Goal: Transaction & Acquisition: Purchase product/service

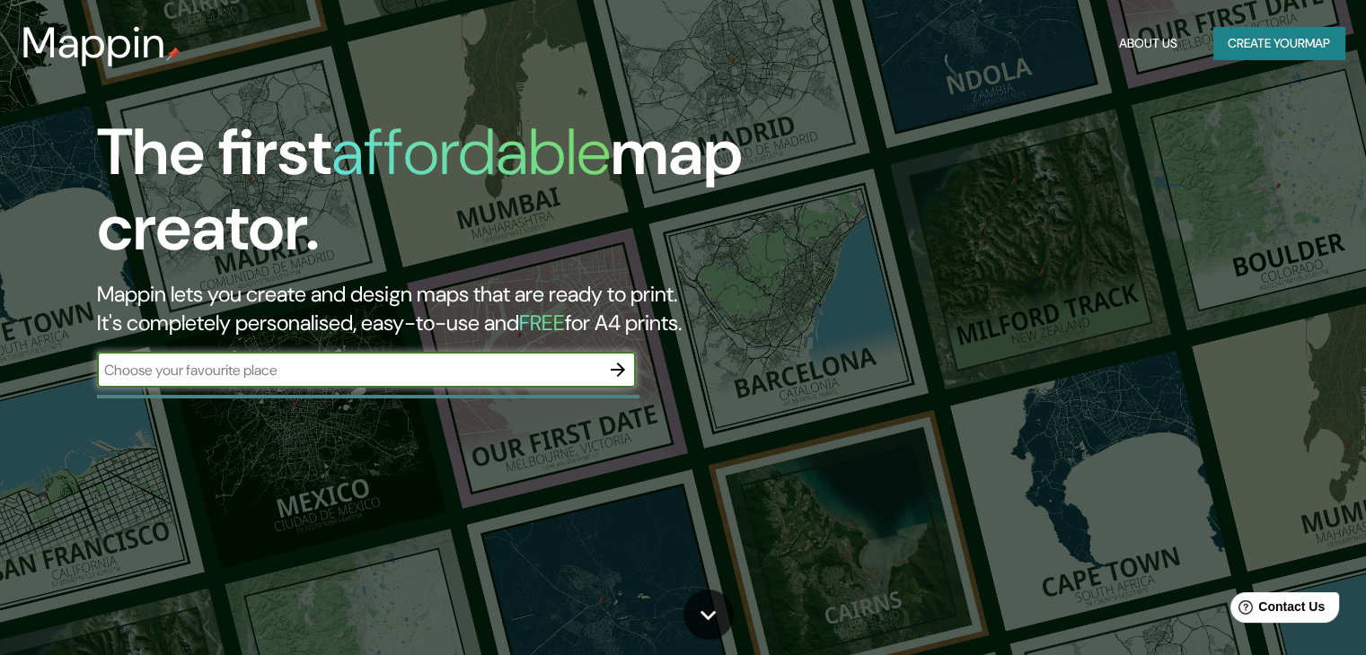
click at [287, 369] on input "text" at bounding box center [348, 370] width 503 height 21
click at [346, 373] on input "text" at bounding box center [348, 370] width 503 height 21
type input "piura peru"
click at [612, 375] on icon "button" at bounding box center [618, 370] width 22 height 22
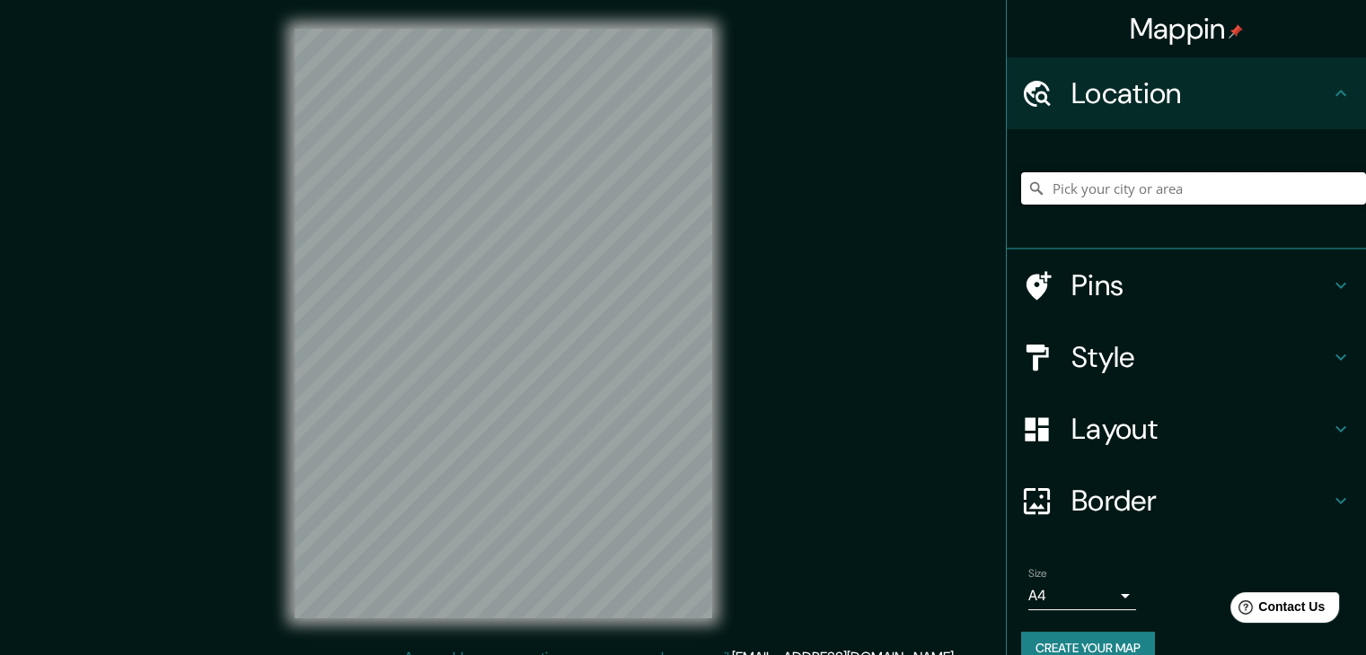
click at [1124, 187] on input "Pick your city or area" at bounding box center [1193, 188] width 345 height 32
click at [1122, 189] on input "Pick your city or area" at bounding box center [1193, 188] width 345 height 32
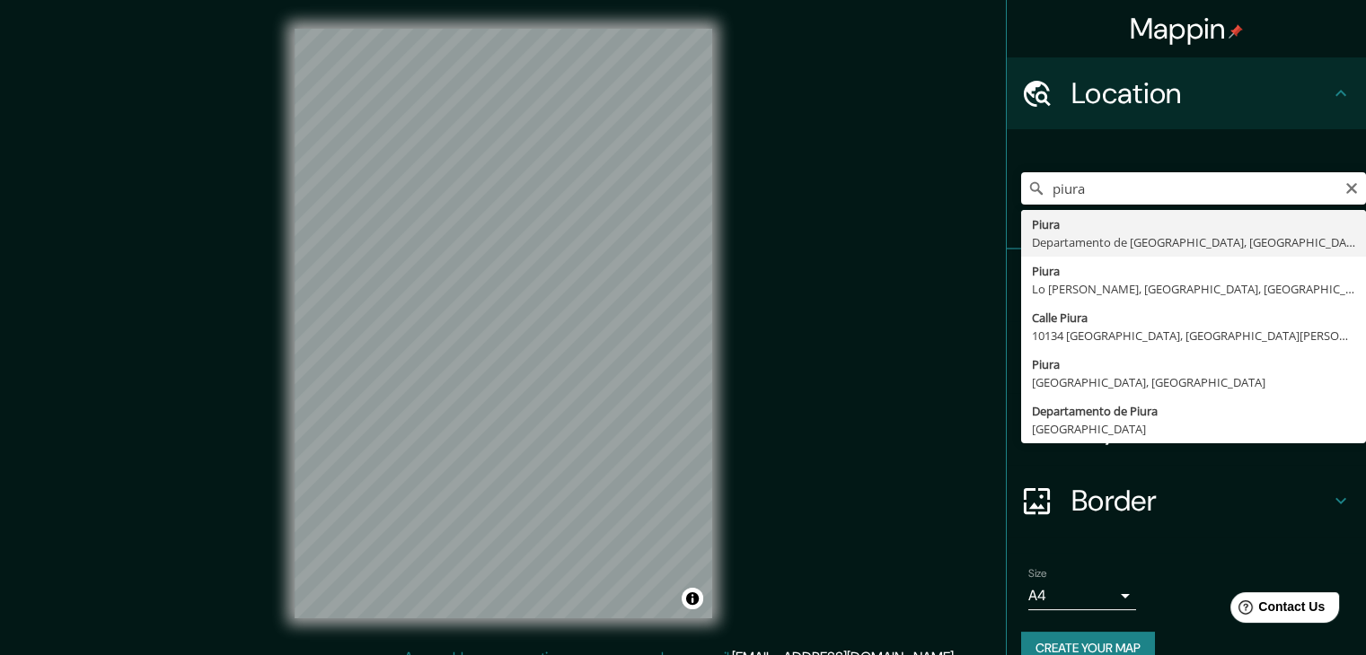
type input "Piura, [GEOGRAPHIC_DATA], [GEOGRAPHIC_DATA]"
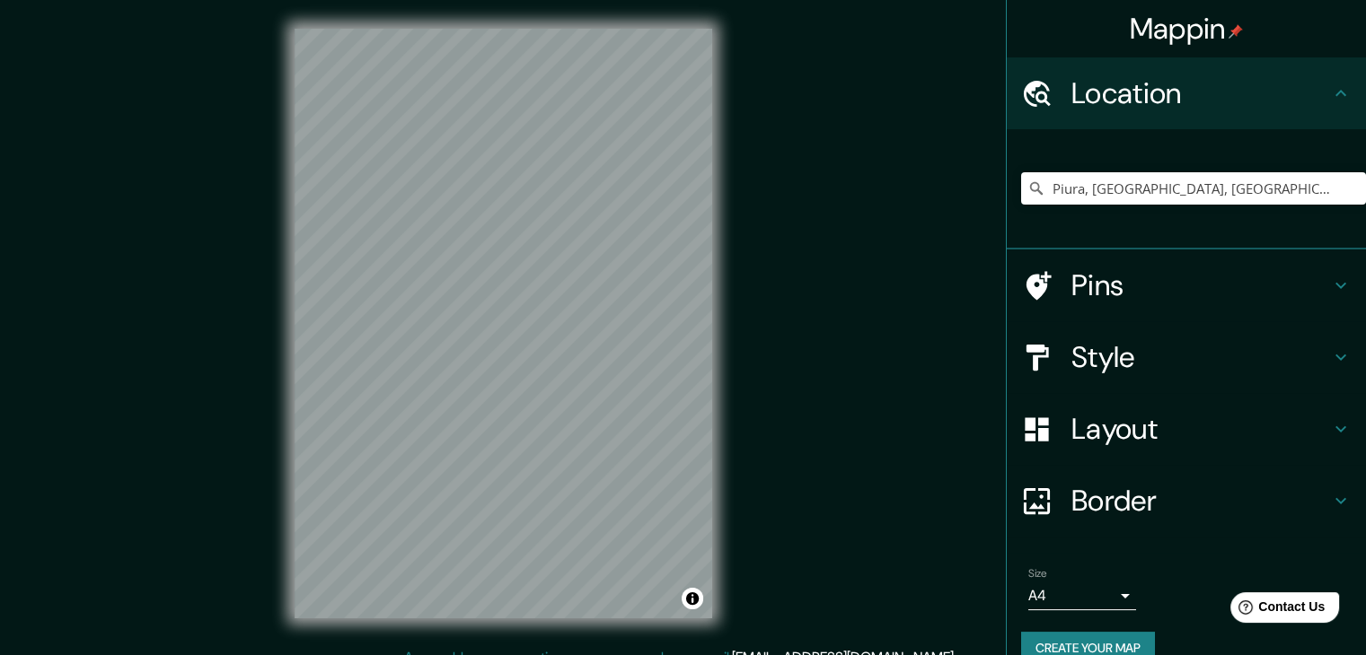
click at [1311, 288] on h4 "Pins" at bounding box center [1200, 286] width 259 height 36
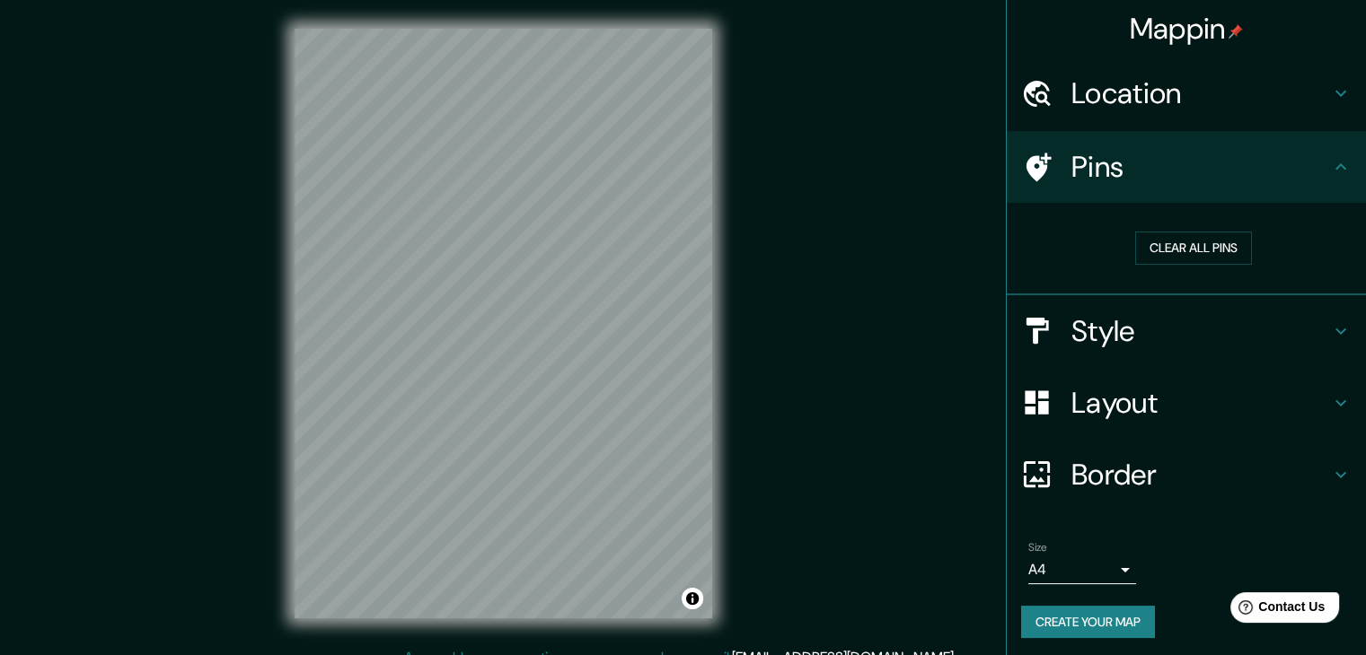
click at [1281, 171] on h4 "Pins" at bounding box center [1200, 167] width 259 height 36
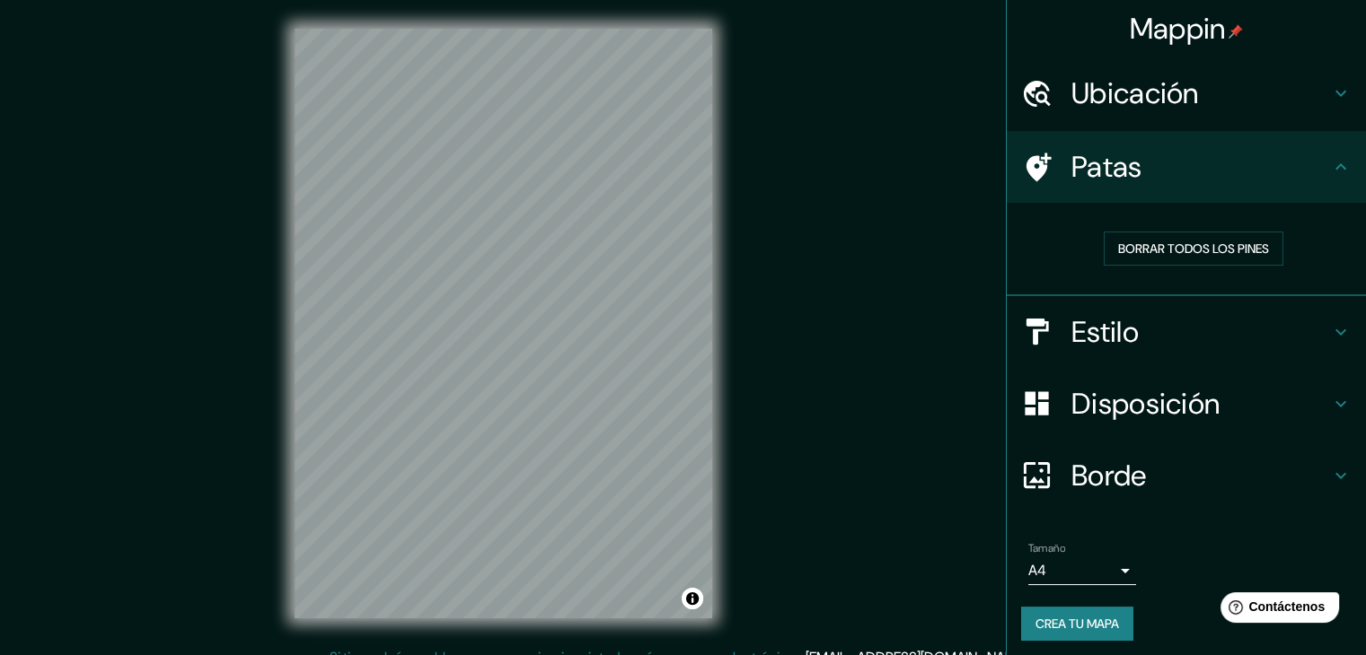
click at [1304, 179] on h4 "Patas" at bounding box center [1200, 167] width 259 height 36
click at [1330, 170] on icon at bounding box center [1341, 167] width 22 height 22
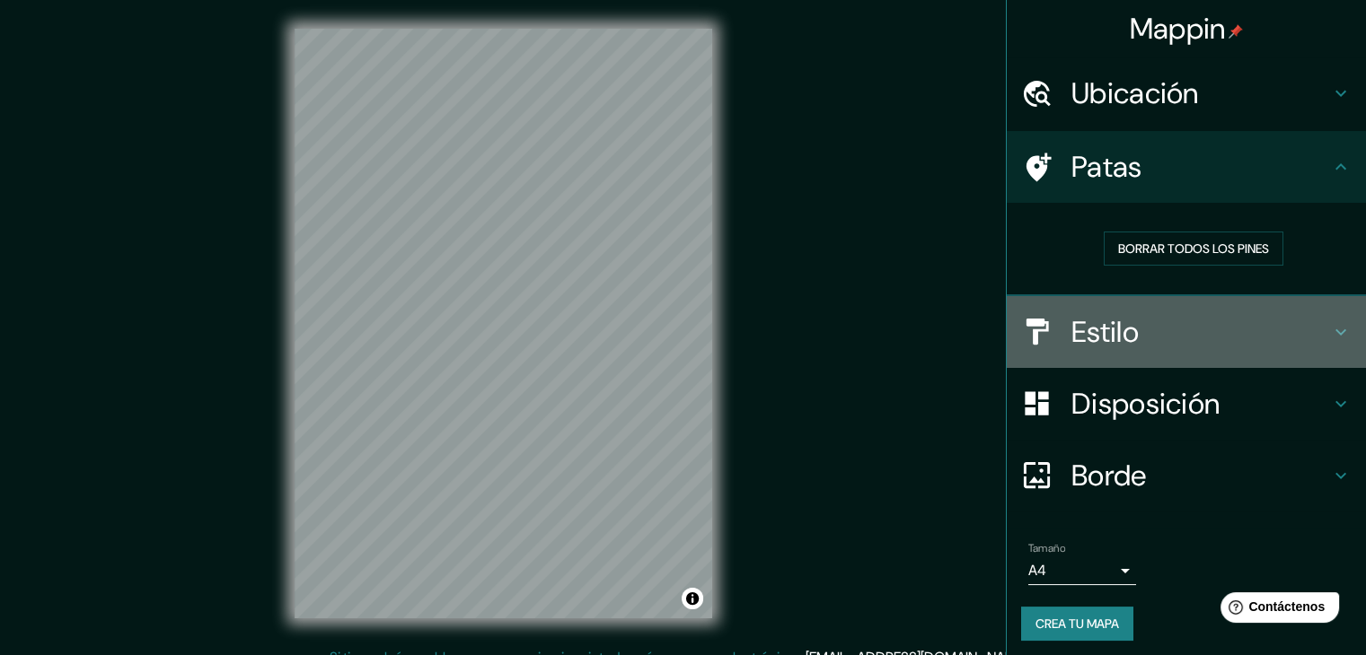
click at [1183, 314] on h4 "Estilo" at bounding box center [1200, 332] width 259 height 36
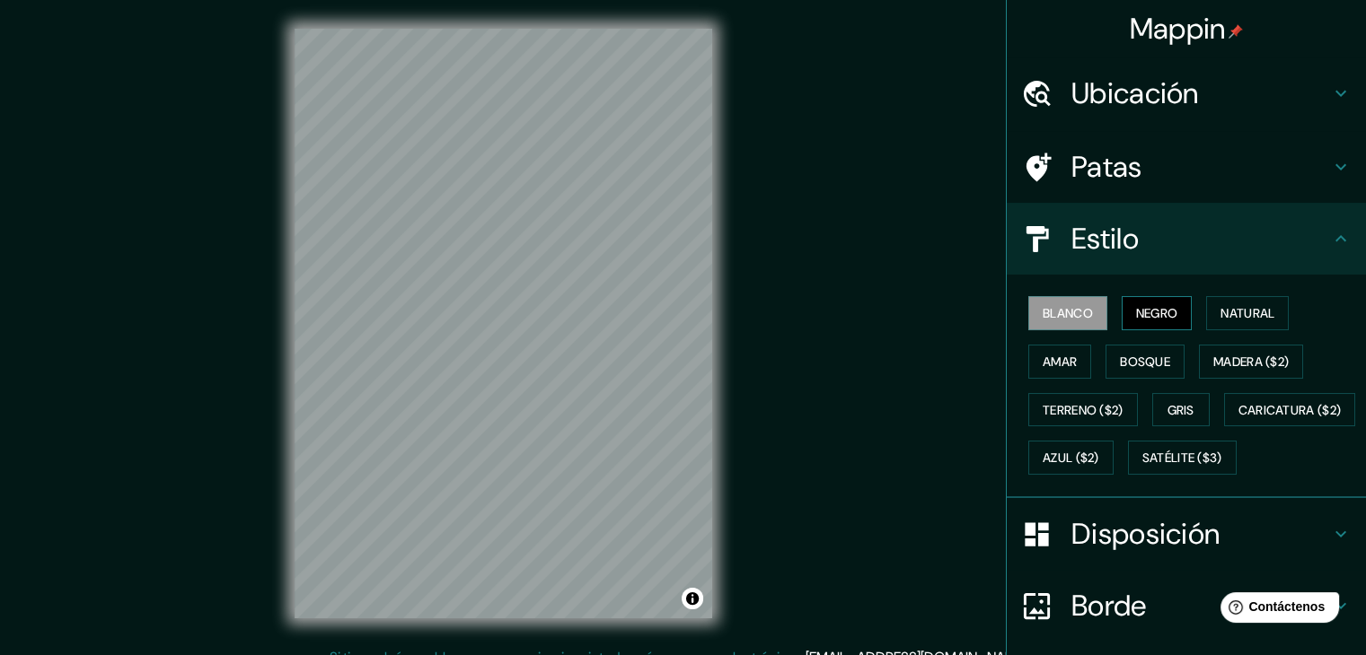
click at [1136, 307] on font "Negro" at bounding box center [1157, 313] width 42 height 16
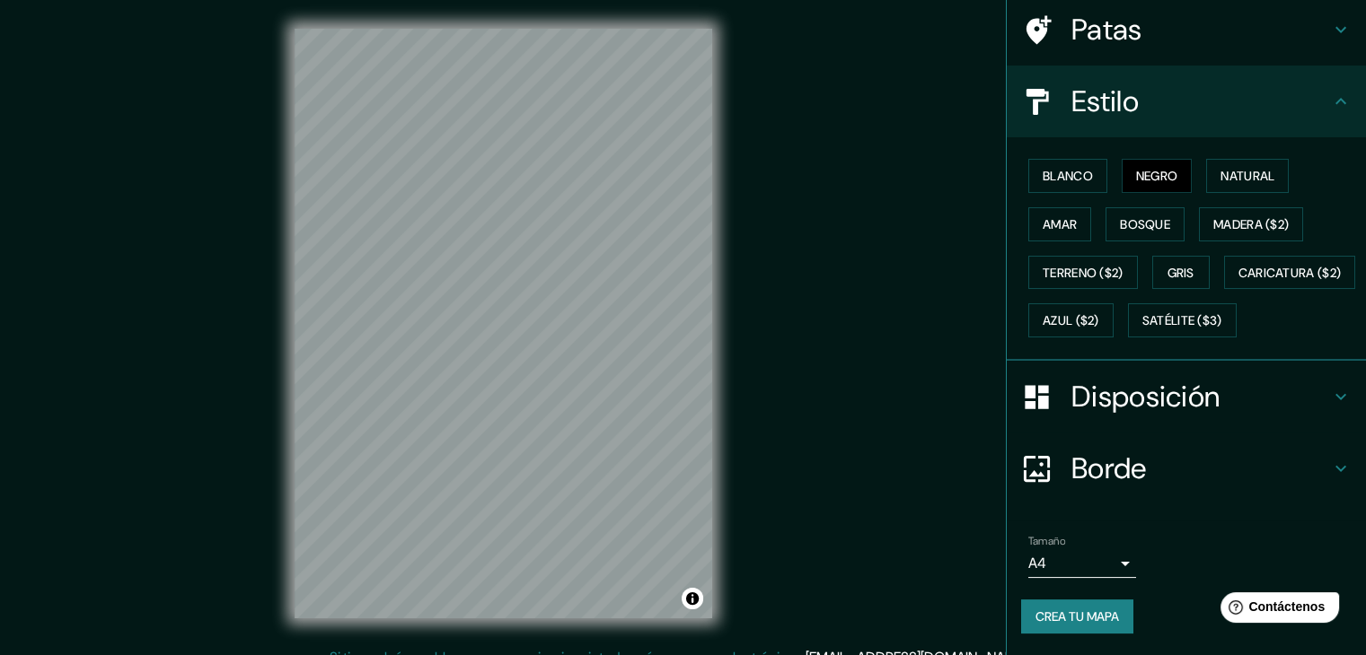
scroll to position [181, 0]
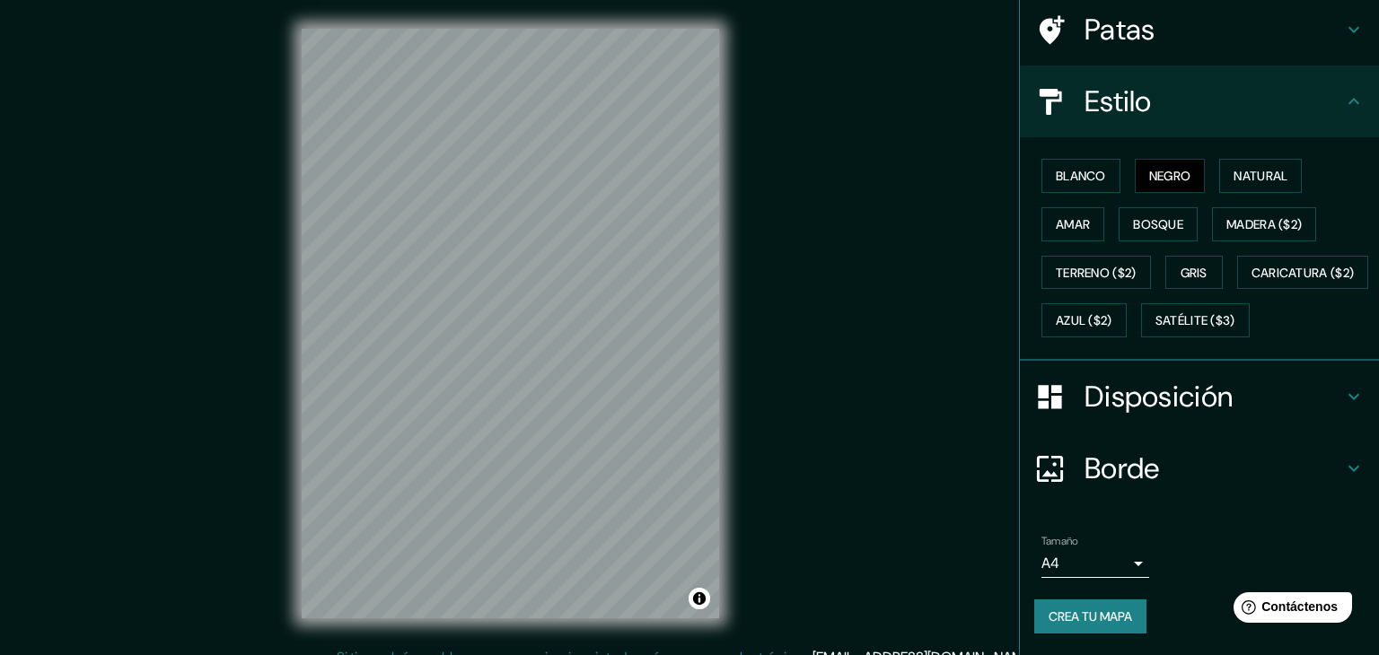
click at [1110, 567] on body "Mappin Ubicación Piura, Departamento de Piura, Perú Patas Estilo Blanco Negro N…" at bounding box center [689, 327] width 1379 height 655
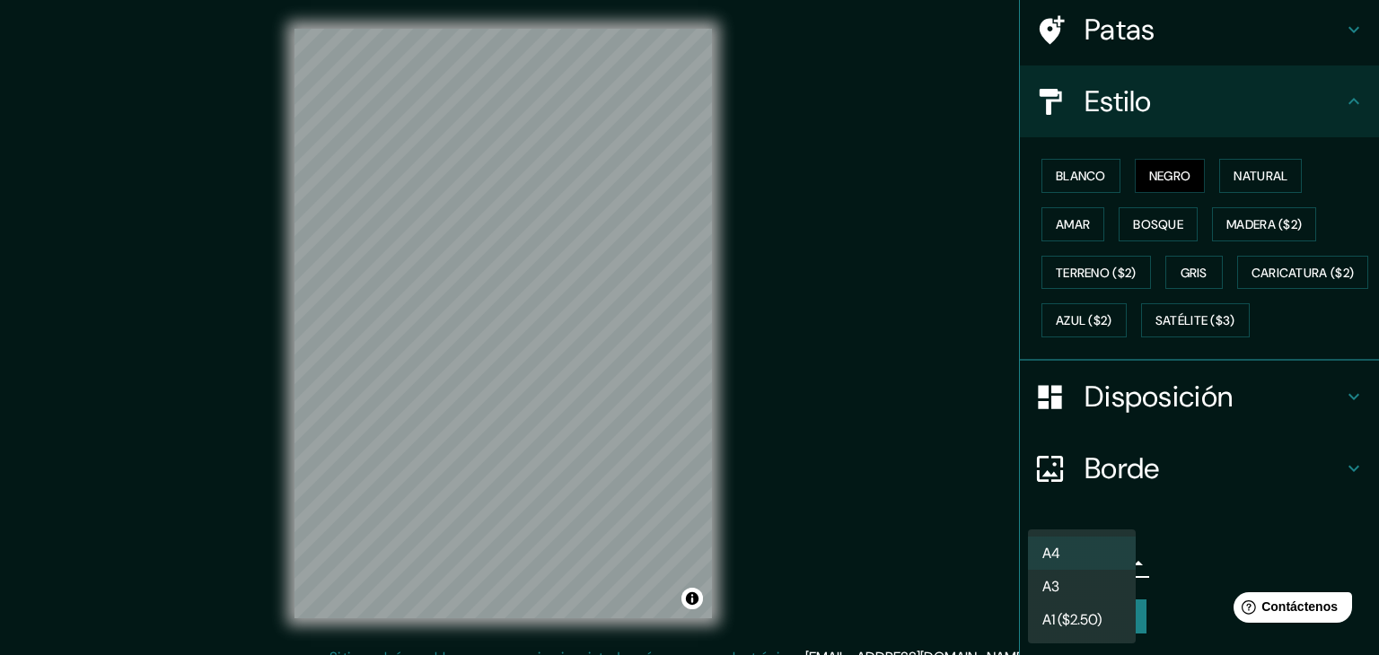
click at [1103, 584] on li "A3" at bounding box center [1082, 586] width 108 height 33
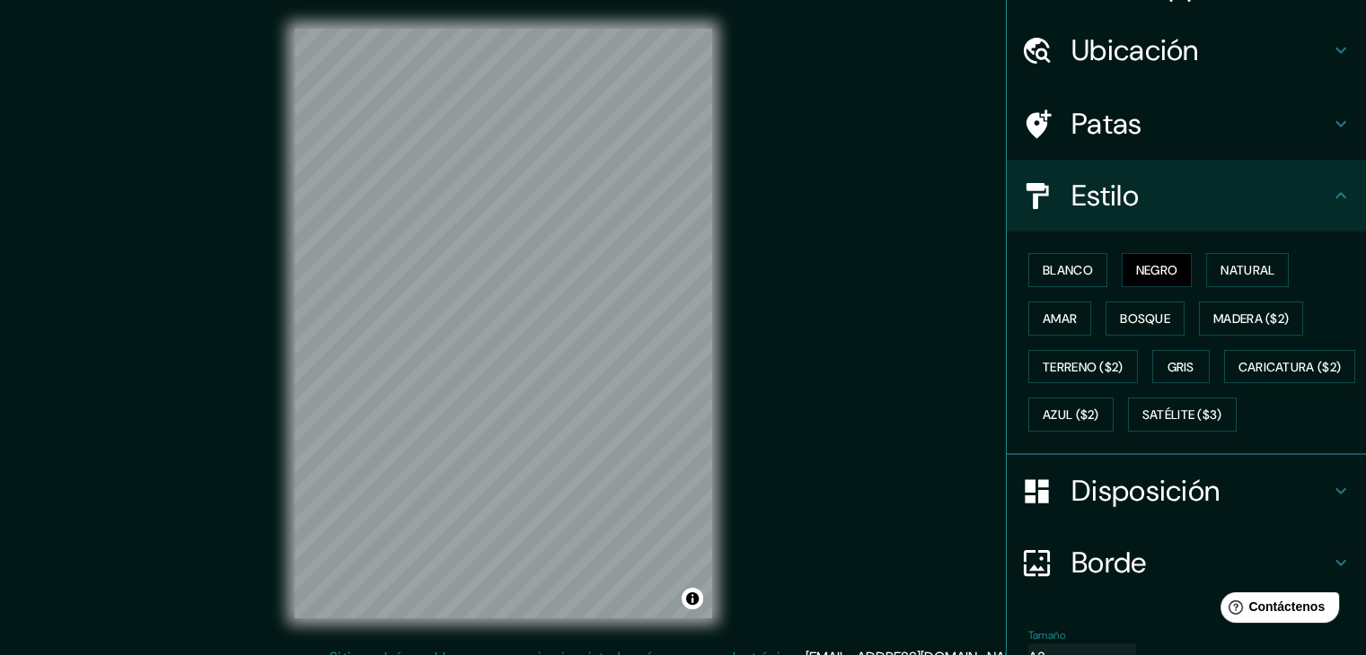
scroll to position [0, 0]
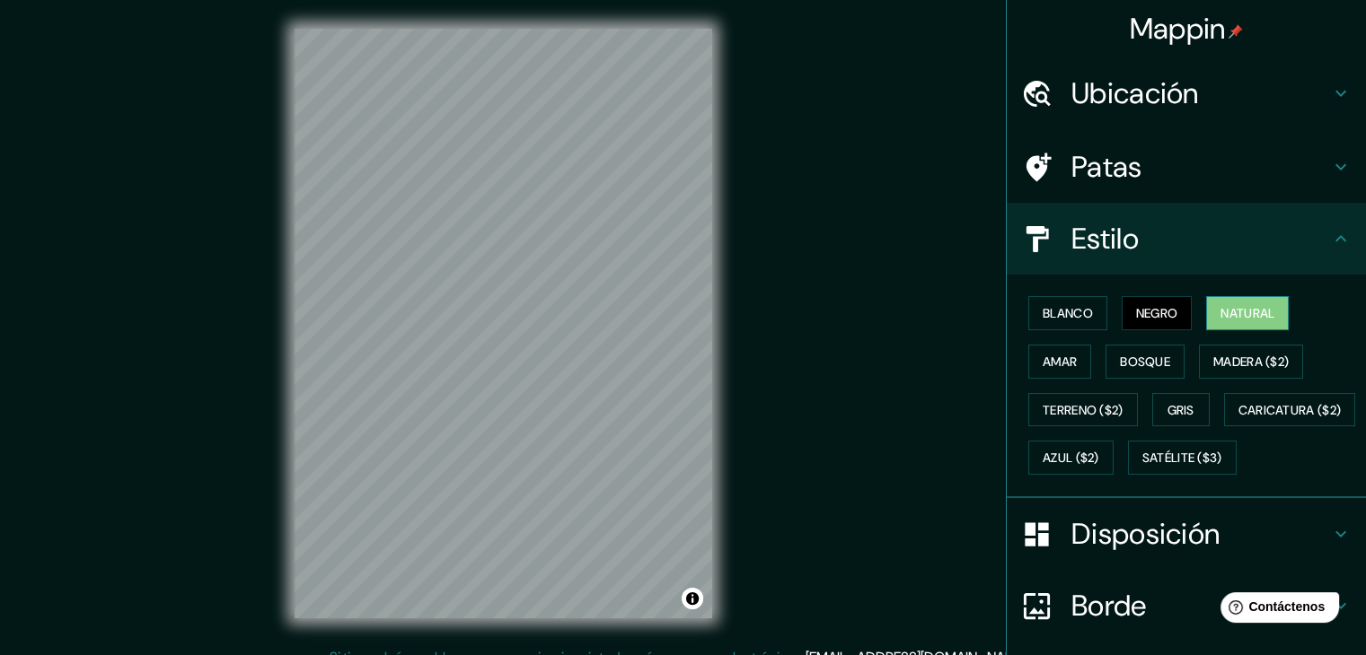
click at [1271, 319] on button "Natural" at bounding box center [1247, 313] width 83 height 34
click at [1060, 362] on font "Amar" at bounding box center [1059, 362] width 34 height 16
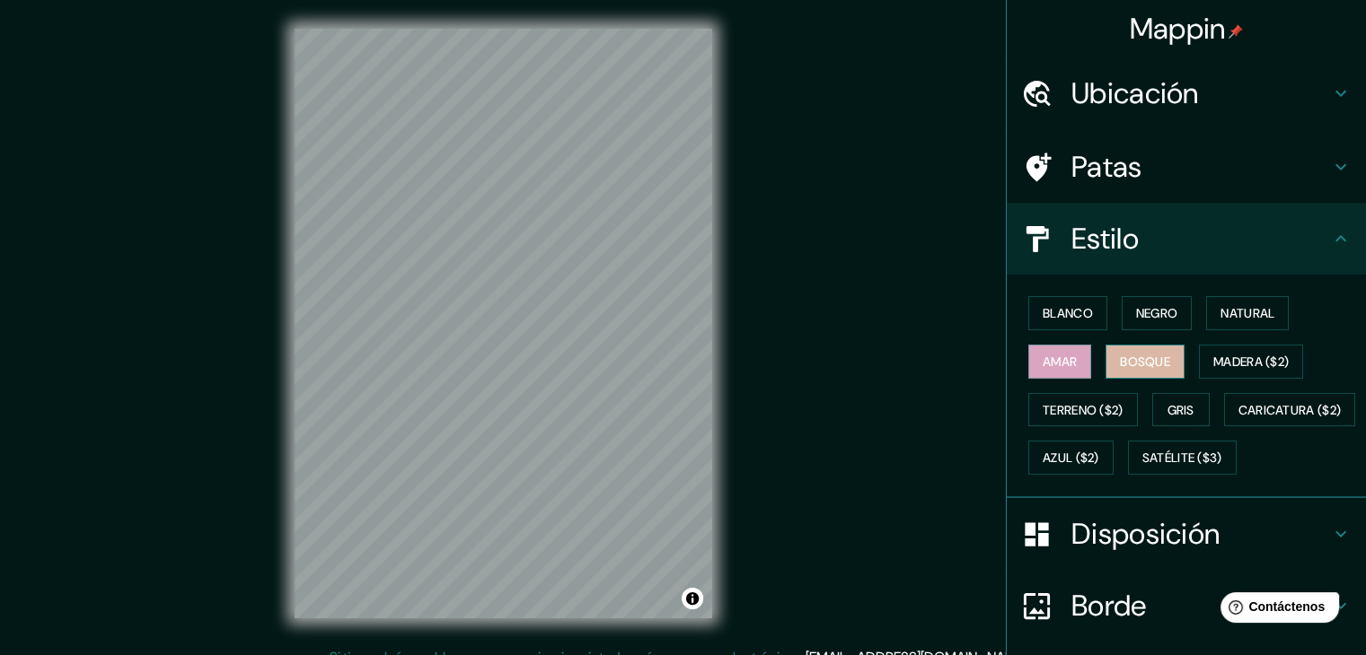
click at [1139, 356] on font "Bosque" at bounding box center [1145, 362] width 50 height 16
click at [1239, 360] on font "Madera ($2)" at bounding box center [1250, 362] width 75 height 16
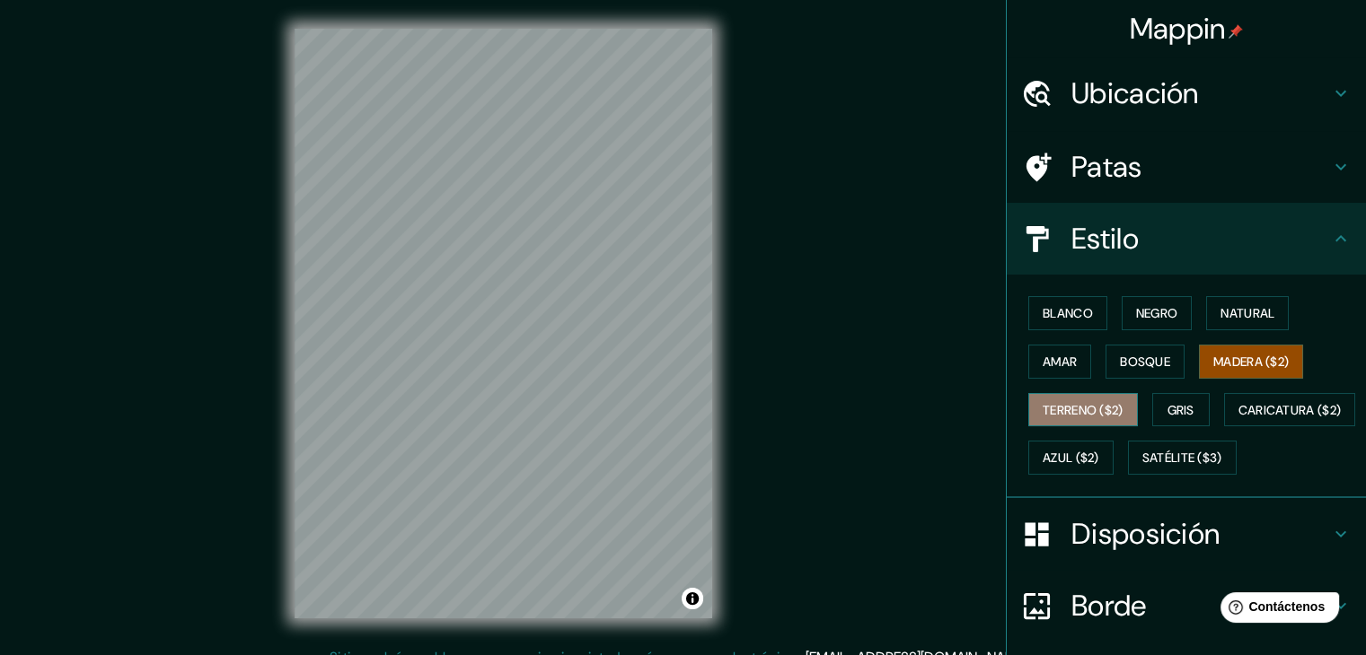
click at [1095, 403] on font "Terreno ($2)" at bounding box center [1082, 410] width 81 height 16
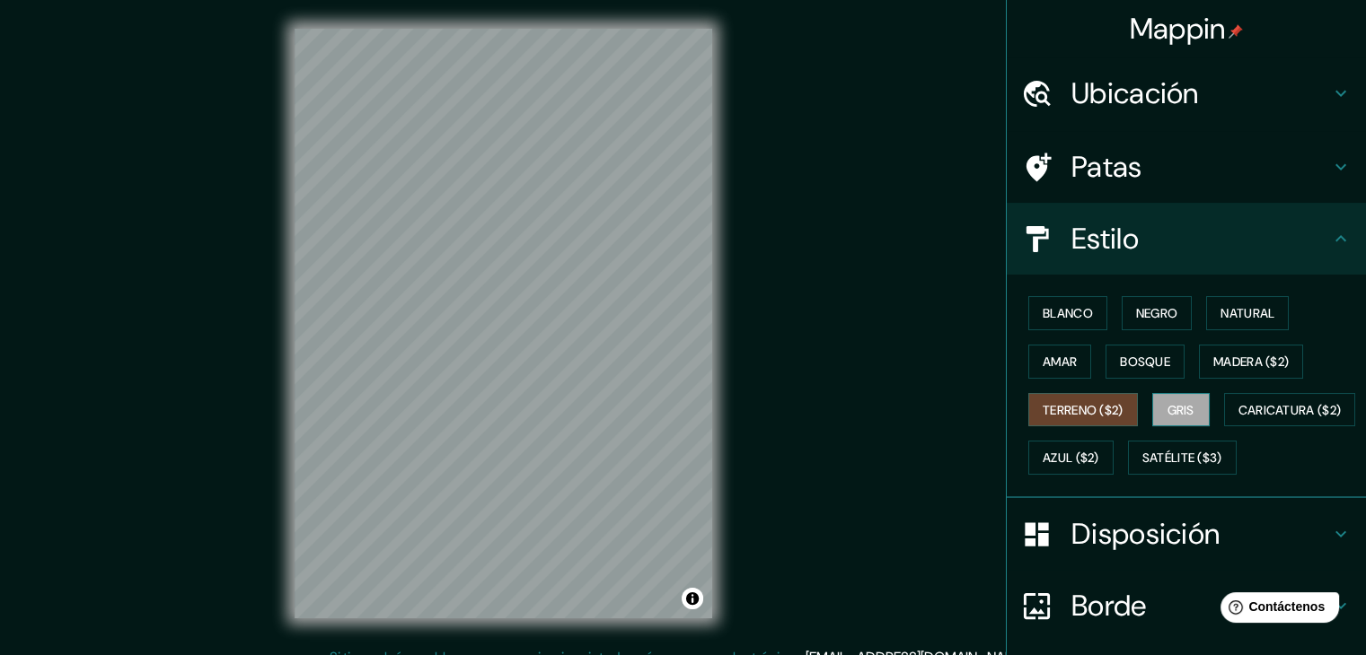
click at [1189, 408] on button "Gris" at bounding box center [1180, 410] width 57 height 34
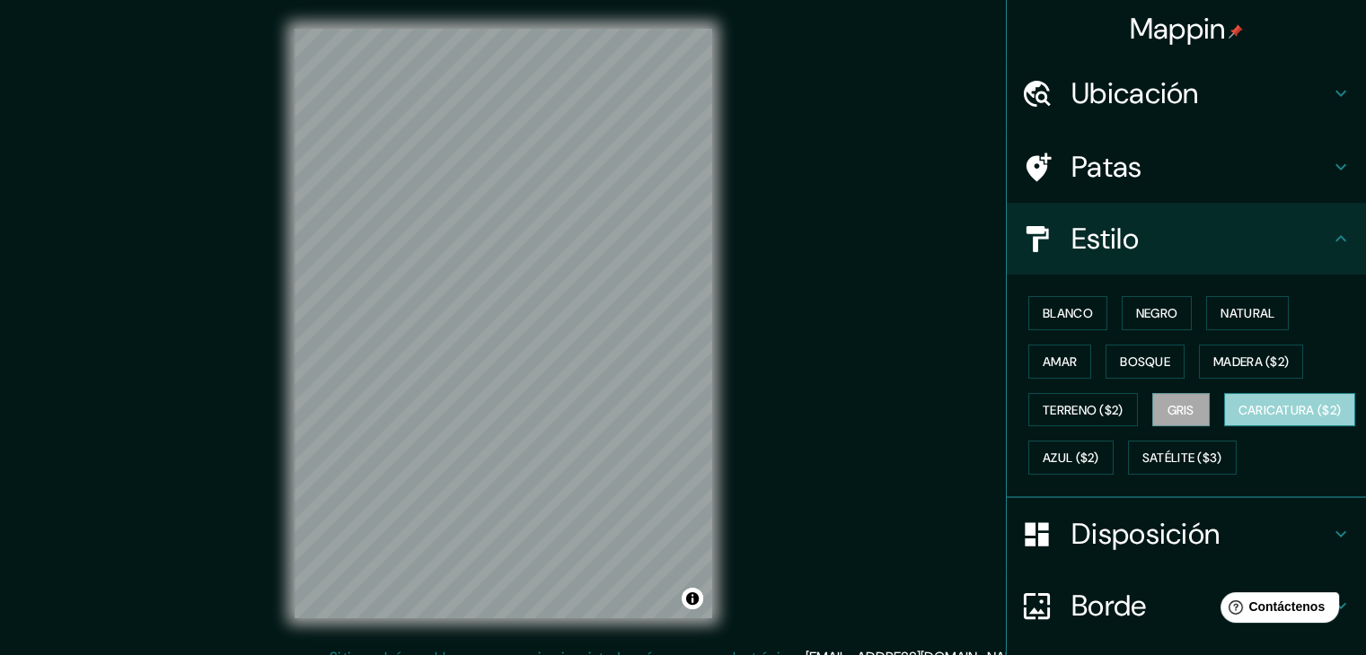
click at [1238, 418] on font "Caricatura ($2)" at bounding box center [1289, 410] width 103 height 16
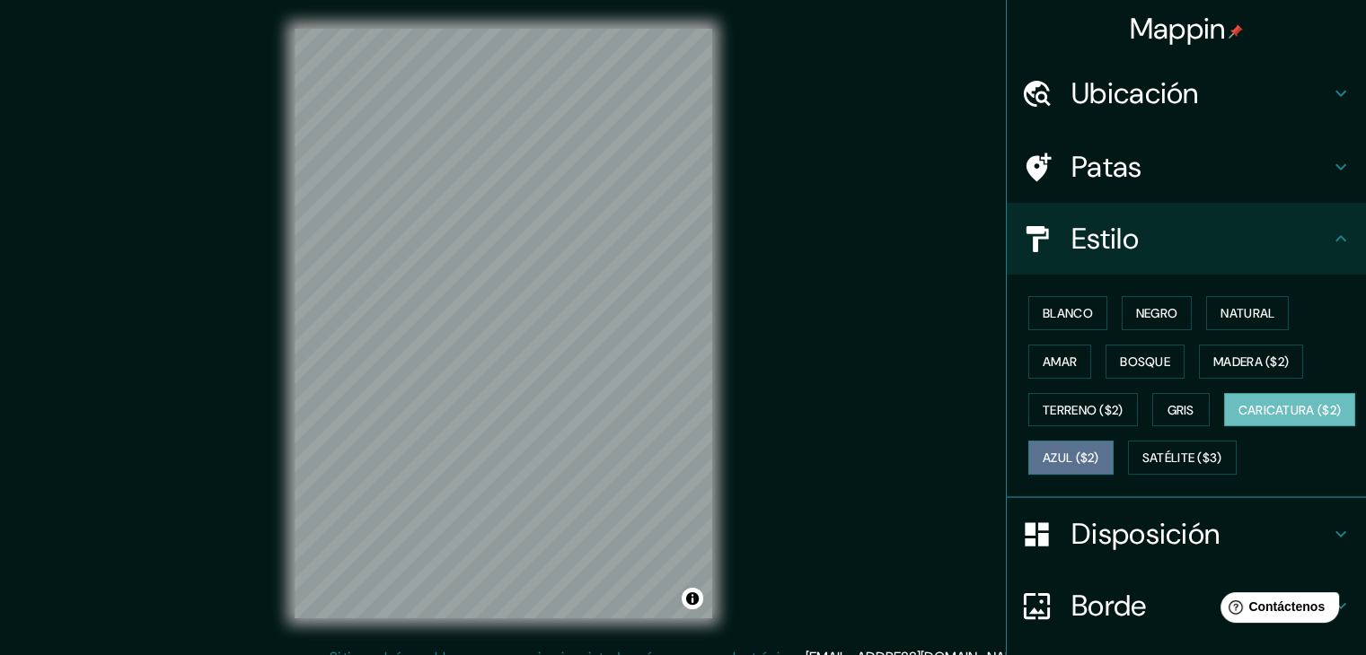
click at [1099, 453] on font "Azul ($2)" at bounding box center [1070, 459] width 57 height 16
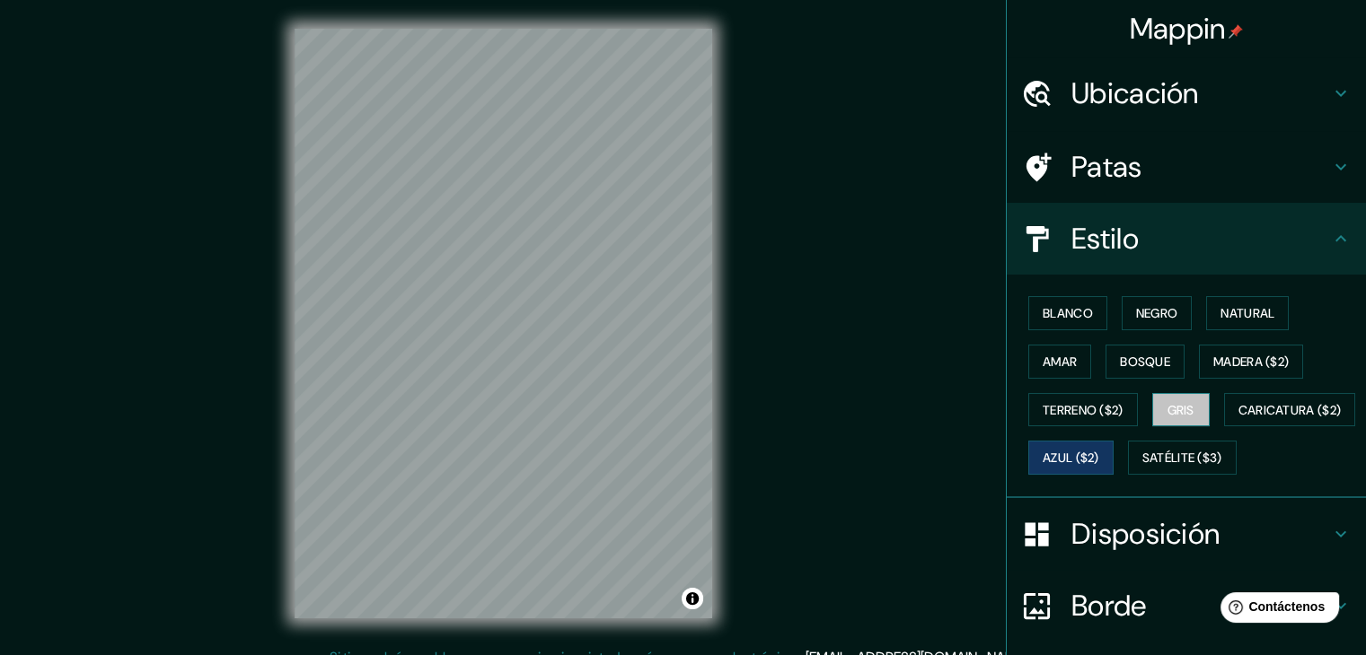
click at [1157, 410] on button "Gris" at bounding box center [1180, 410] width 57 height 34
click at [1099, 453] on font "Azul ($2)" at bounding box center [1070, 459] width 57 height 16
click at [1187, 407] on button "Gris" at bounding box center [1180, 410] width 57 height 34
click at [1099, 461] on font "Azul ($2)" at bounding box center [1070, 459] width 57 height 16
click at [1174, 410] on font "Gris" at bounding box center [1180, 410] width 27 height 16
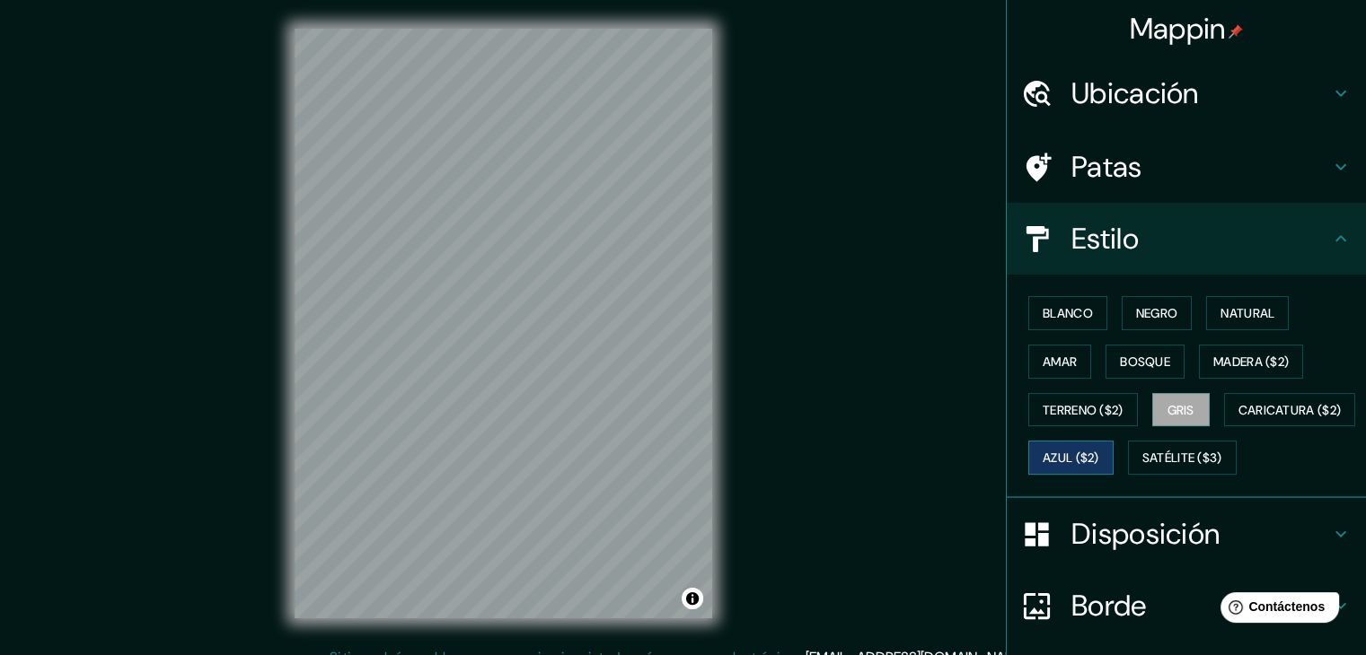
click at [1113, 450] on button "Azul ($2)" at bounding box center [1070, 458] width 85 height 34
click at [1172, 416] on font "Gris" at bounding box center [1180, 410] width 27 height 16
click at [1099, 458] on font "Azul ($2)" at bounding box center [1070, 459] width 57 height 16
click at [1167, 406] on font "Gris" at bounding box center [1180, 410] width 27 height 16
click at [1099, 453] on font "Azul ($2)" at bounding box center [1070, 459] width 57 height 16
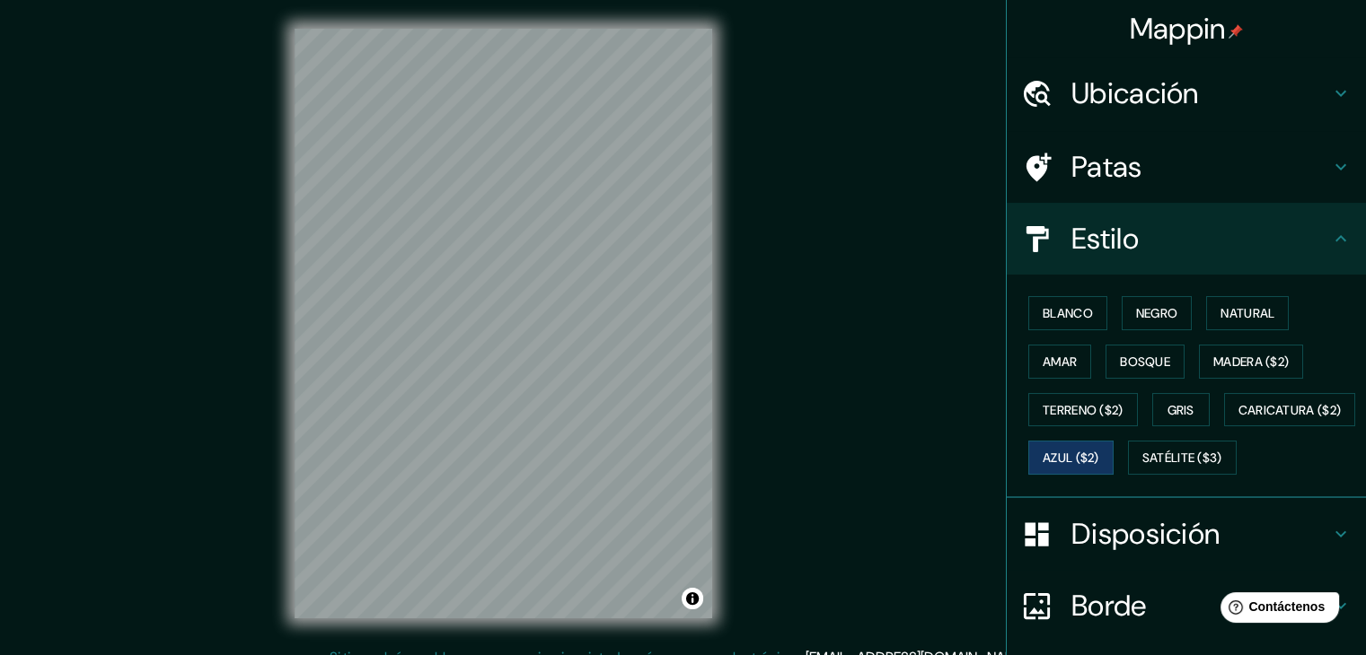
click at [1286, 183] on h4 "Patas" at bounding box center [1200, 167] width 259 height 36
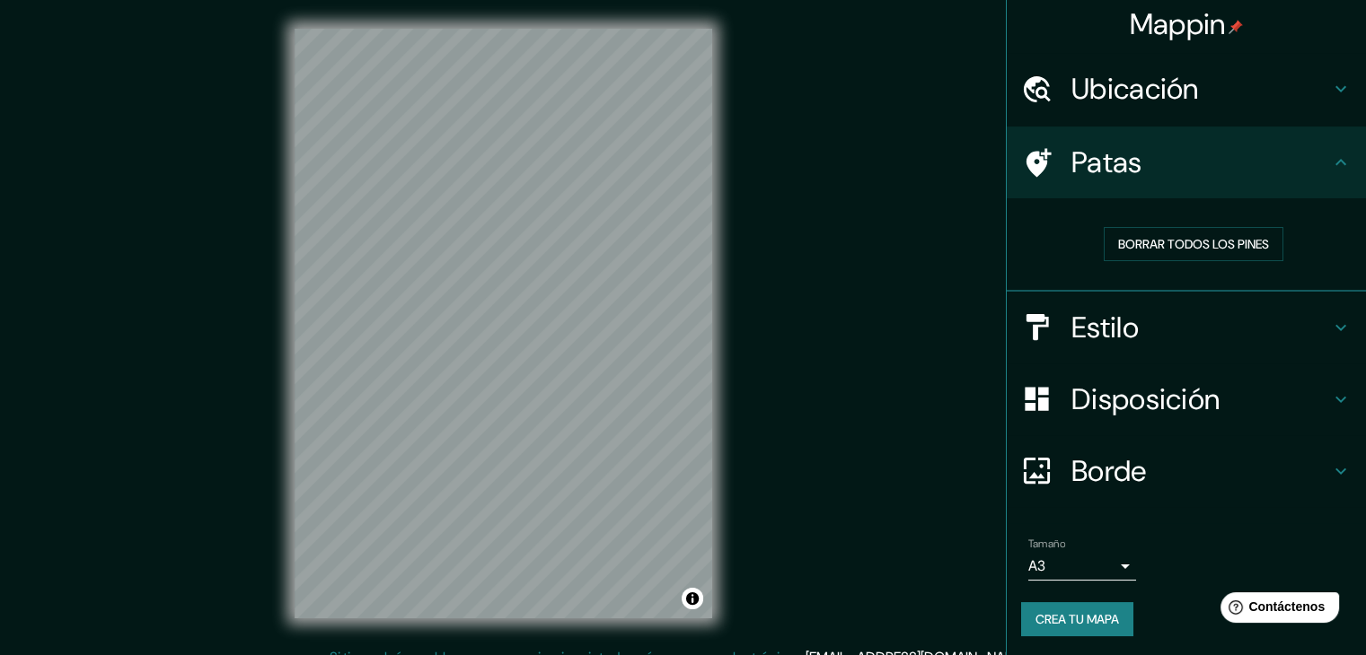
scroll to position [4, 0]
click at [1161, 479] on h4 "Borde" at bounding box center [1200, 471] width 259 height 36
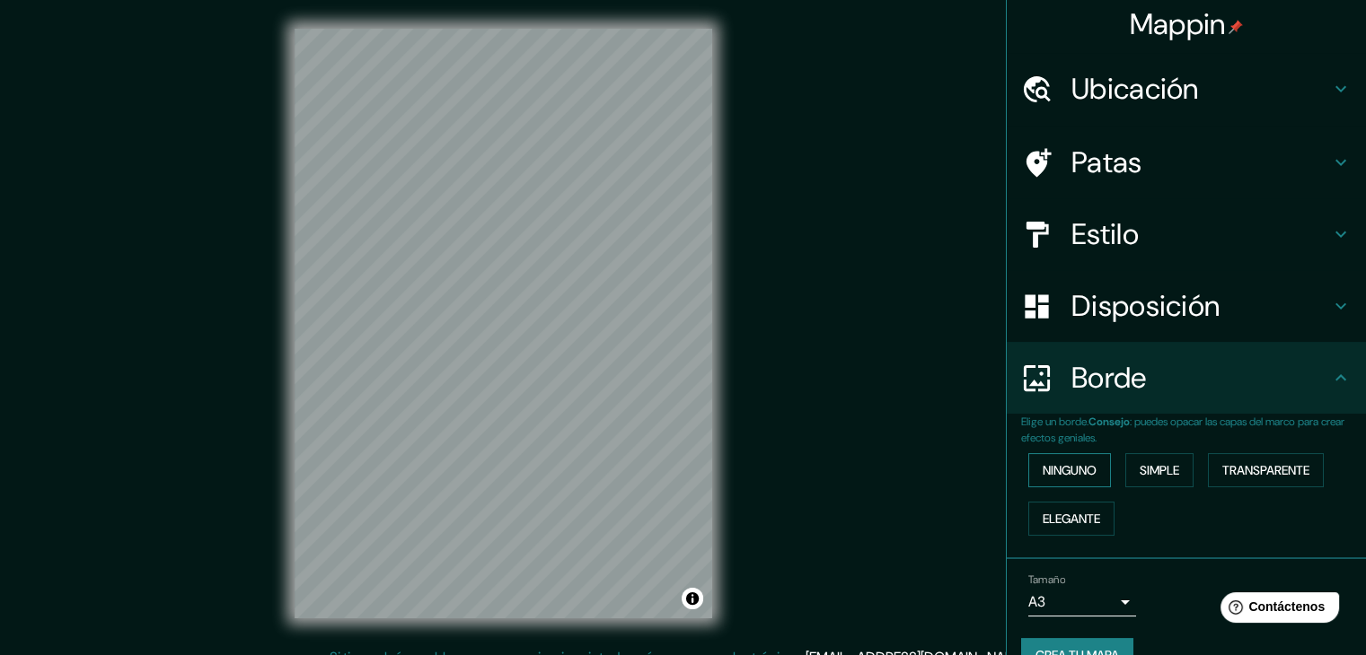
click at [1066, 472] on font "Ninguno" at bounding box center [1069, 470] width 54 height 16
click at [1089, 462] on button "Ninguno" at bounding box center [1069, 470] width 83 height 34
click at [1196, 303] on font "Disposición" at bounding box center [1145, 306] width 148 height 38
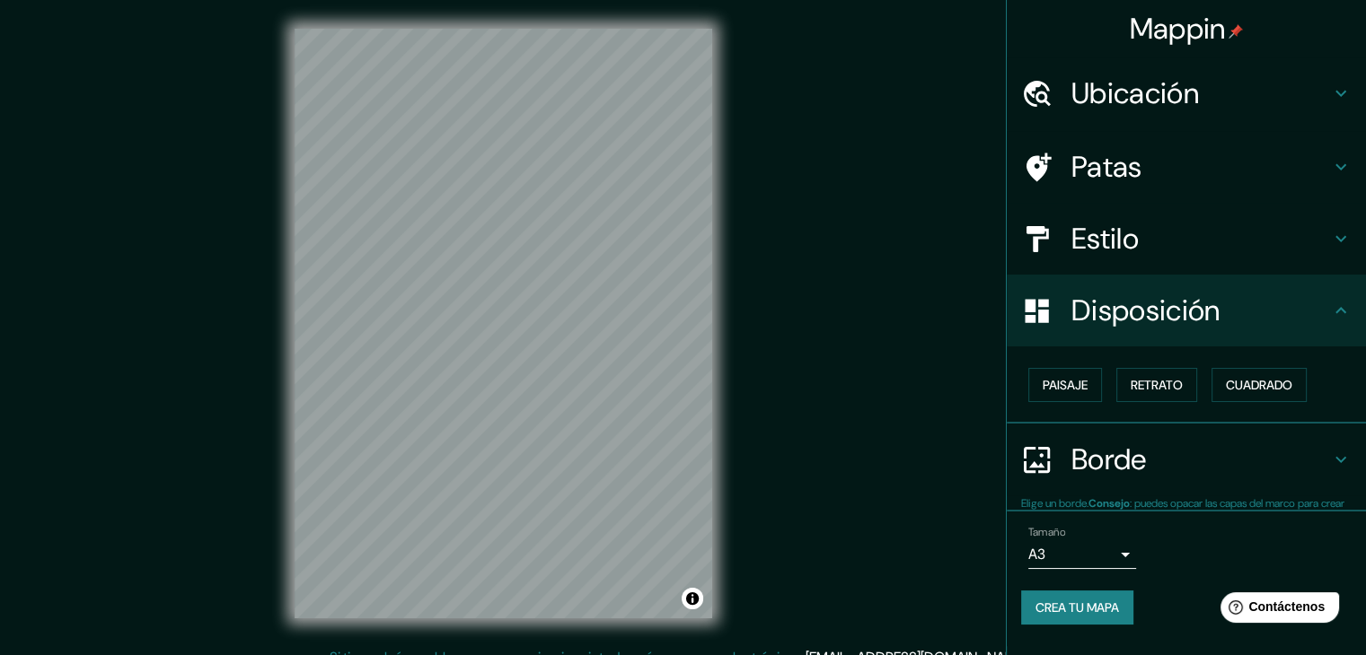
scroll to position [0, 0]
click at [1250, 382] on font "Cuadrado" at bounding box center [1259, 385] width 66 height 16
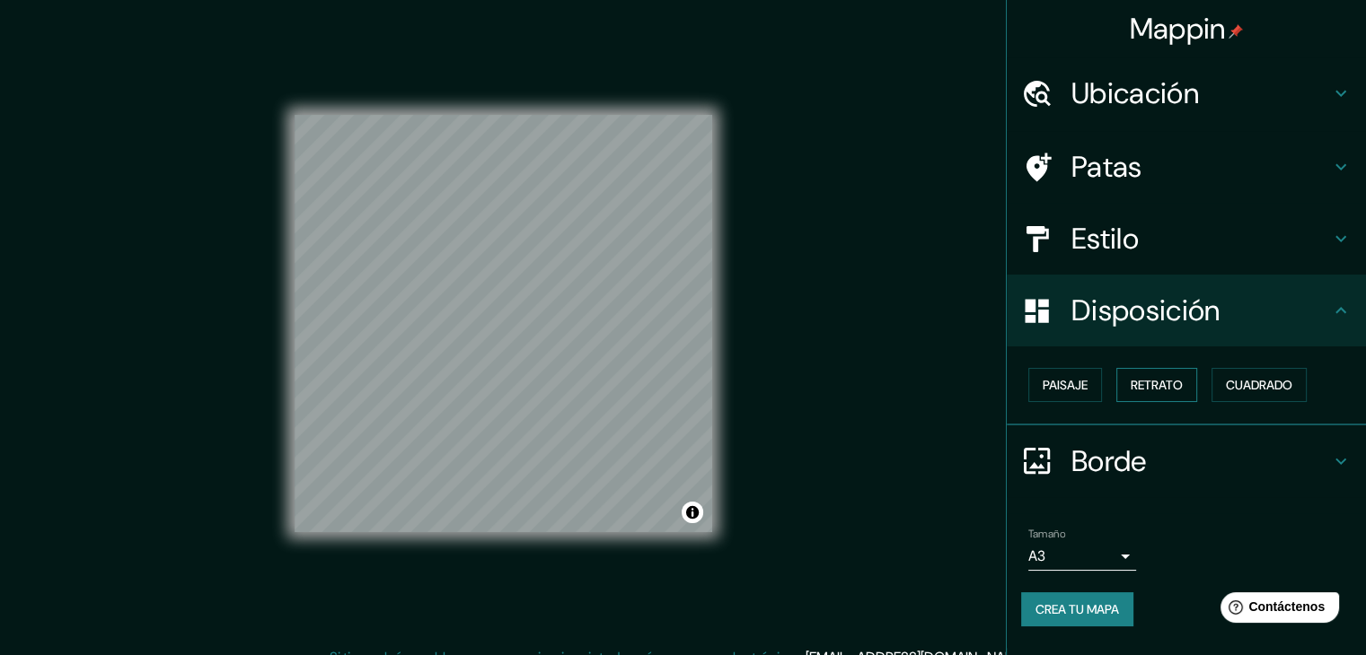
click at [1159, 382] on font "Retrato" at bounding box center [1156, 385] width 52 height 16
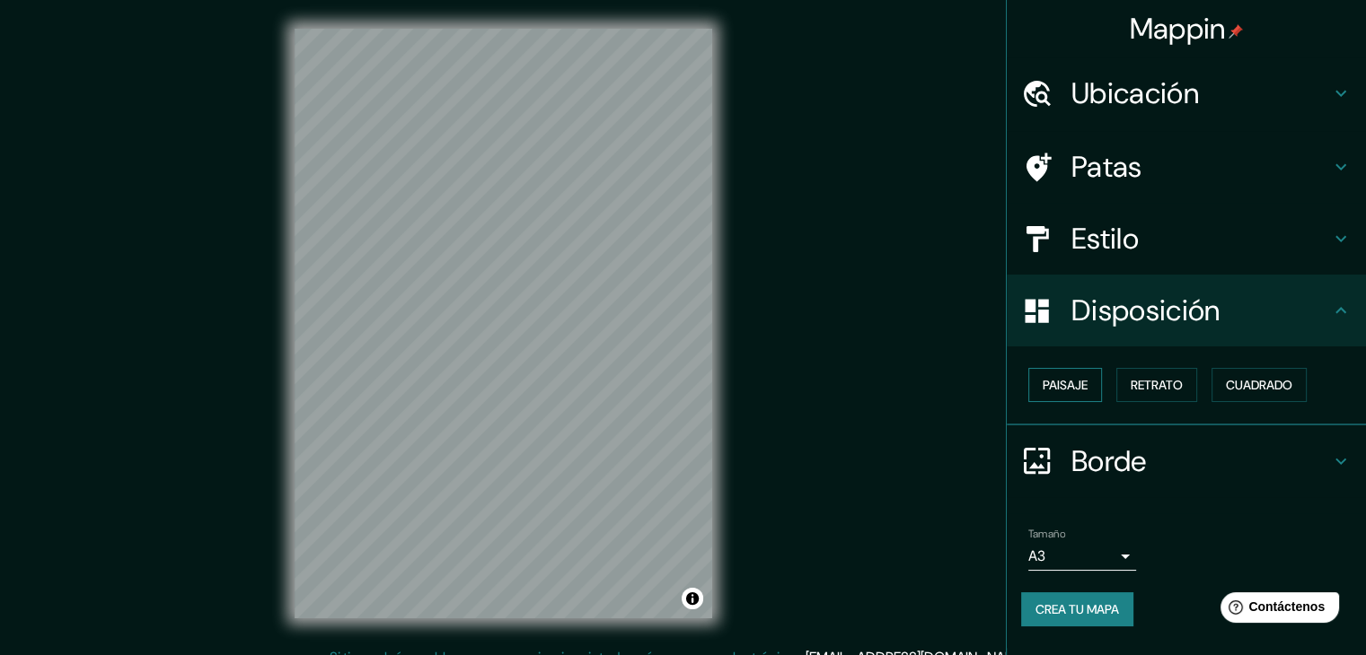
click at [1060, 386] on font "Paisaje" at bounding box center [1064, 385] width 45 height 16
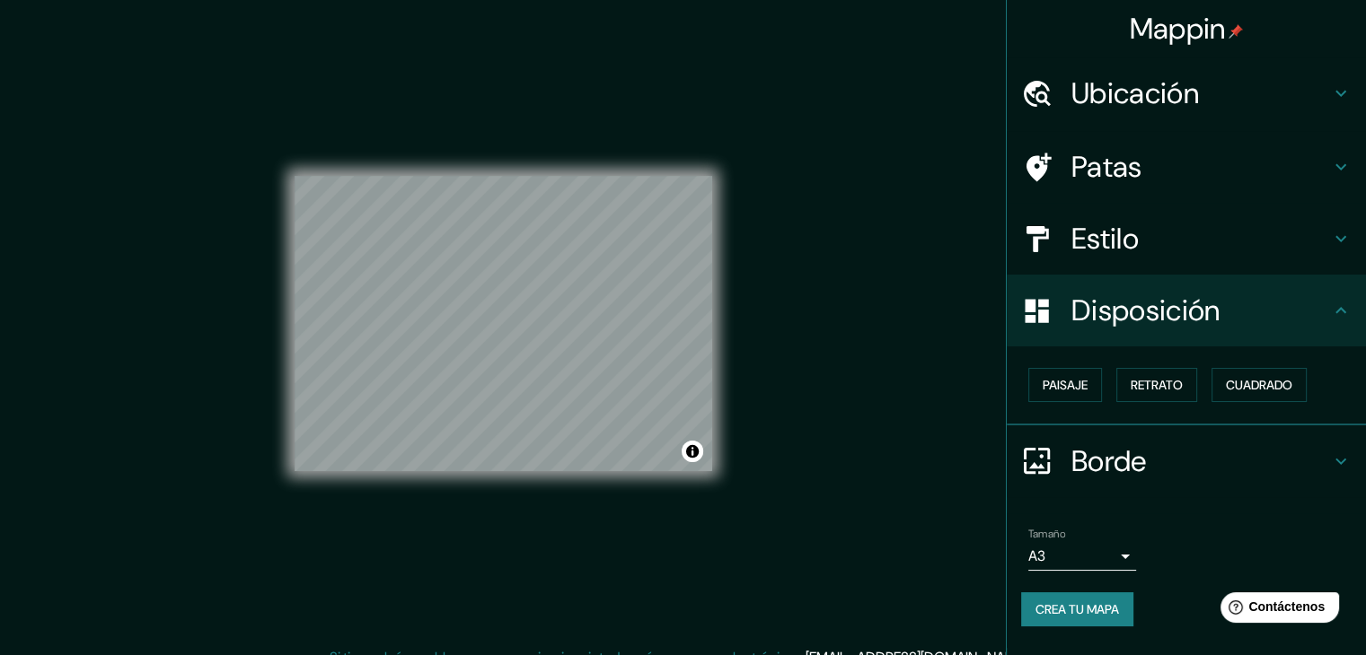
click at [1275, 246] on h4 "Estilo" at bounding box center [1200, 239] width 259 height 36
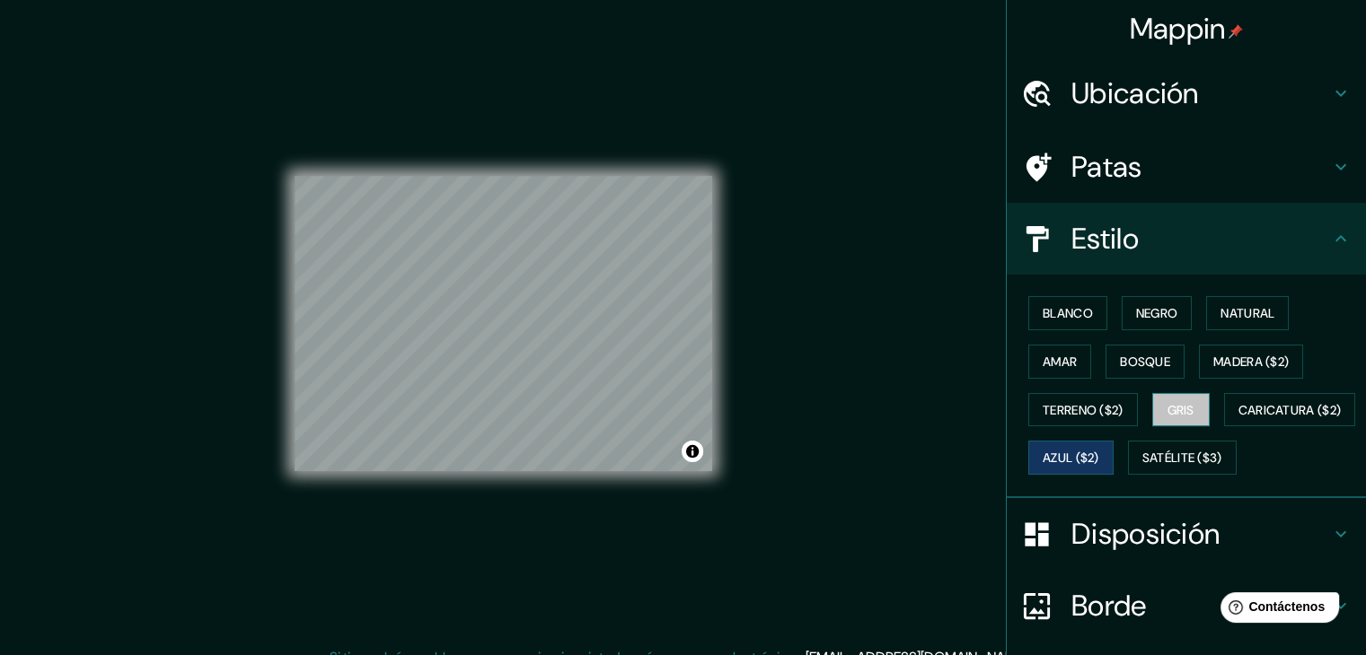
click at [1178, 410] on font "Gris" at bounding box center [1180, 410] width 27 height 16
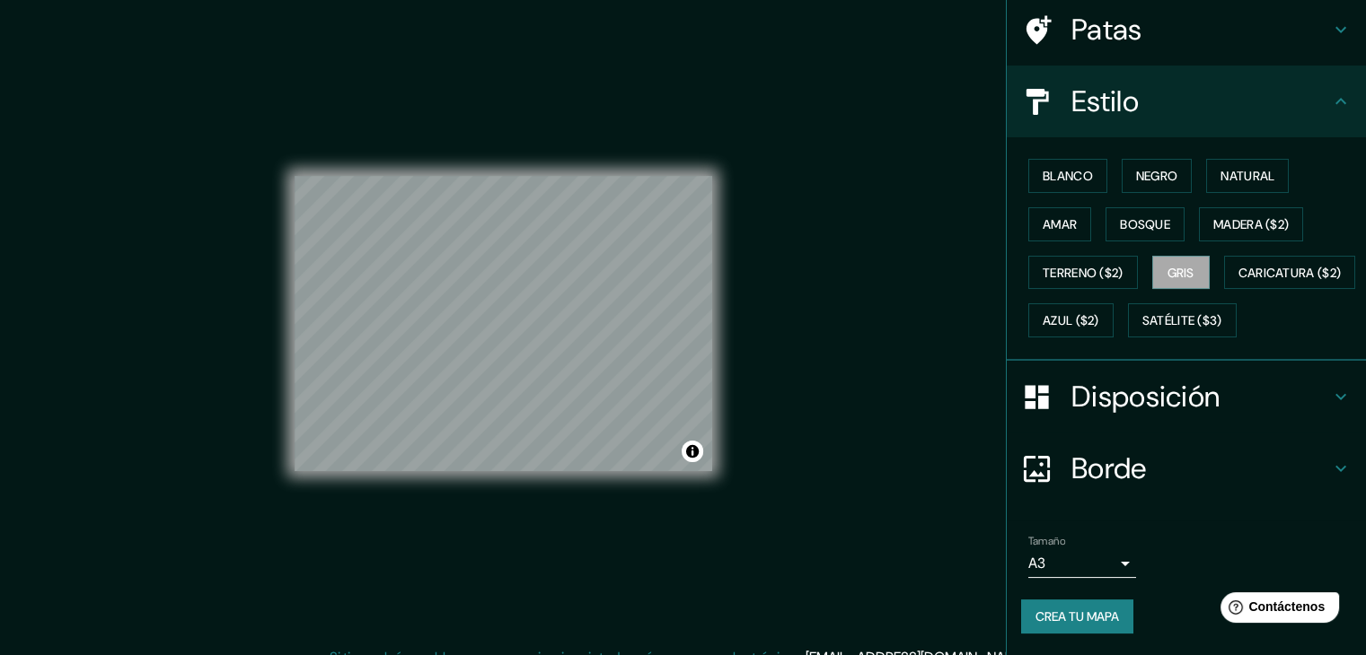
scroll to position [181, 0]
click at [1069, 609] on font "Crea tu mapa" at bounding box center [1077, 617] width 84 height 16
click at [1080, 621] on font "Crea tu mapa" at bounding box center [1077, 617] width 84 height 16
drag, startPoint x: 1272, startPoint y: 1, endPoint x: 860, endPoint y: 131, distance: 432.2
click at [860, 131] on div "Mappin Ubicación Piura, Departamento de Piura, Perú Patas Estilo Blanco Negro N…" at bounding box center [683, 338] width 1366 height 676
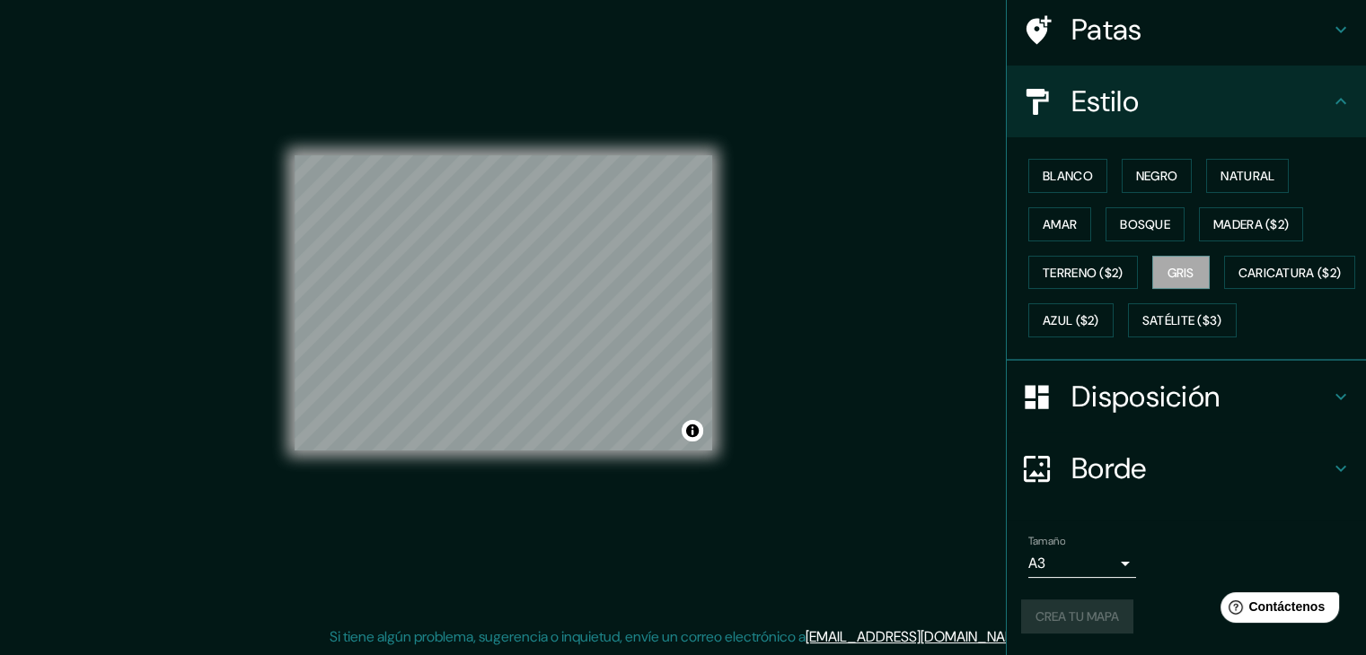
scroll to position [0, 0]
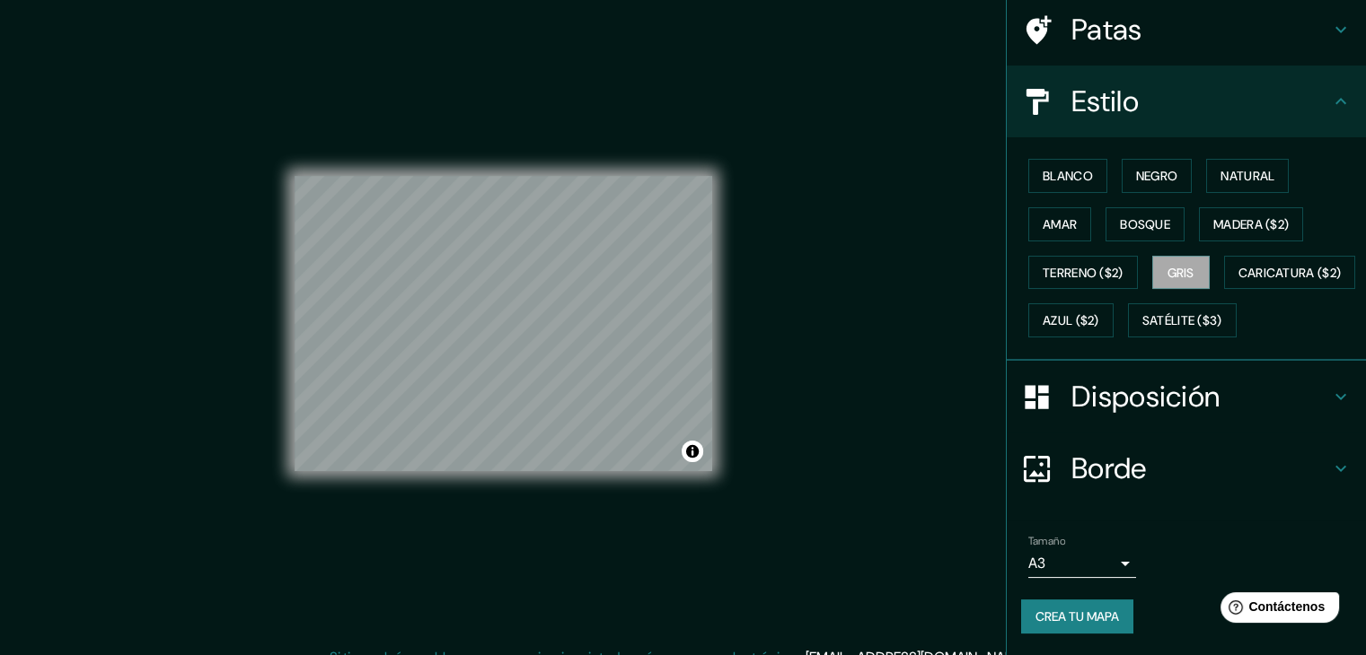
click at [1303, 84] on h4 "Estilo" at bounding box center [1200, 102] width 259 height 36
click at [1330, 91] on icon at bounding box center [1341, 102] width 22 height 22
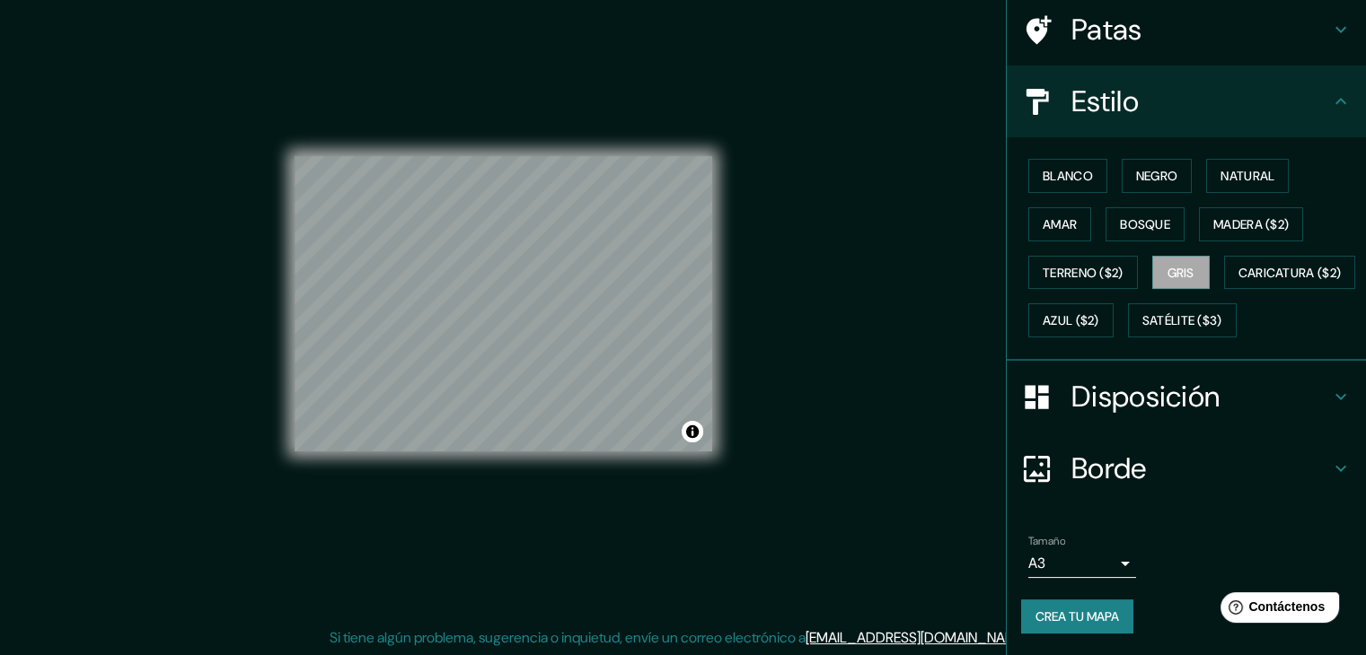
scroll to position [21, 0]
click at [1303, 469] on h4 "Borde" at bounding box center [1200, 469] width 259 height 36
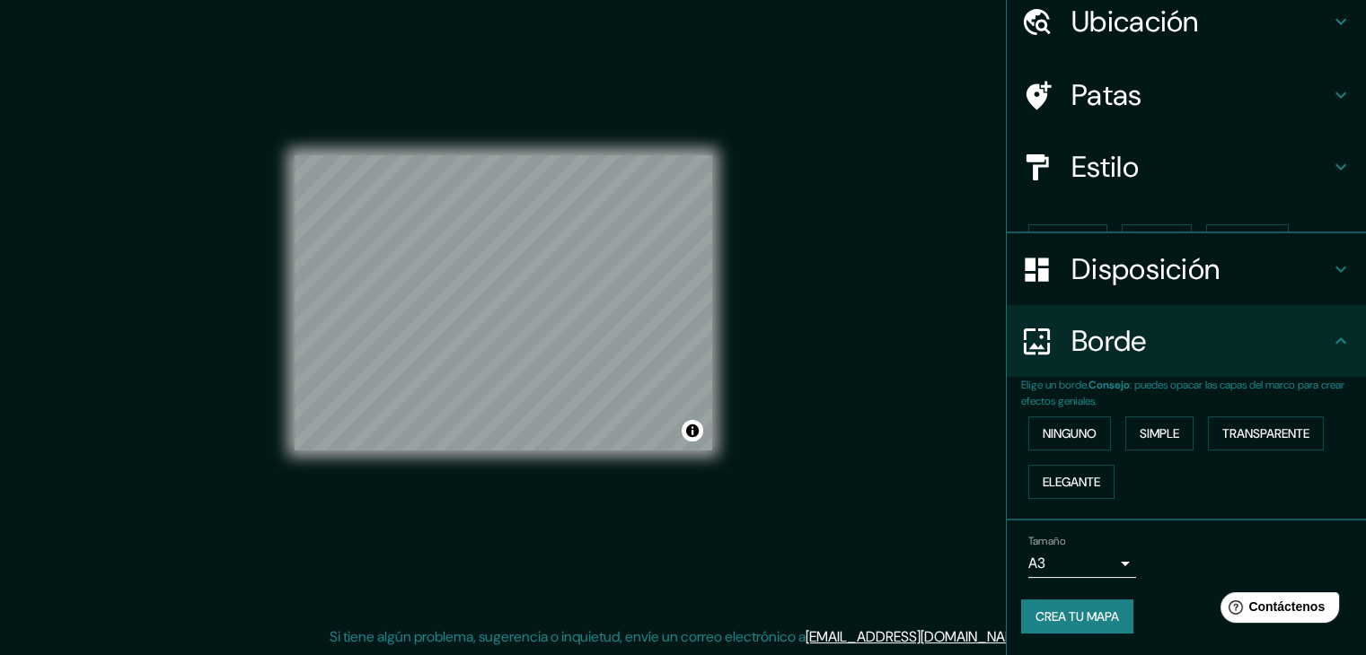
scroll to position [40, 0]
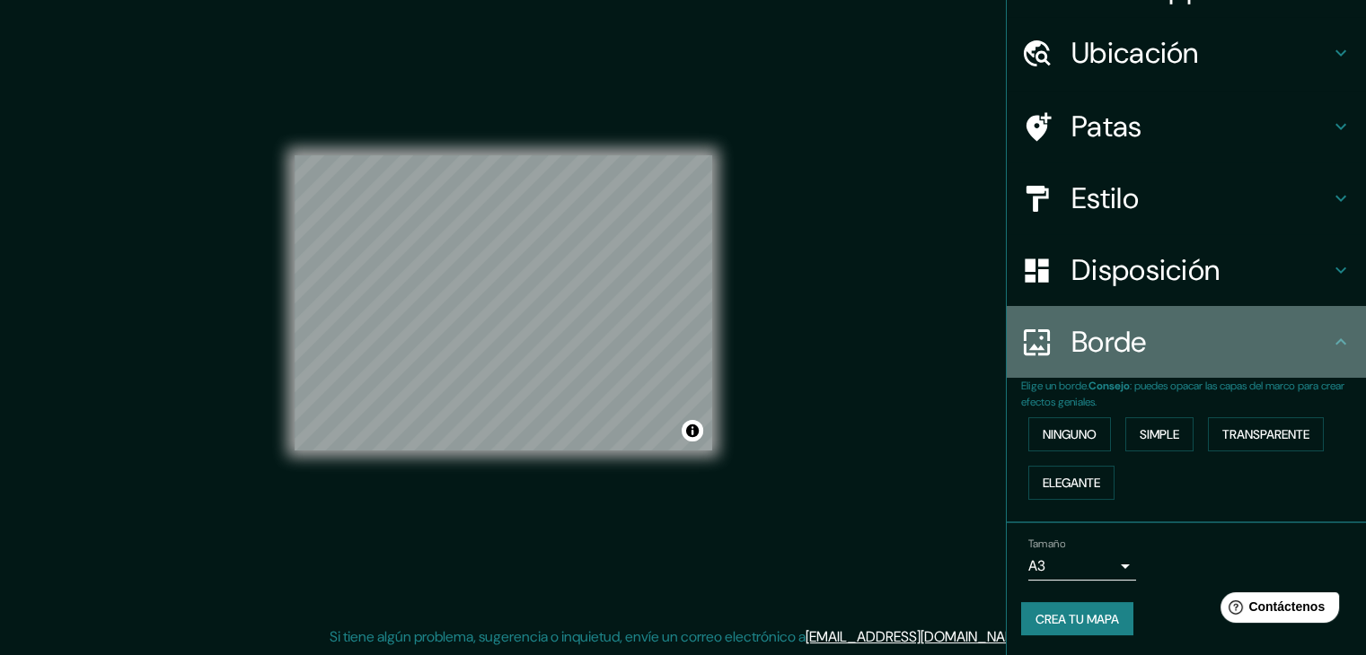
click at [1312, 338] on h4 "Borde" at bounding box center [1200, 342] width 259 height 36
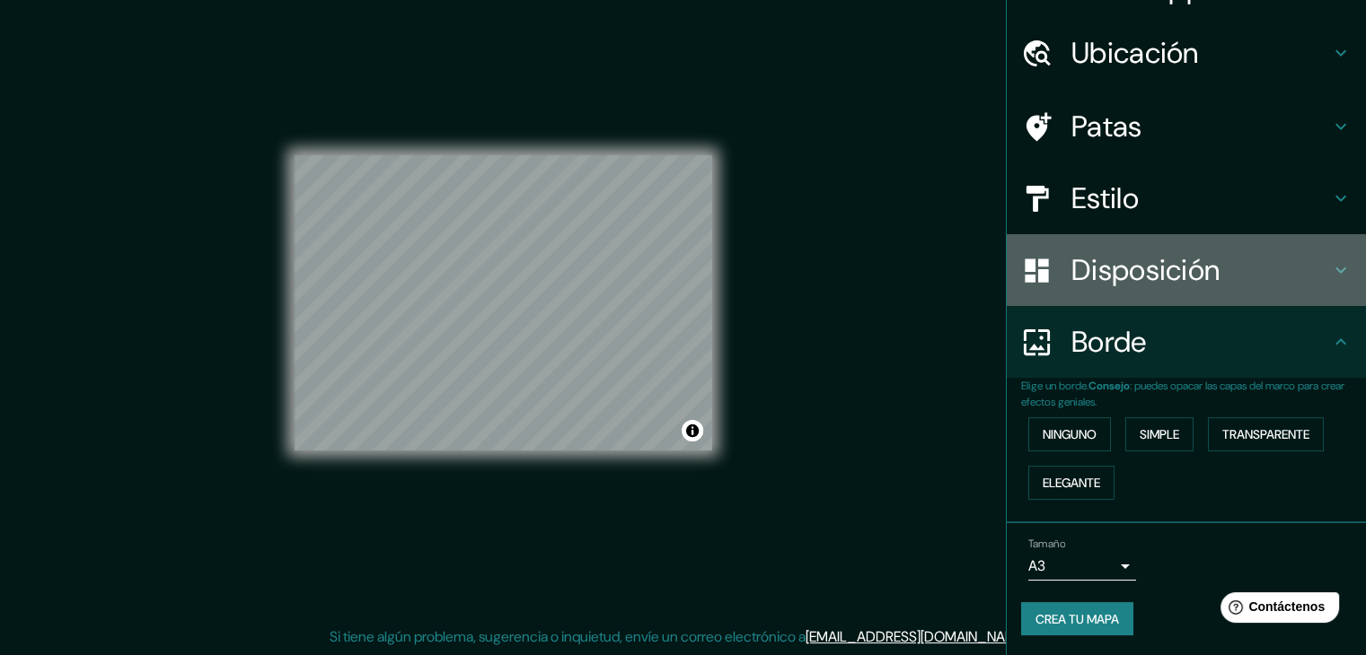
click at [1313, 281] on h4 "Disposición" at bounding box center [1200, 270] width 259 height 36
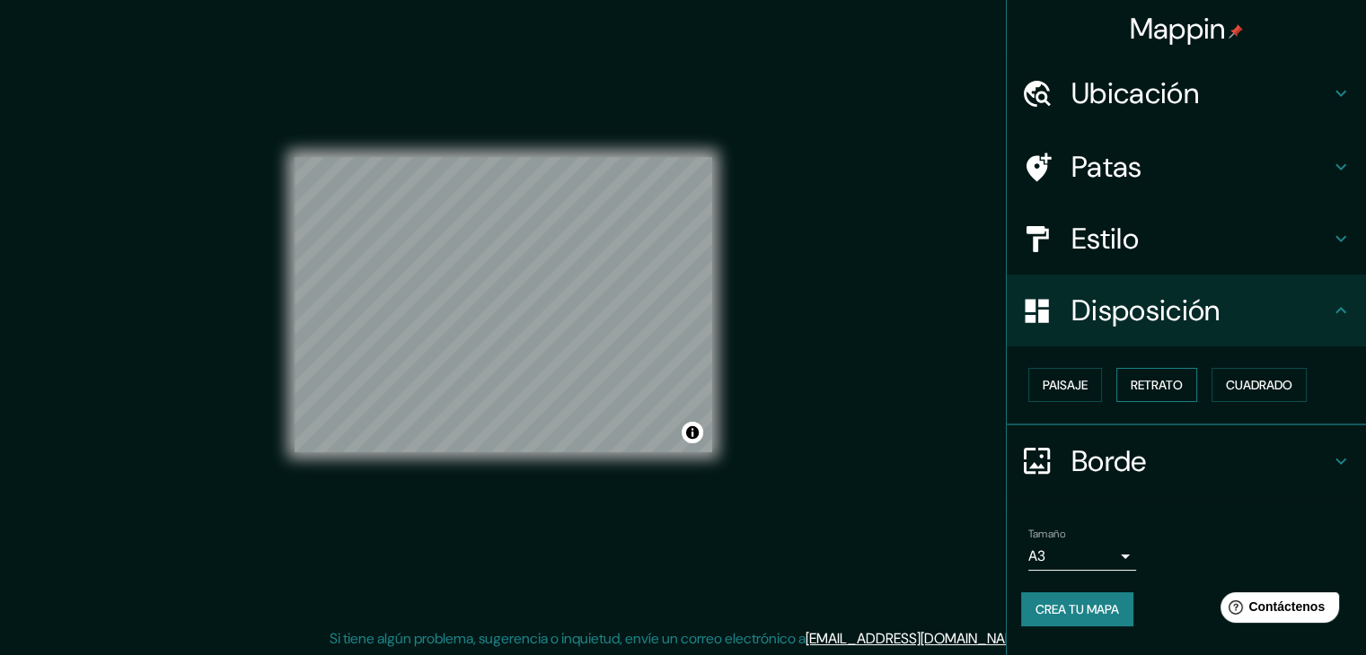
scroll to position [21, 0]
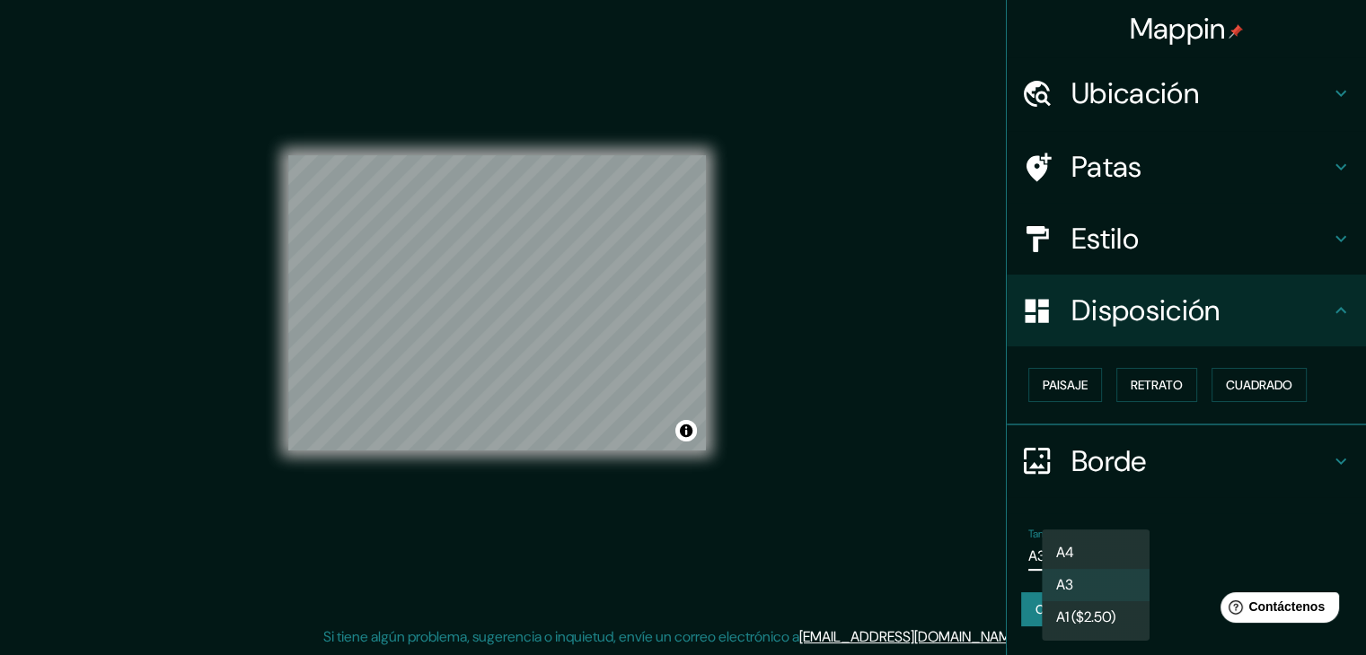
click at [1128, 559] on body "Mappin Ubicación Piura, Departamento de Piura, Perú Patas Estilo Disposición Pa…" at bounding box center [683, 306] width 1366 height 655
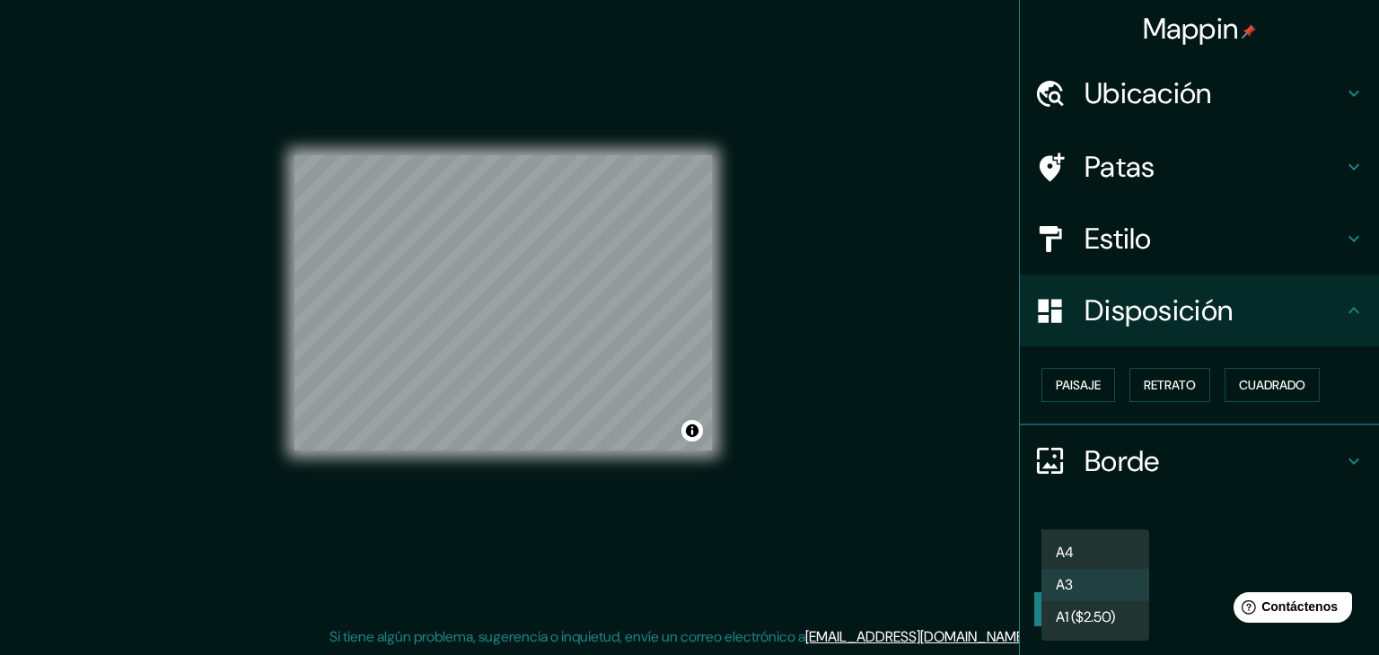
click at [1091, 584] on li "A3" at bounding box center [1096, 585] width 108 height 32
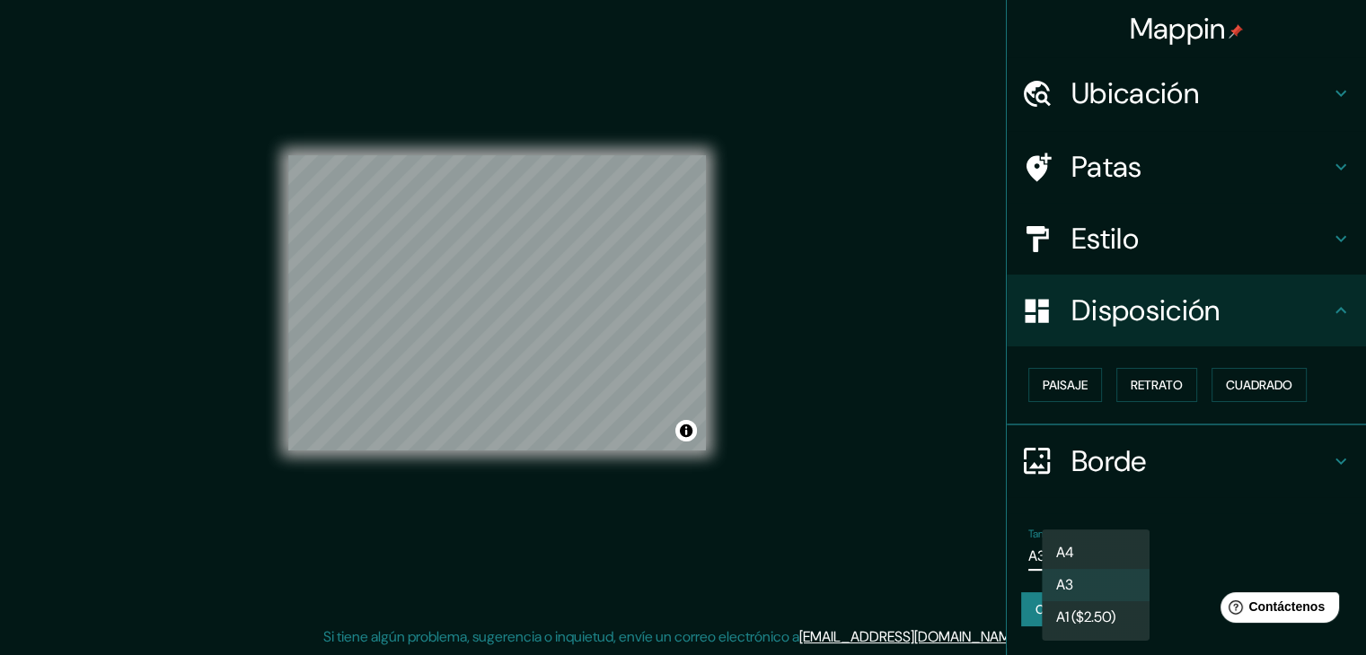
click at [1098, 556] on body "Mappin Ubicación Piura, Departamento de Piura, Perú Patas Estilo Disposición Pa…" at bounding box center [683, 306] width 1366 height 655
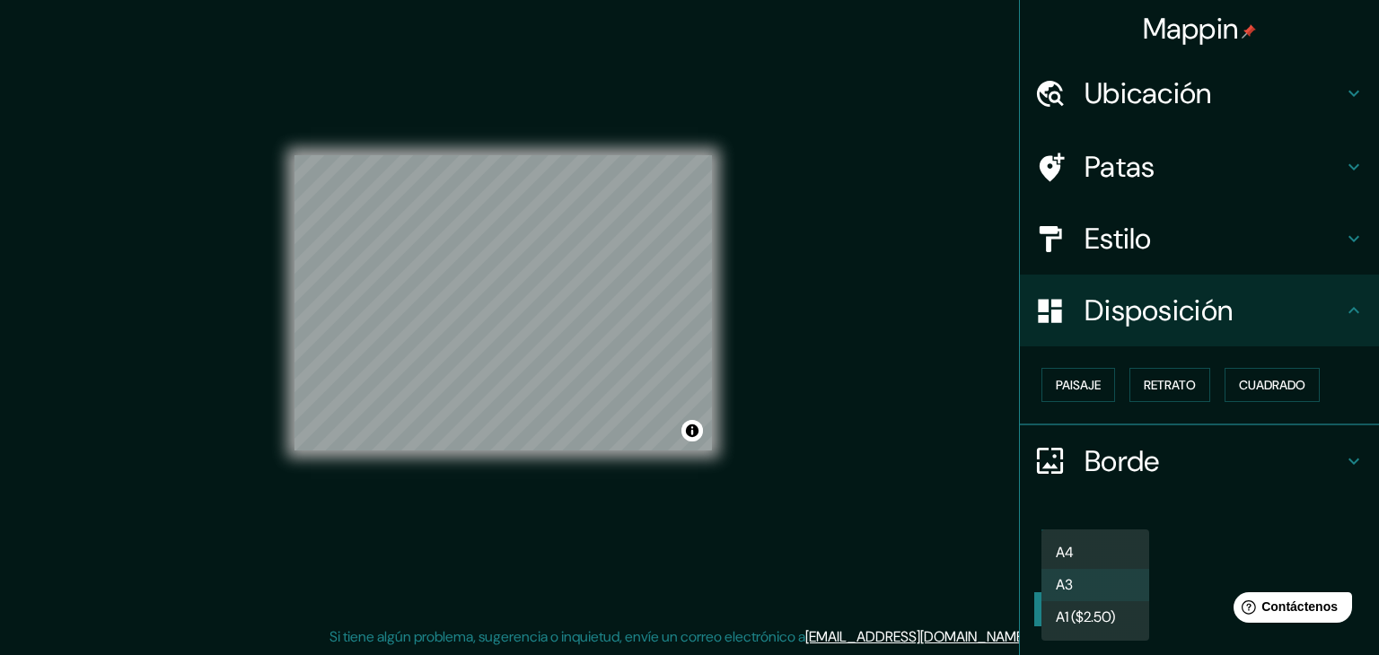
click at [1084, 552] on li "A4" at bounding box center [1096, 553] width 108 height 32
type input "single"
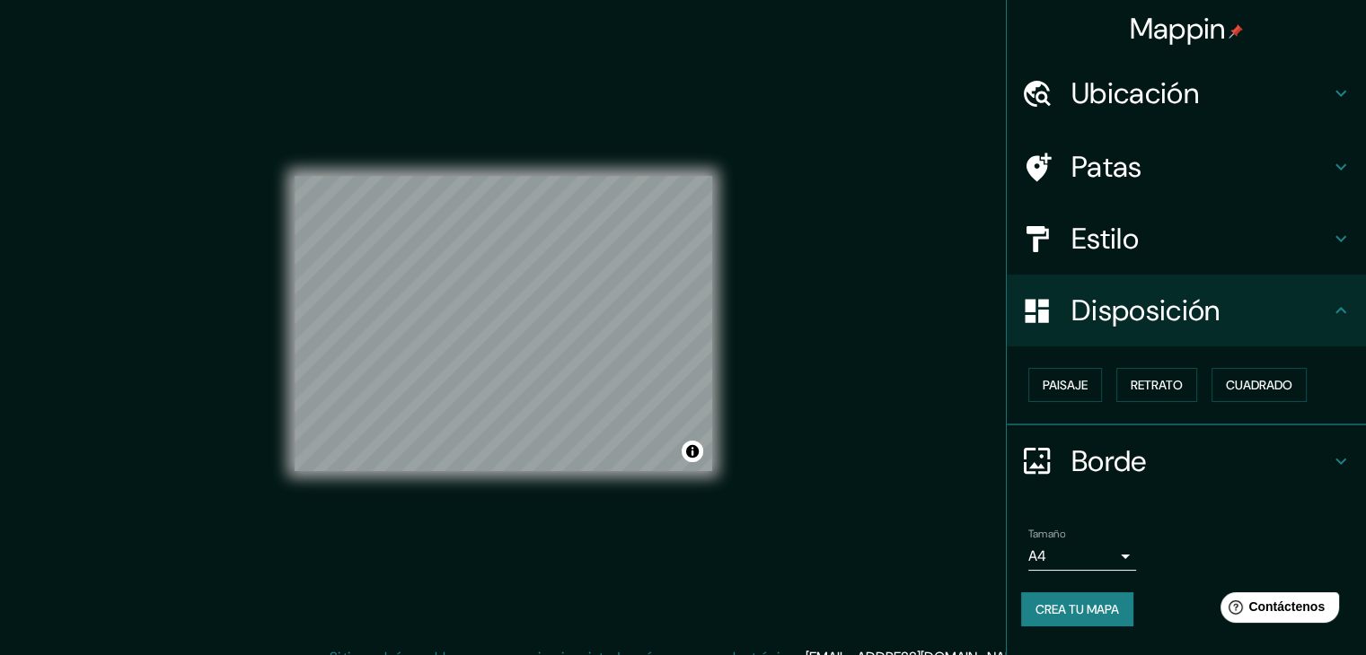
scroll to position [0, 0]
click at [1252, 101] on h4 "Ubicación" at bounding box center [1200, 93] width 259 height 36
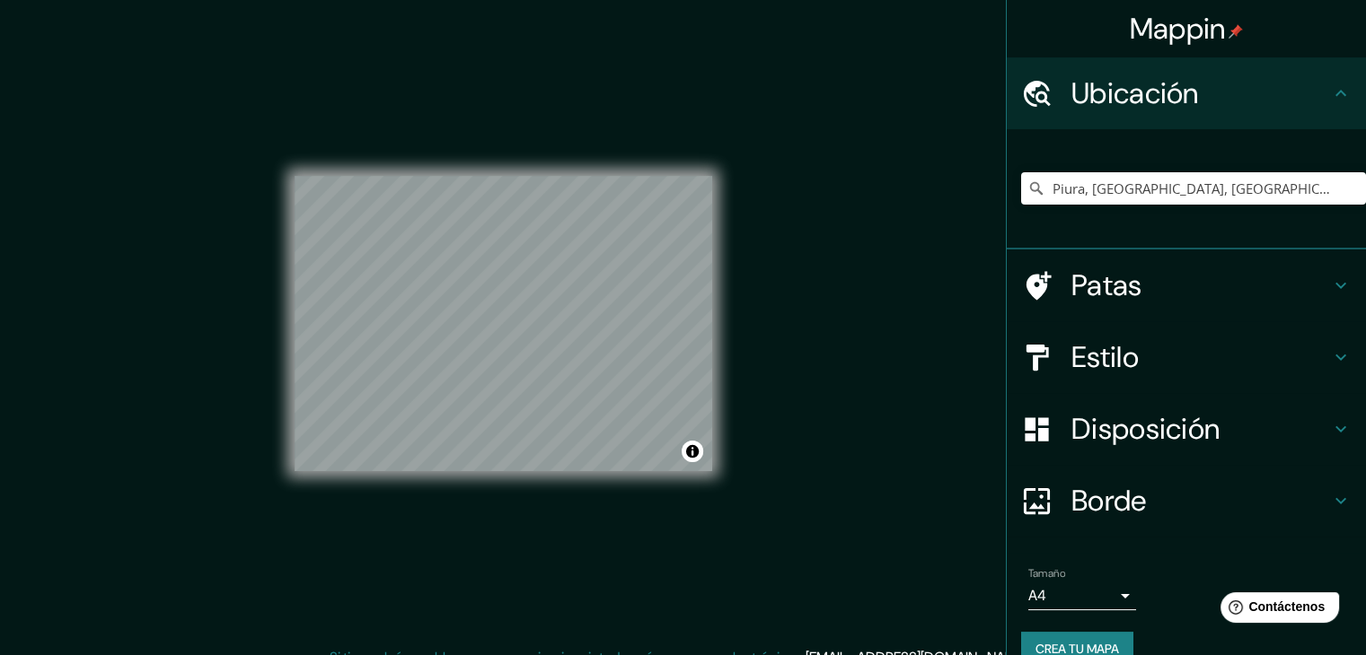
click at [1252, 101] on h4 "Ubicación" at bounding box center [1200, 93] width 259 height 36
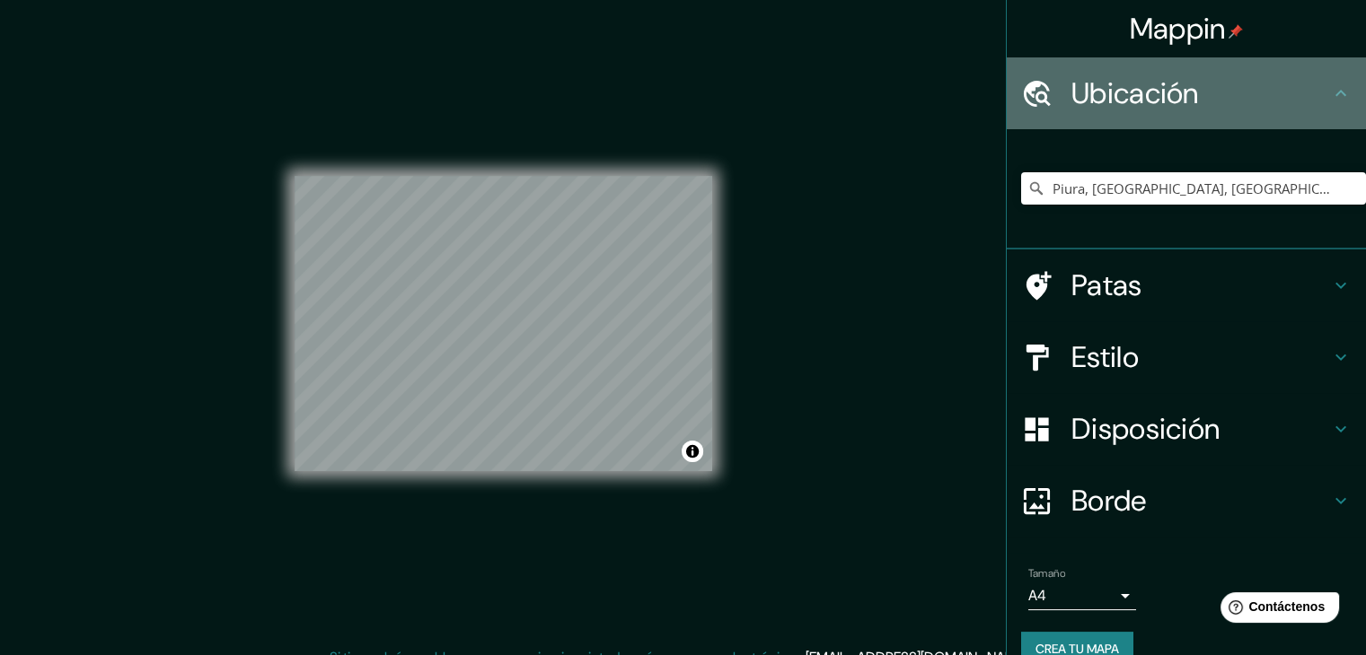
click at [1350, 101] on div "Ubicación" at bounding box center [1186, 93] width 359 height 72
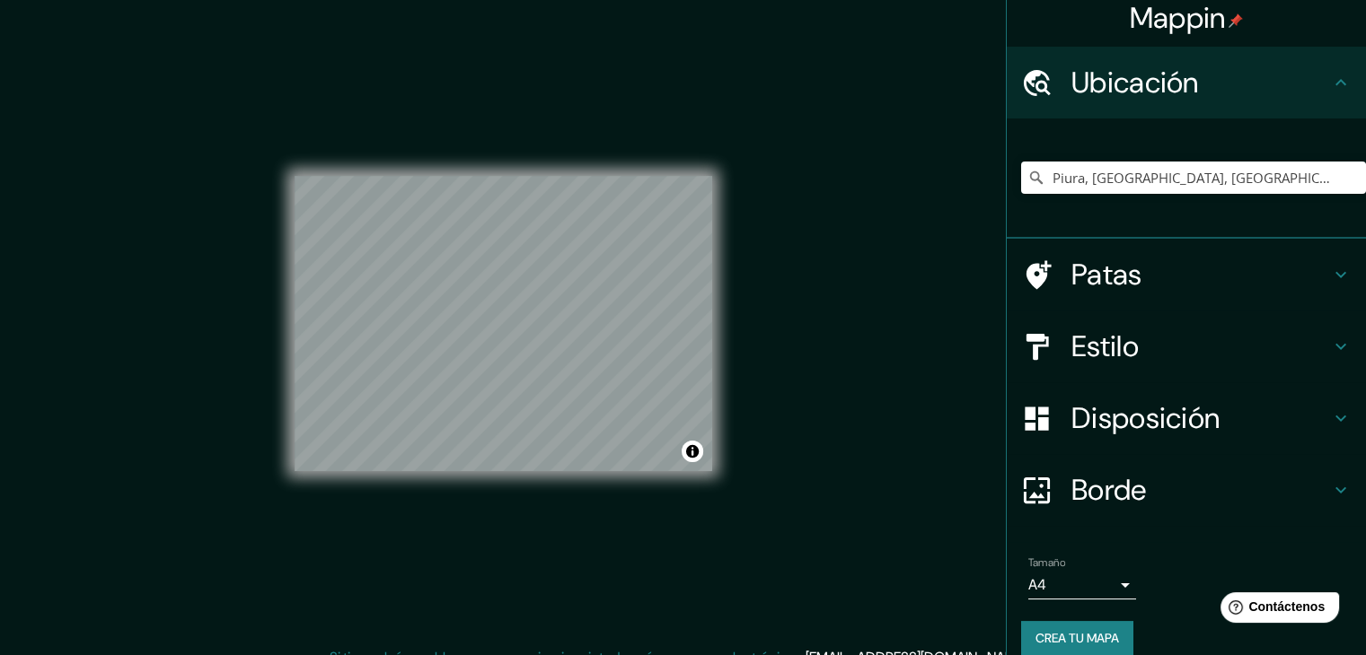
scroll to position [31, 0]
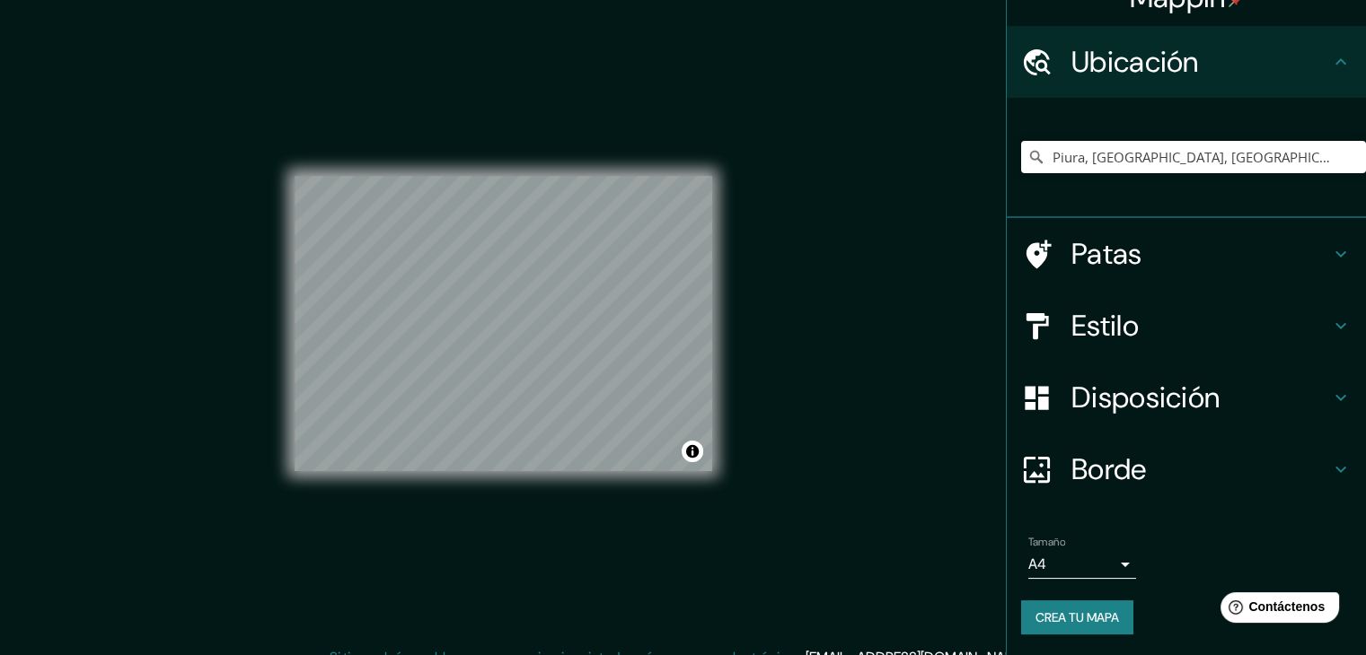
click at [1141, 399] on font "Disposición" at bounding box center [1145, 398] width 148 height 38
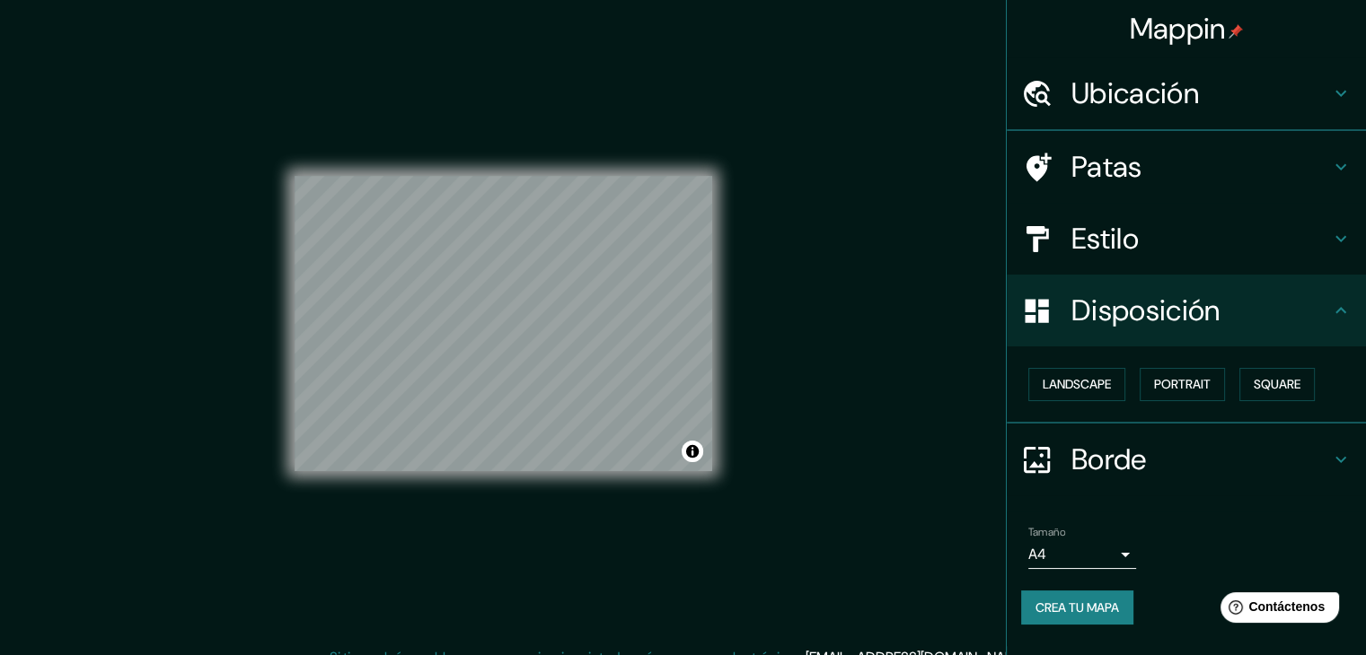
scroll to position [0, 0]
click at [1219, 328] on font "Disposición" at bounding box center [1145, 311] width 148 height 38
click at [1173, 456] on h4 "Borde" at bounding box center [1200, 462] width 259 height 36
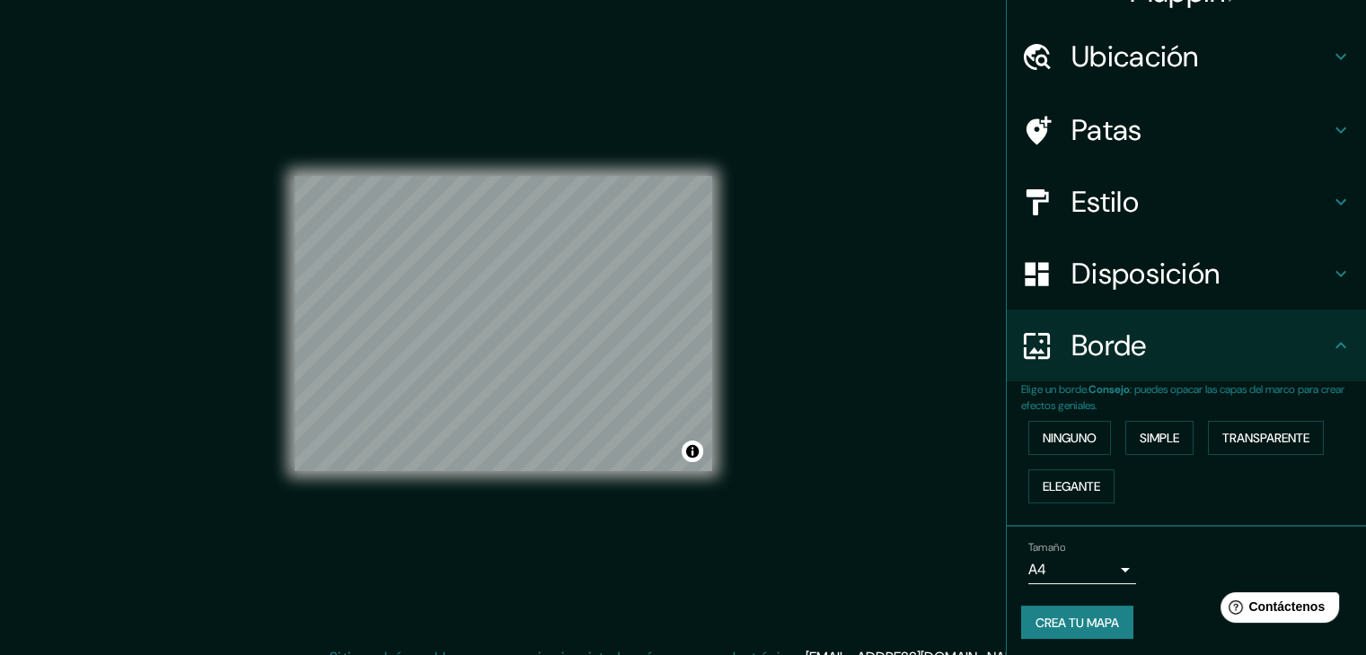
scroll to position [40, 0]
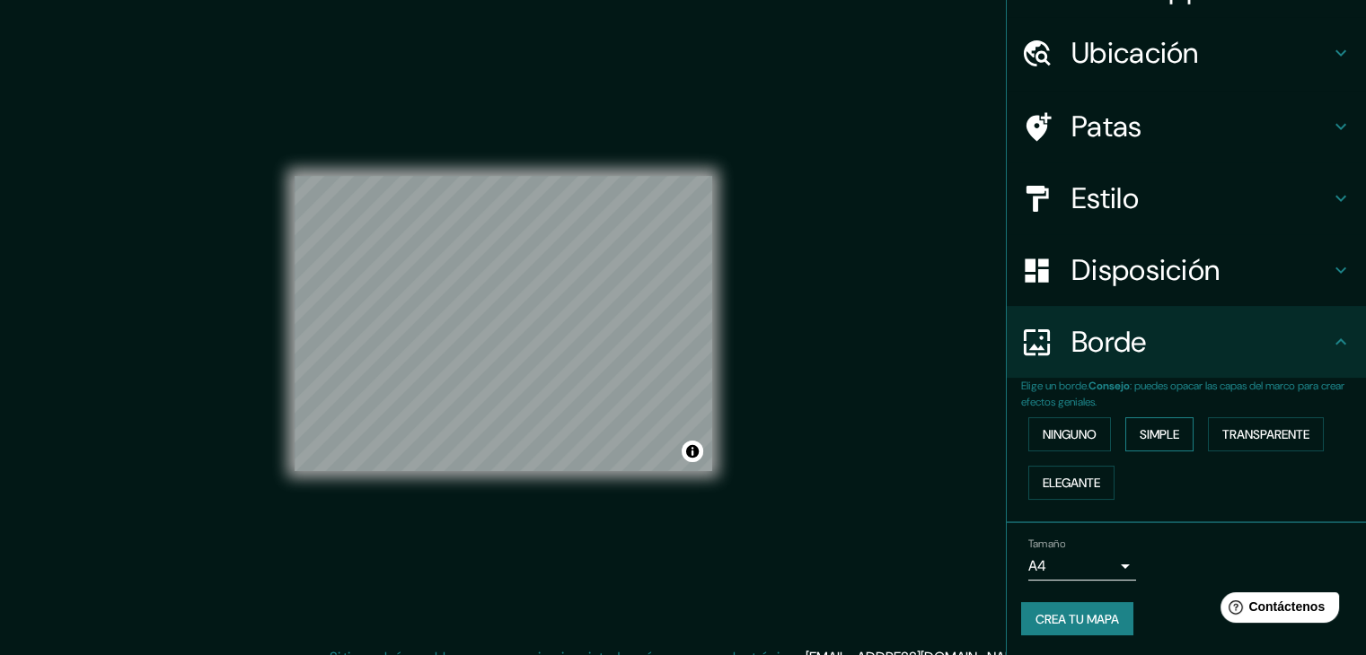
click at [1125, 439] on button "Simple" at bounding box center [1159, 435] width 68 height 34
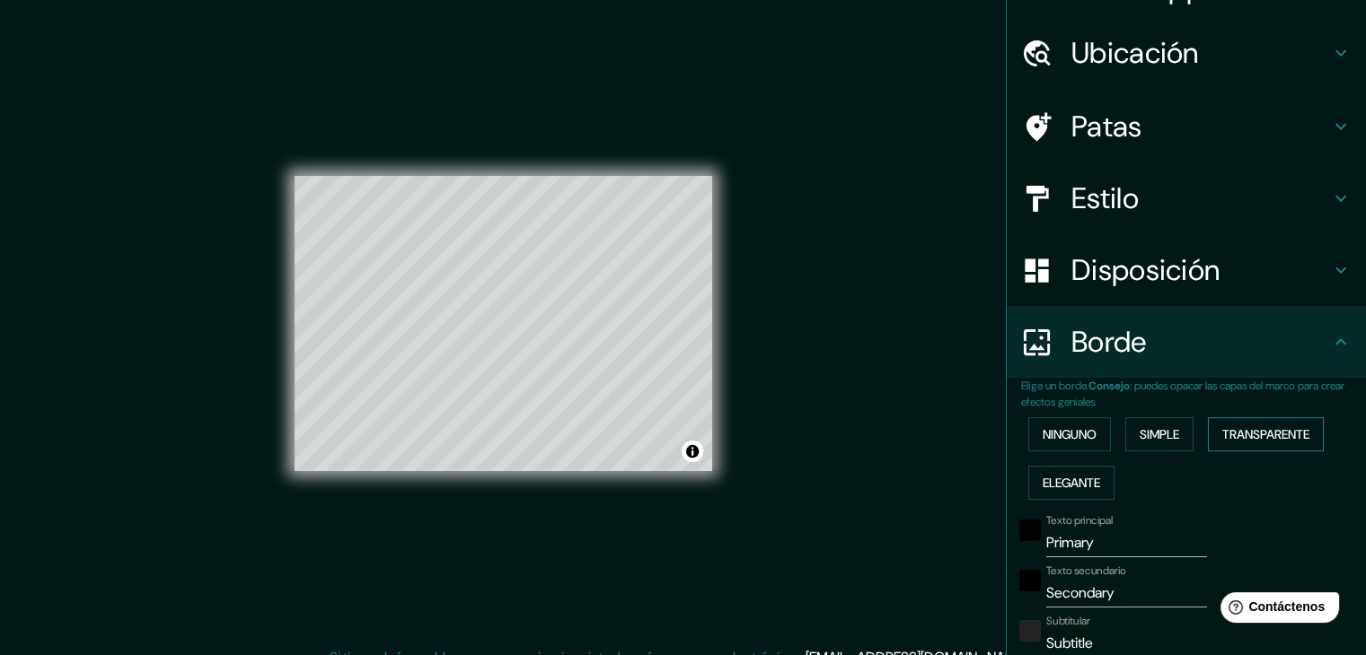
click at [1222, 435] on font "Transparente" at bounding box center [1265, 435] width 87 height 16
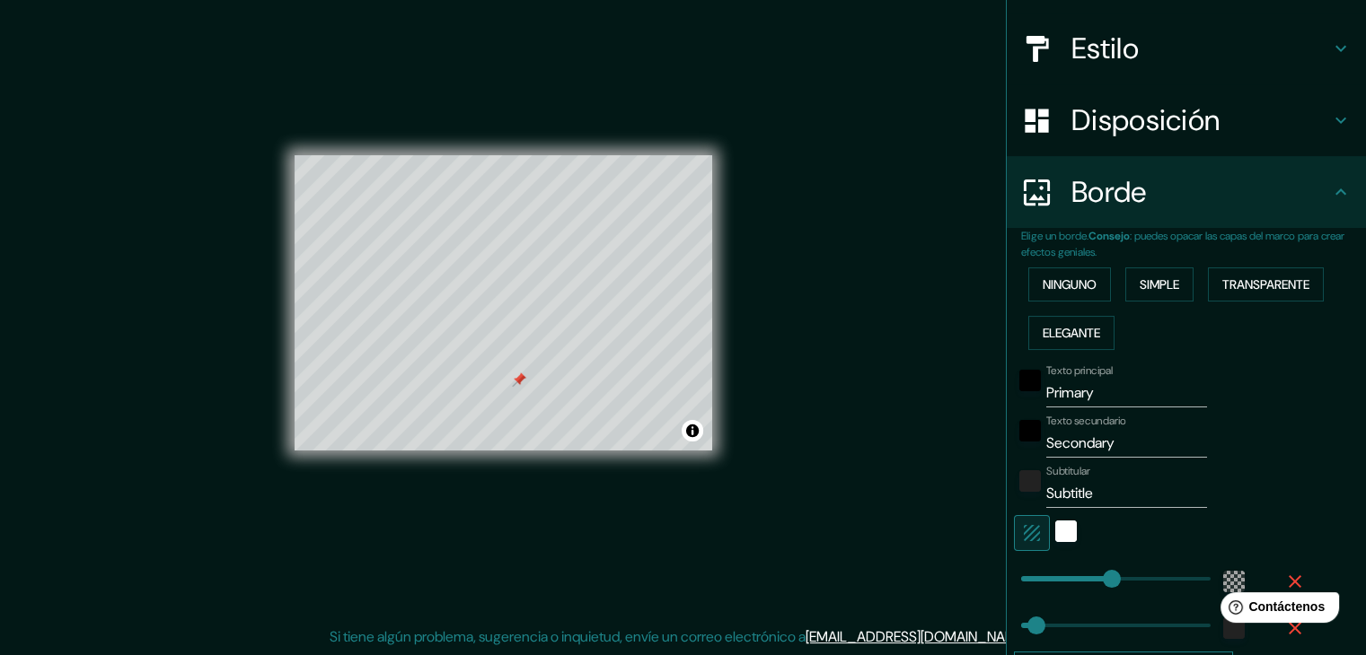
scroll to position [189, 0]
click at [1066, 286] on font "Ninguno" at bounding box center [1069, 286] width 54 height 16
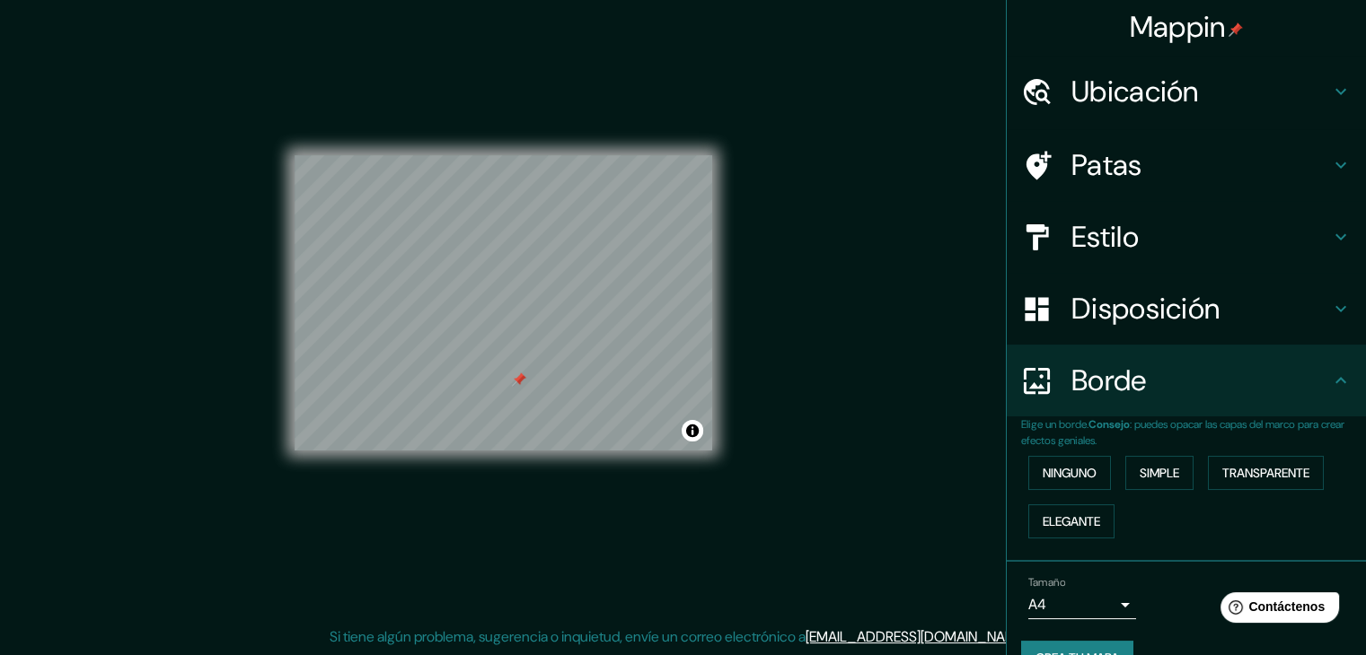
scroll to position [0, 0]
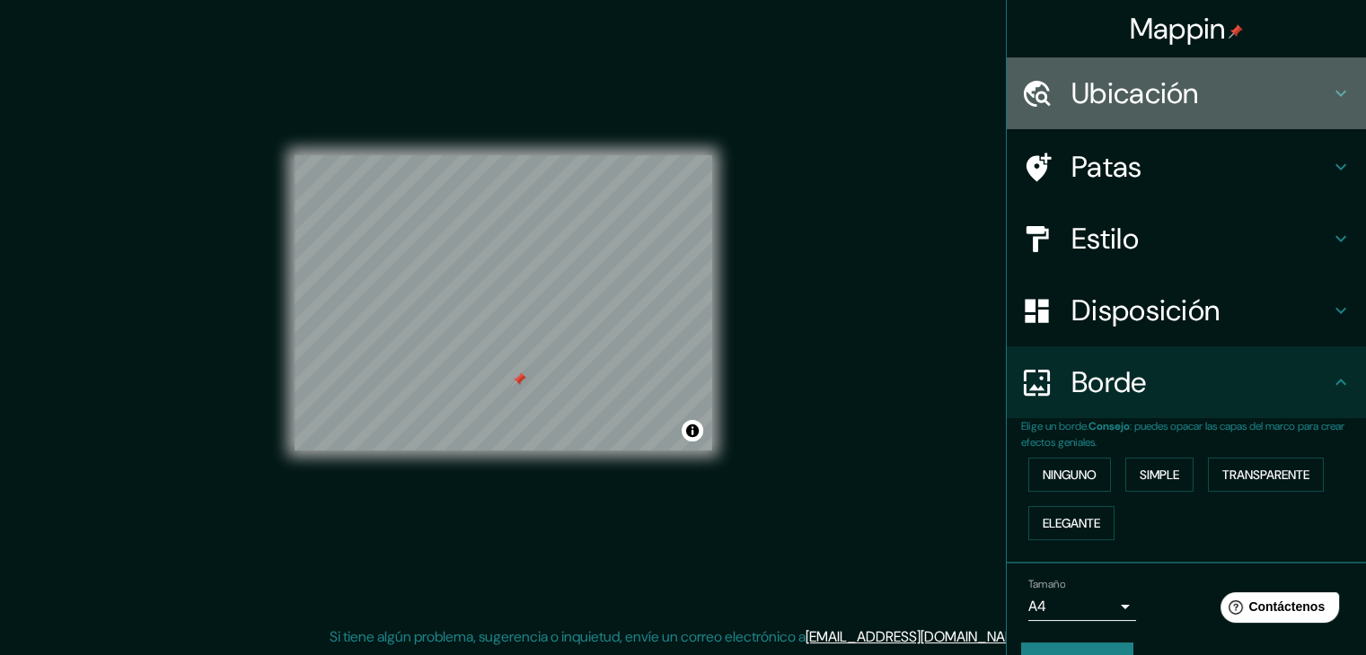
click at [1130, 103] on font "Ubicación" at bounding box center [1135, 94] width 128 height 38
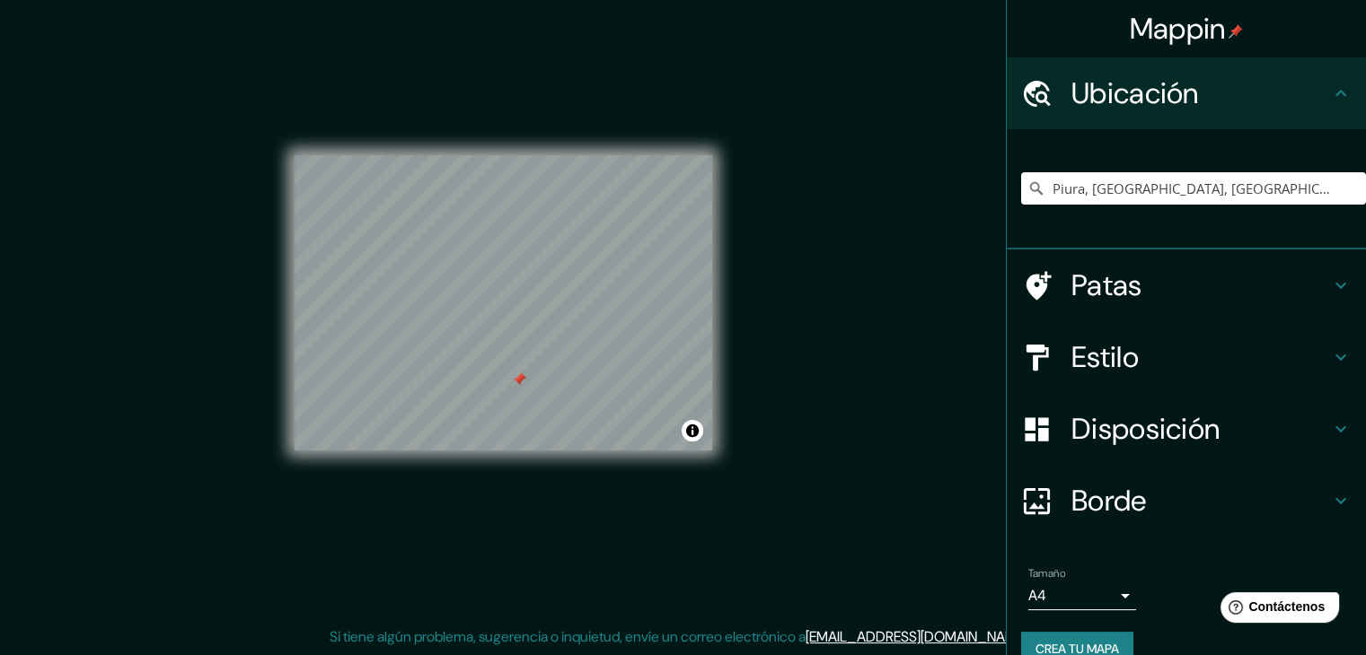
click at [1139, 105] on font "Ubicación" at bounding box center [1135, 94] width 128 height 38
click at [1201, 303] on div "Patas" at bounding box center [1186, 286] width 359 height 72
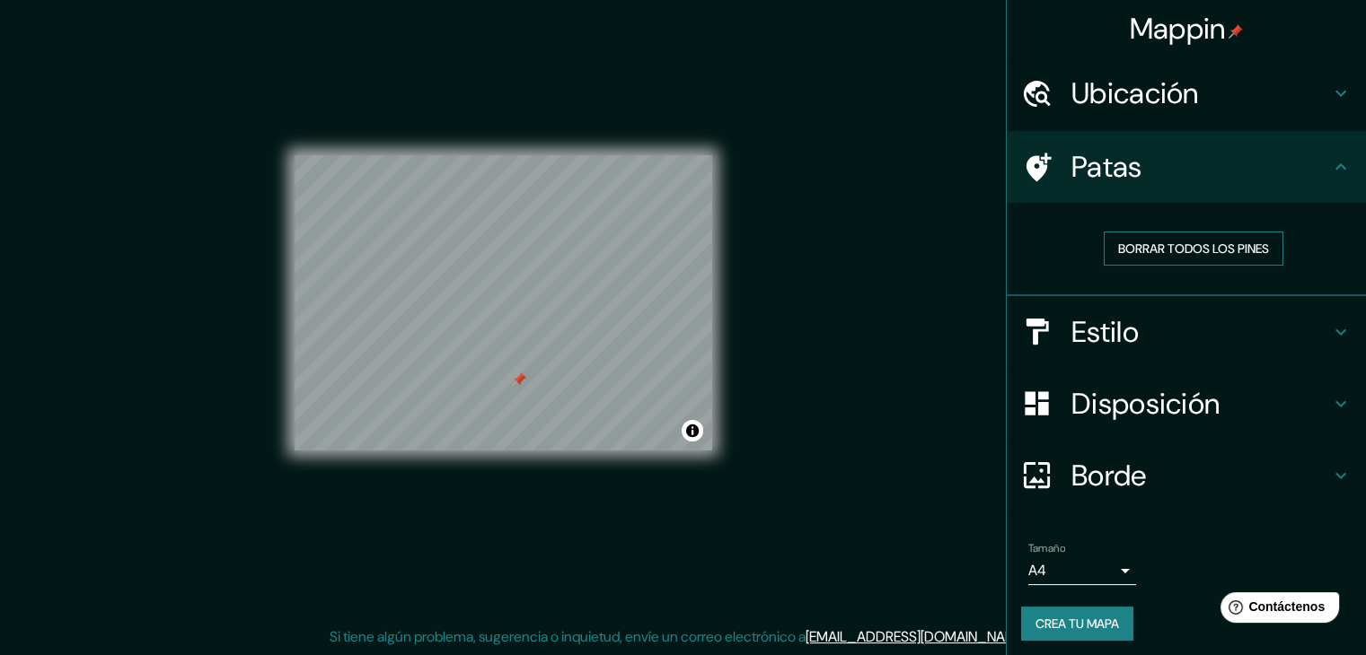
click at [1184, 251] on font "Borrar todos los pines" at bounding box center [1193, 249] width 151 height 16
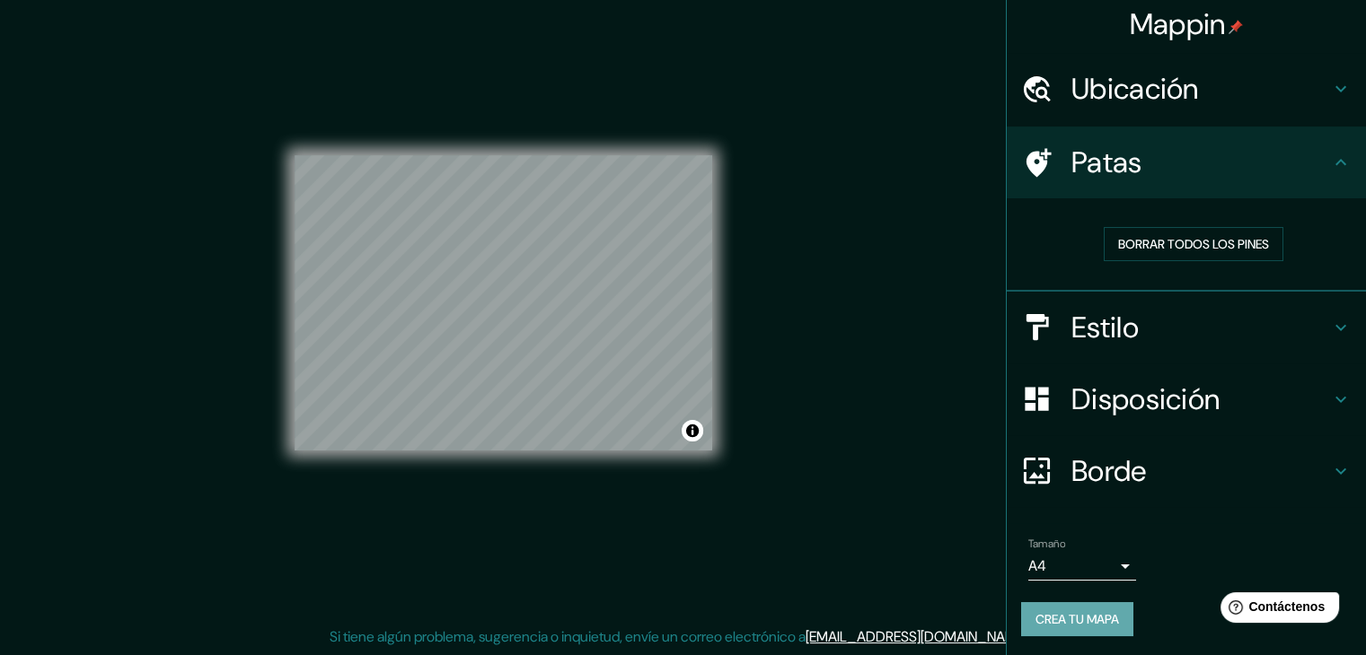
click at [1070, 618] on font "Crea tu mapa" at bounding box center [1077, 619] width 84 height 16
click at [1309, 606] on font "Contáctenos" at bounding box center [1286, 607] width 79 height 15
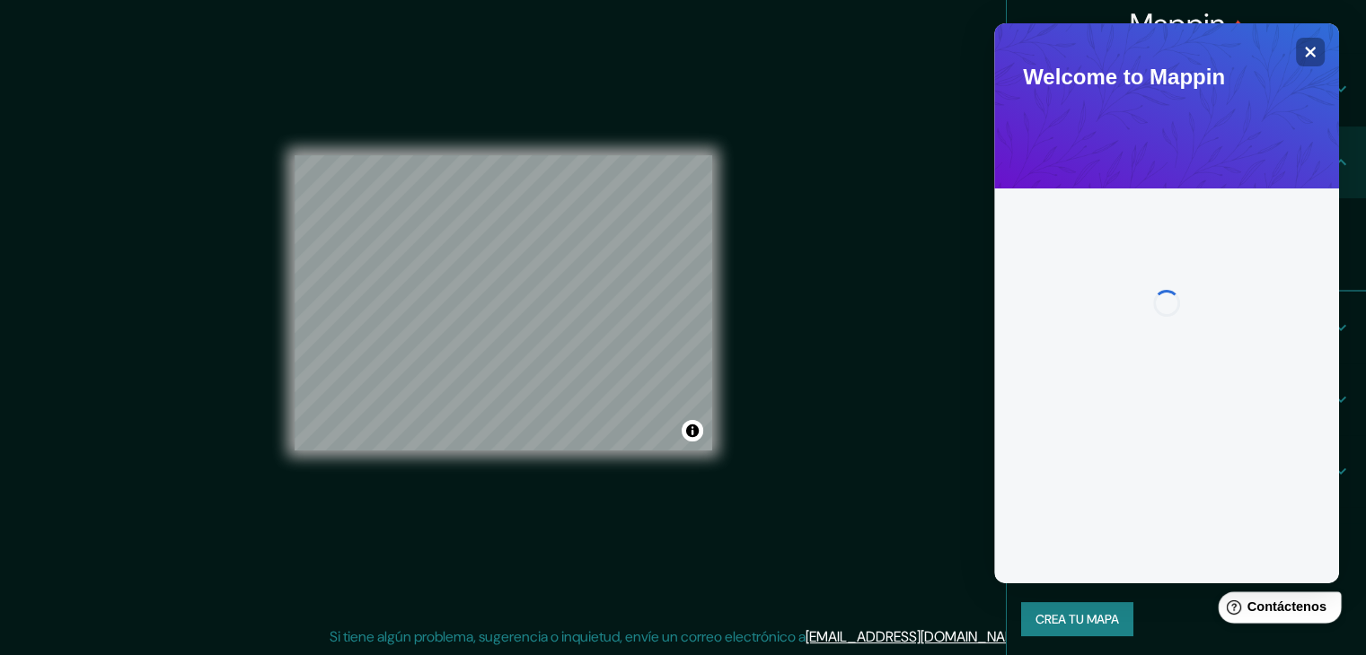
scroll to position [0, 0]
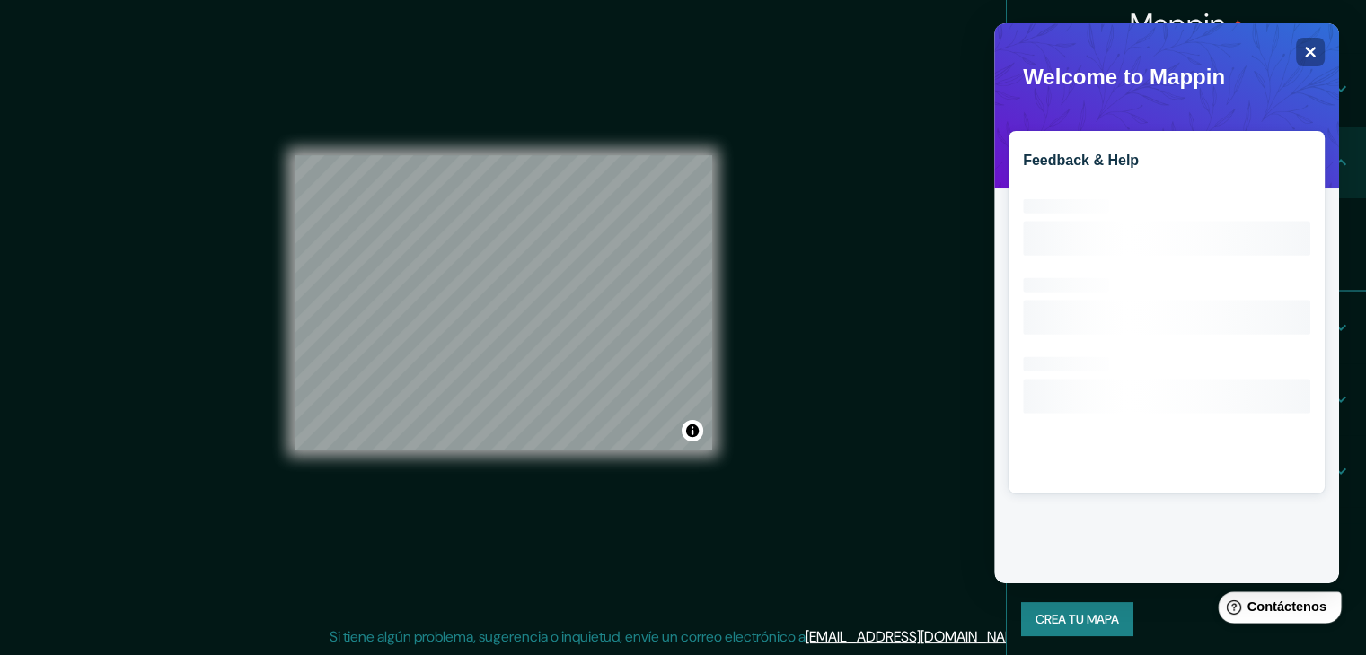
drag, startPoint x: 1460, startPoint y: 1143, endPoint x: 1258, endPoint y: 605, distance: 574.5
click at [1258, 605] on font "Contáctenos" at bounding box center [1286, 607] width 79 height 15
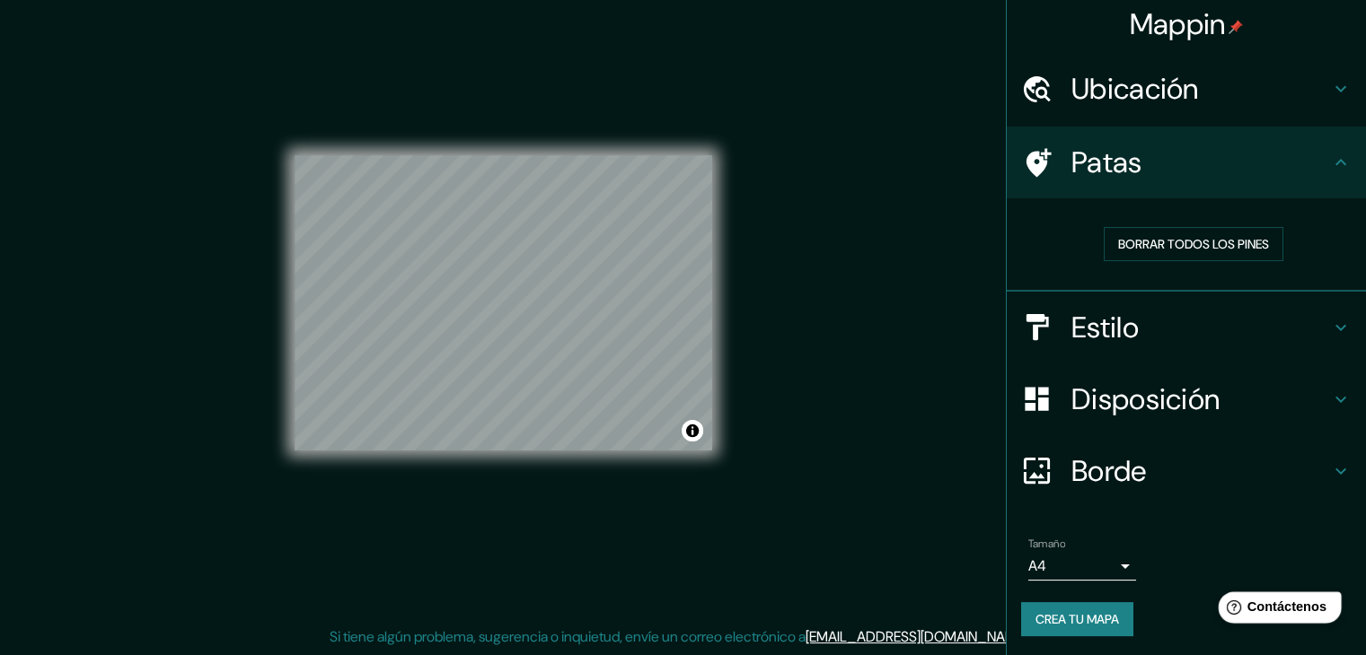
click at [1259, 601] on font "Contáctenos" at bounding box center [1286, 607] width 79 height 15
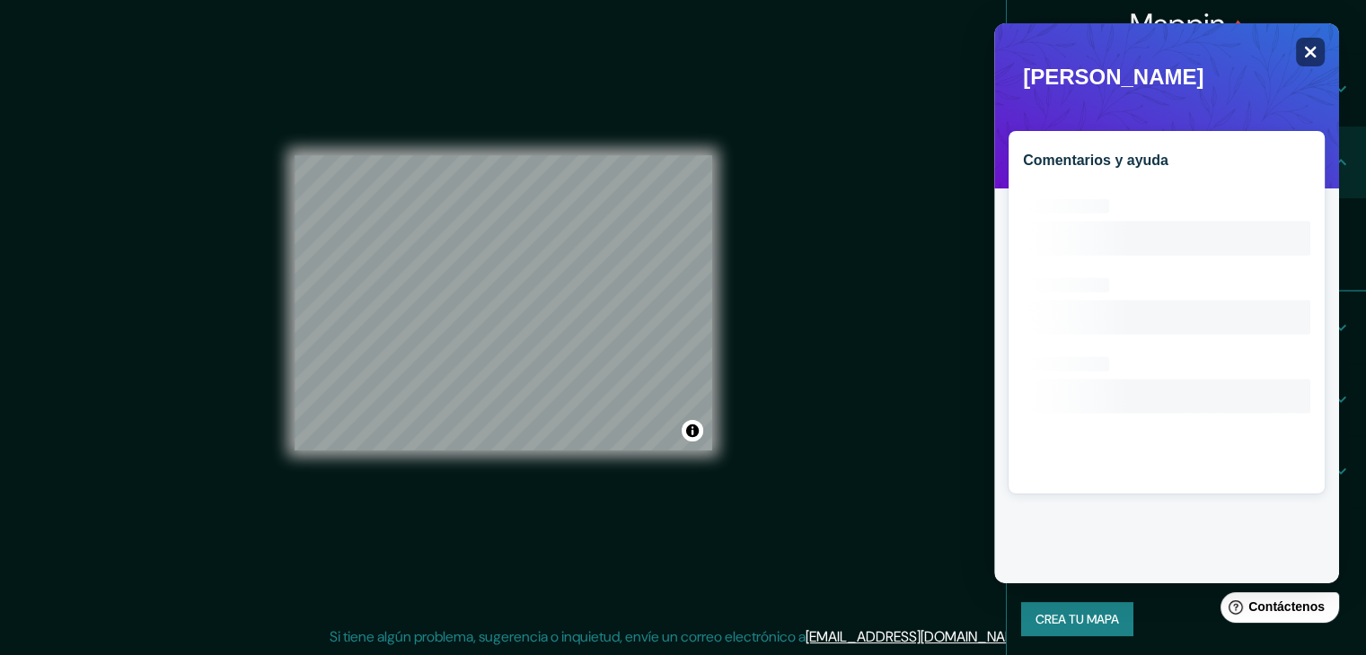
click at [1297, 56] on div "Close" at bounding box center [1310, 52] width 29 height 29
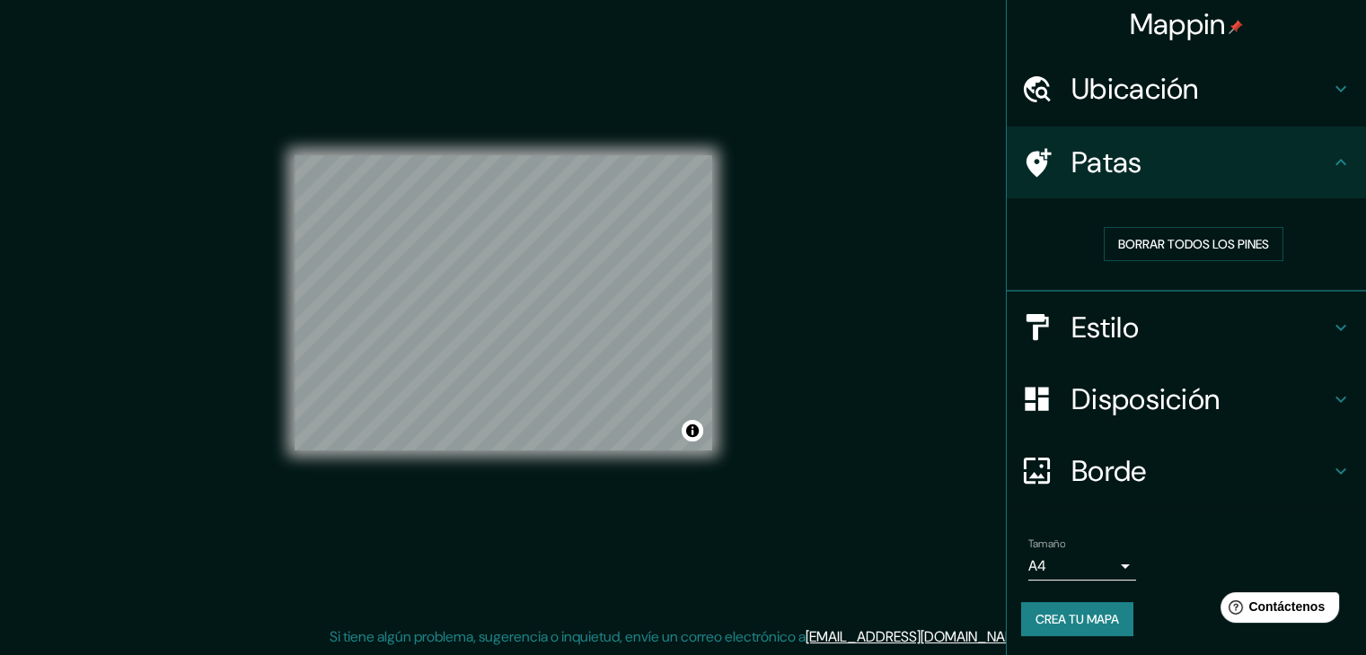
click at [1186, 325] on h4 "Estilo" at bounding box center [1200, 328] width 259 height 36
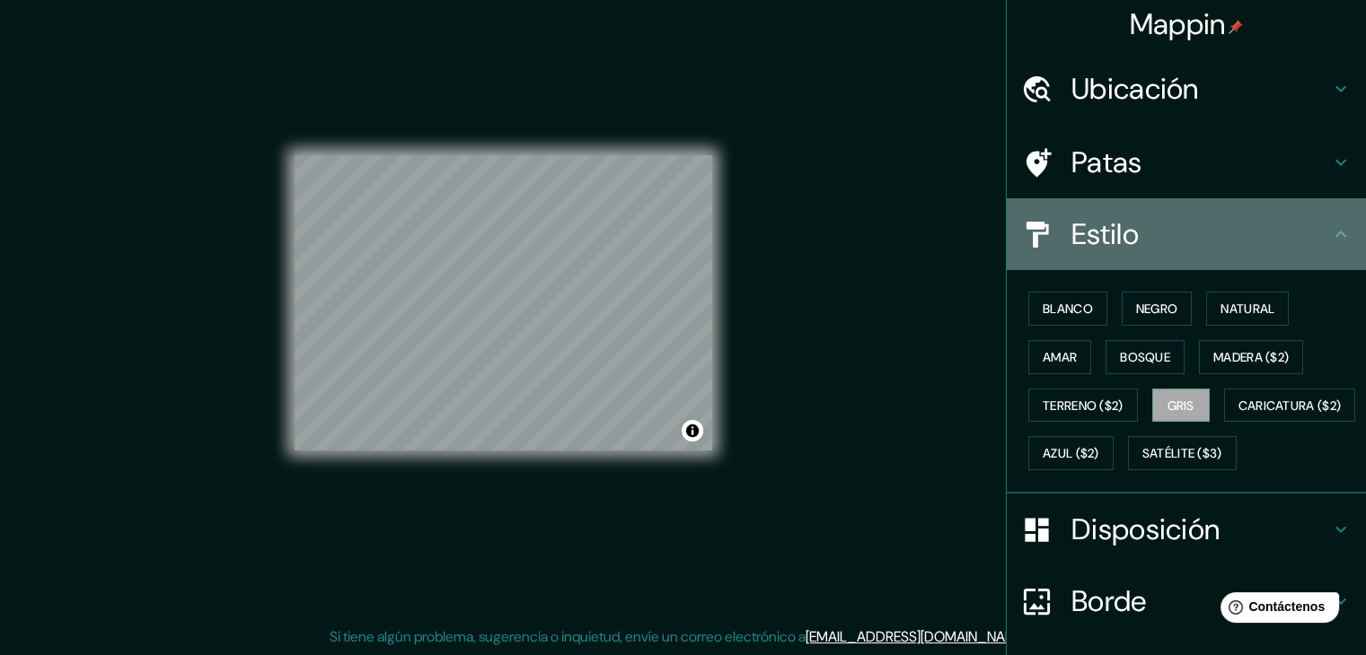
click at [1175, 237] on h4 "Estilo" at bounding box center [1200, 234] width 259 height 36
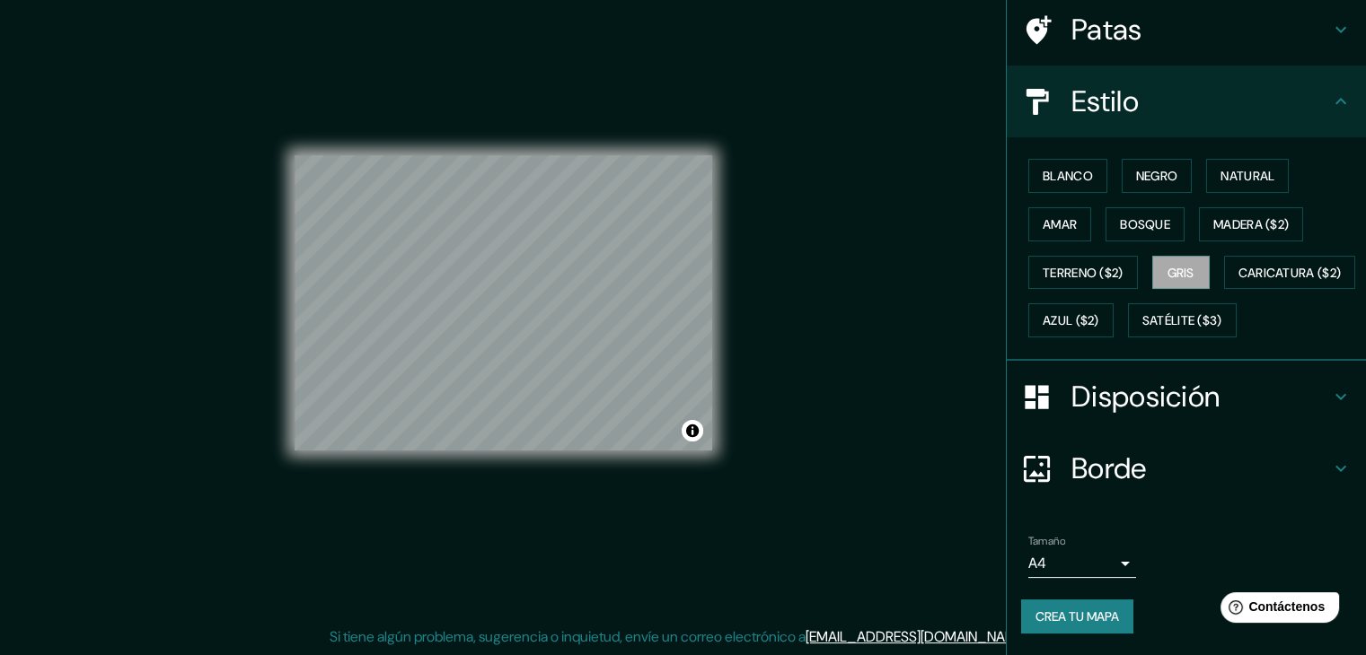
click at [1142, 385] on font "Disposición" at bounding box center [1145, 397] width 148 height 38
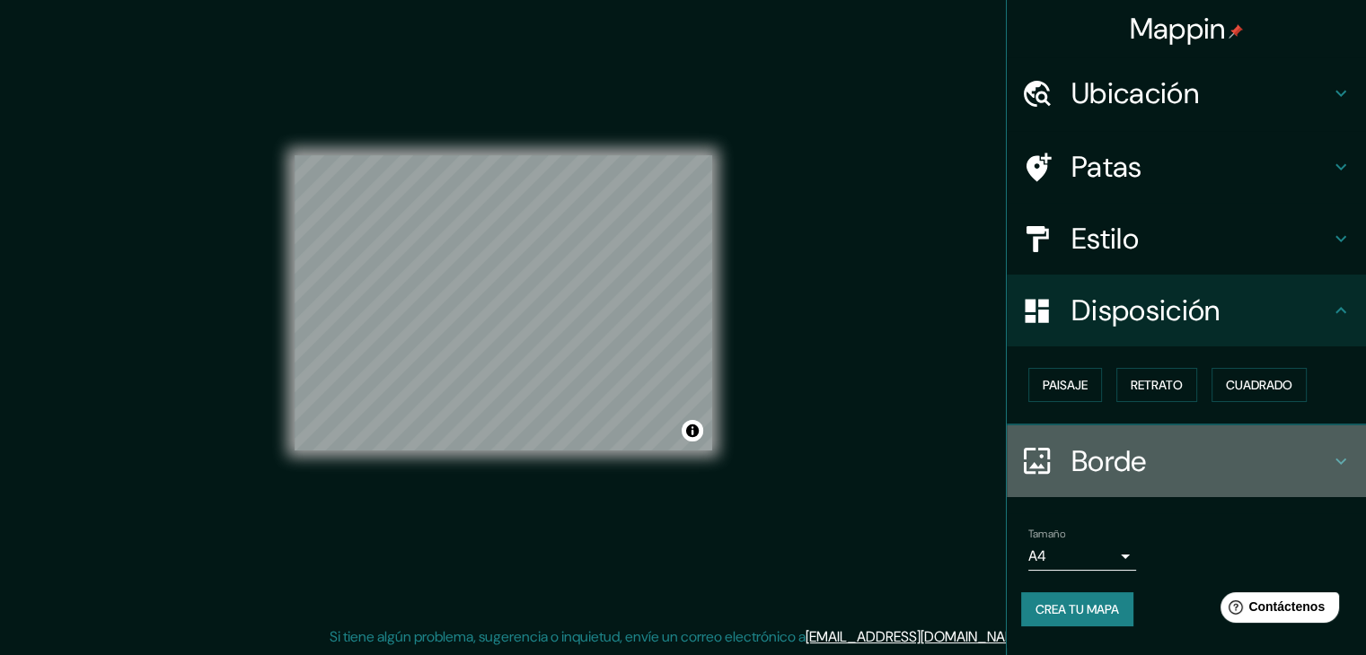
click at [1167, 444] on h4 "Borde" at bounding box center [1200, 462] width 259 height 36
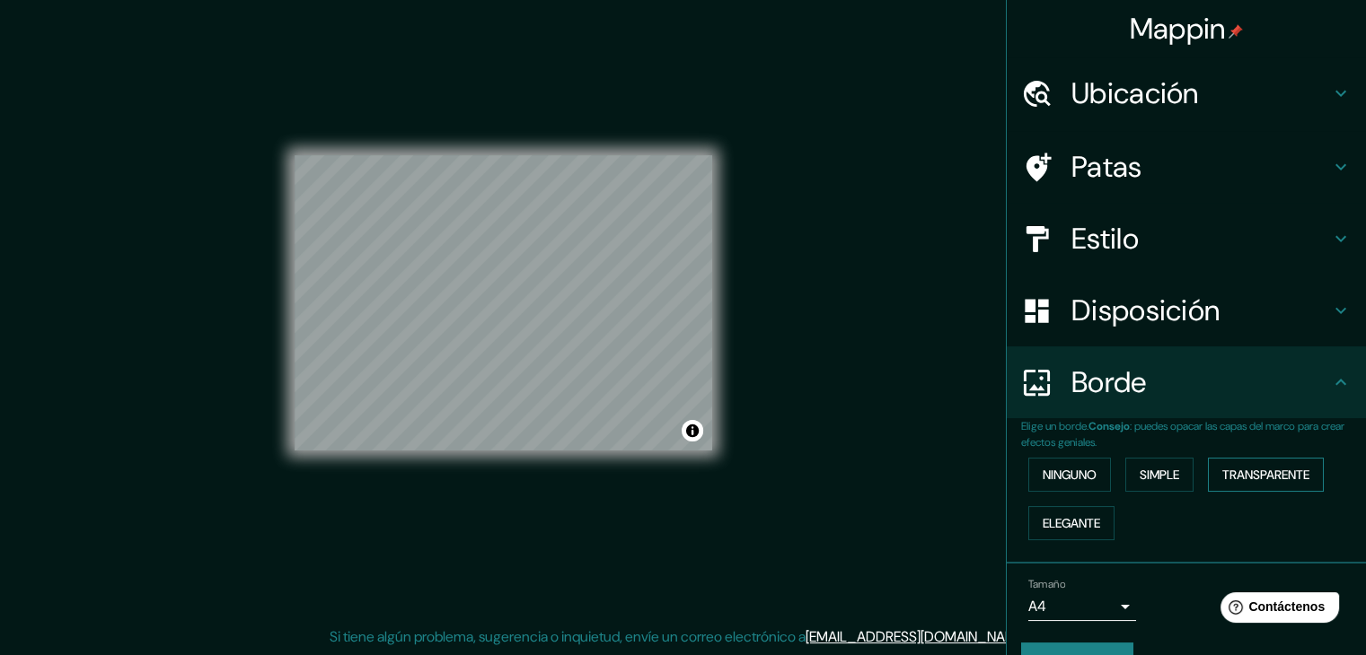
click at [1248, 475] on font "Transparente" at bounding box center [1265, 475] width 87 height 16
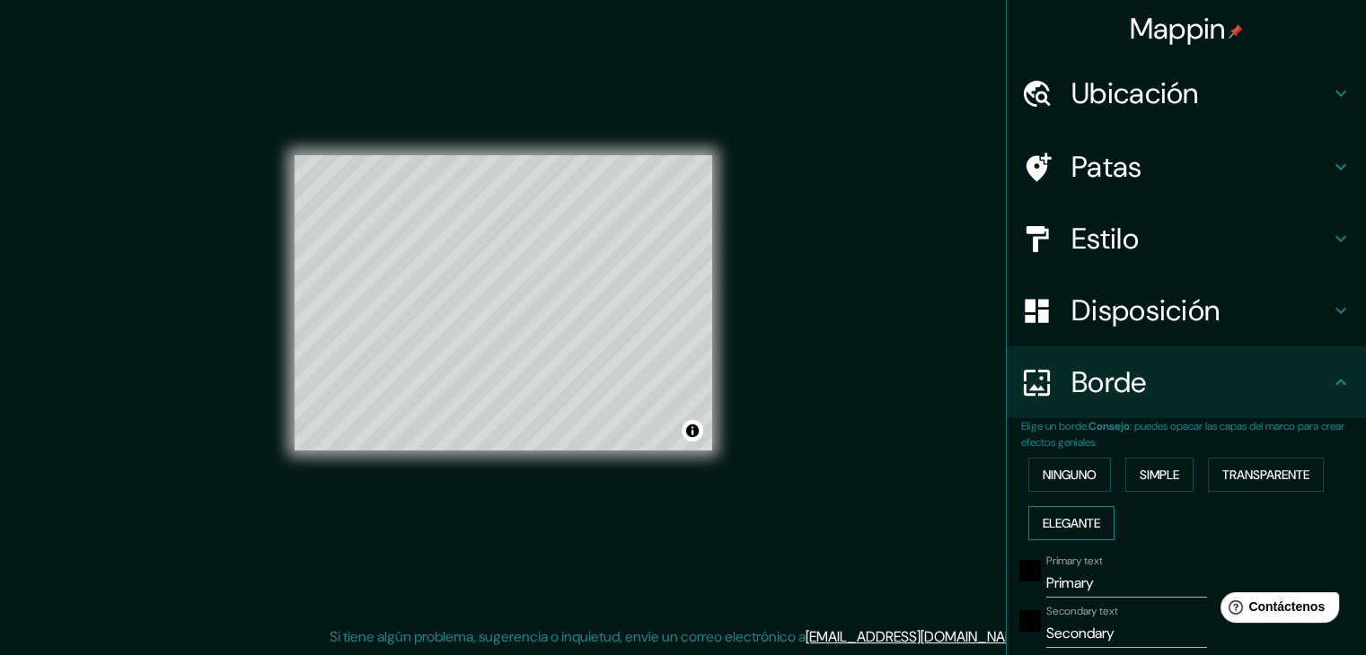
click at [1069, 515] on font "Elegante" at bounding box center [1070, 523] width 57 height 16
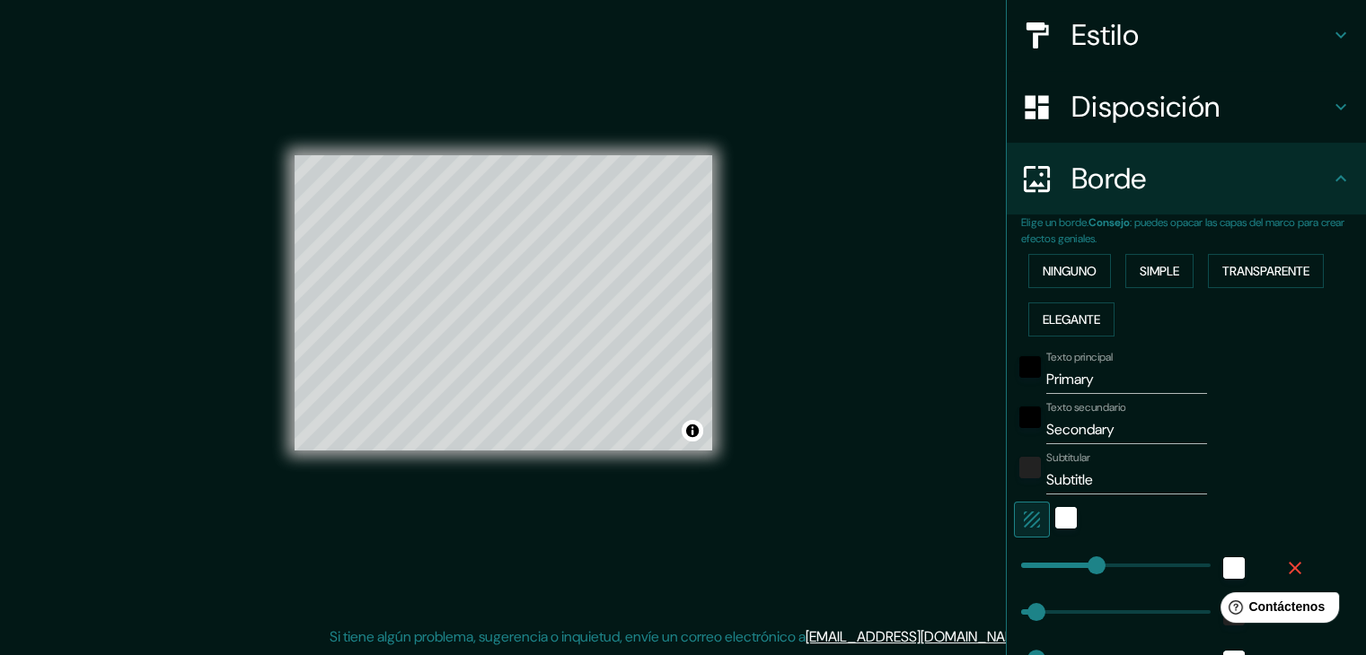
scroll to position [269, 0]
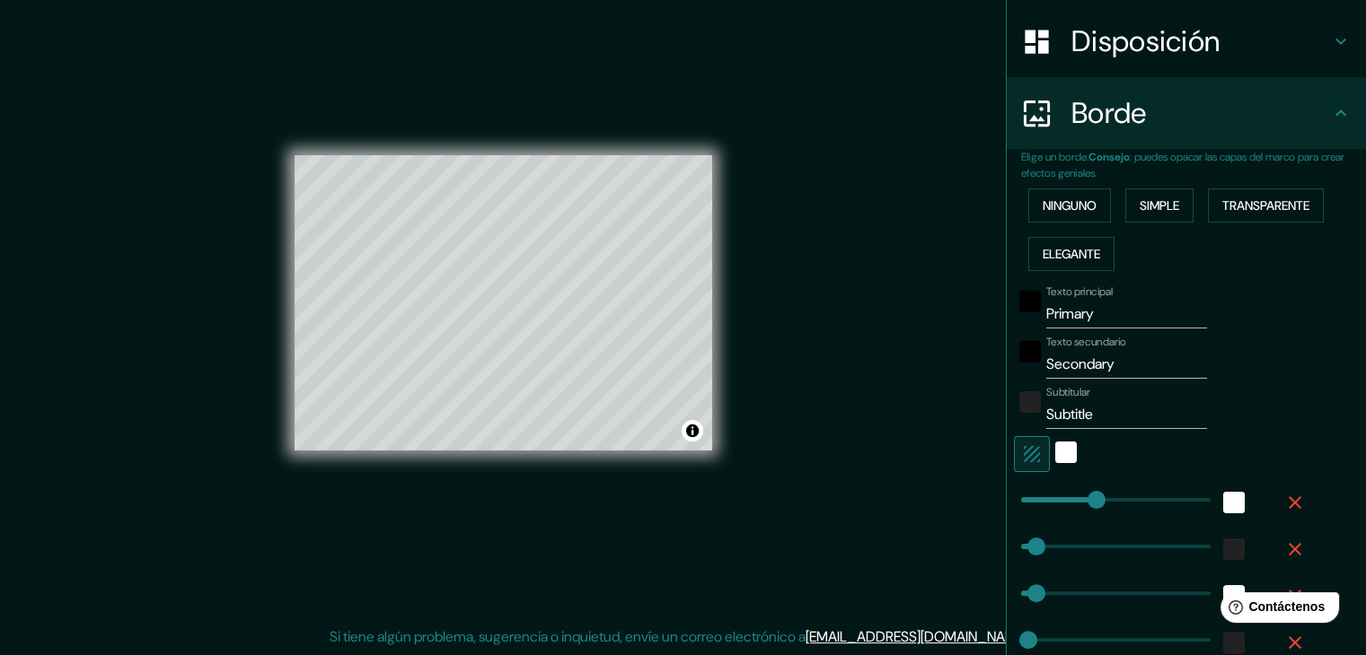
click at [1084, 307] on input "Primary" at bounding box center [1126, 314] width 161 height 29
drag, startPoint x: 1095, startPoint y: 310, endPoint x: 1017, endPoint y: 313, distance: 78.2
click at [1017, 313] on div "Texto principal Primary" at bounding box center [1161, 307] width 295 height 43
type input "P"
type input "37"
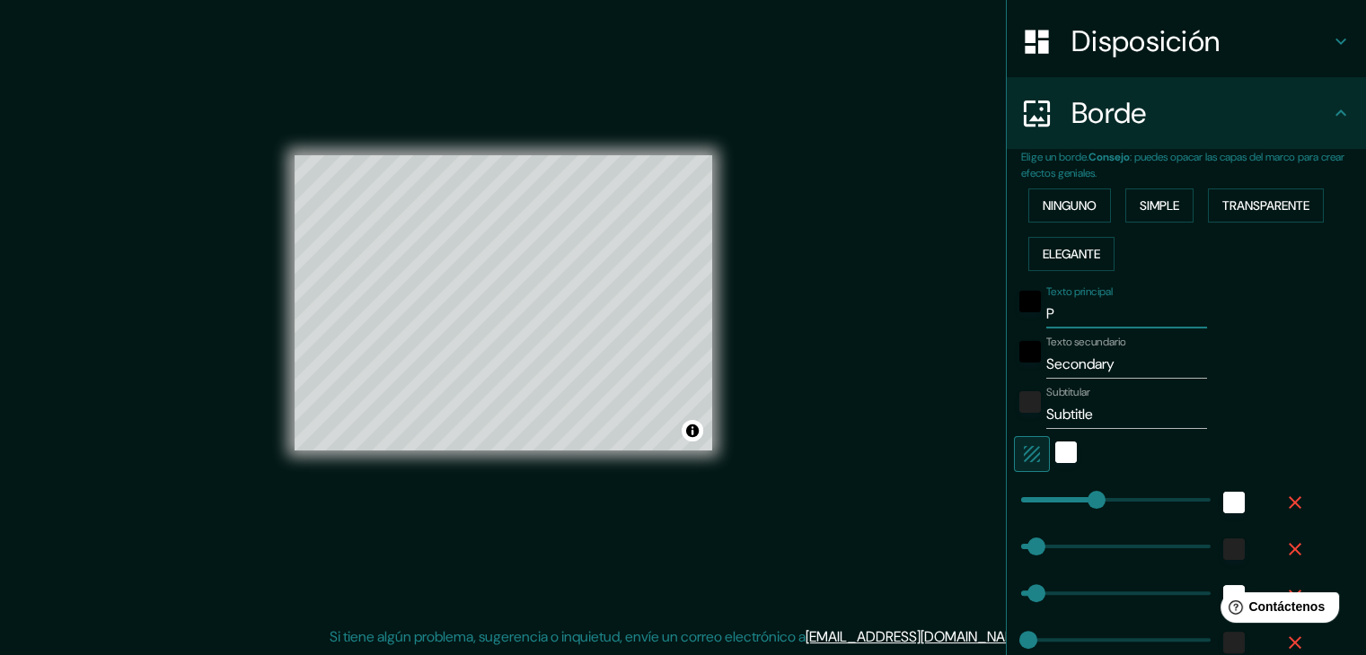
type input "37"
type input "19"
type input "Pi"
type input "37"
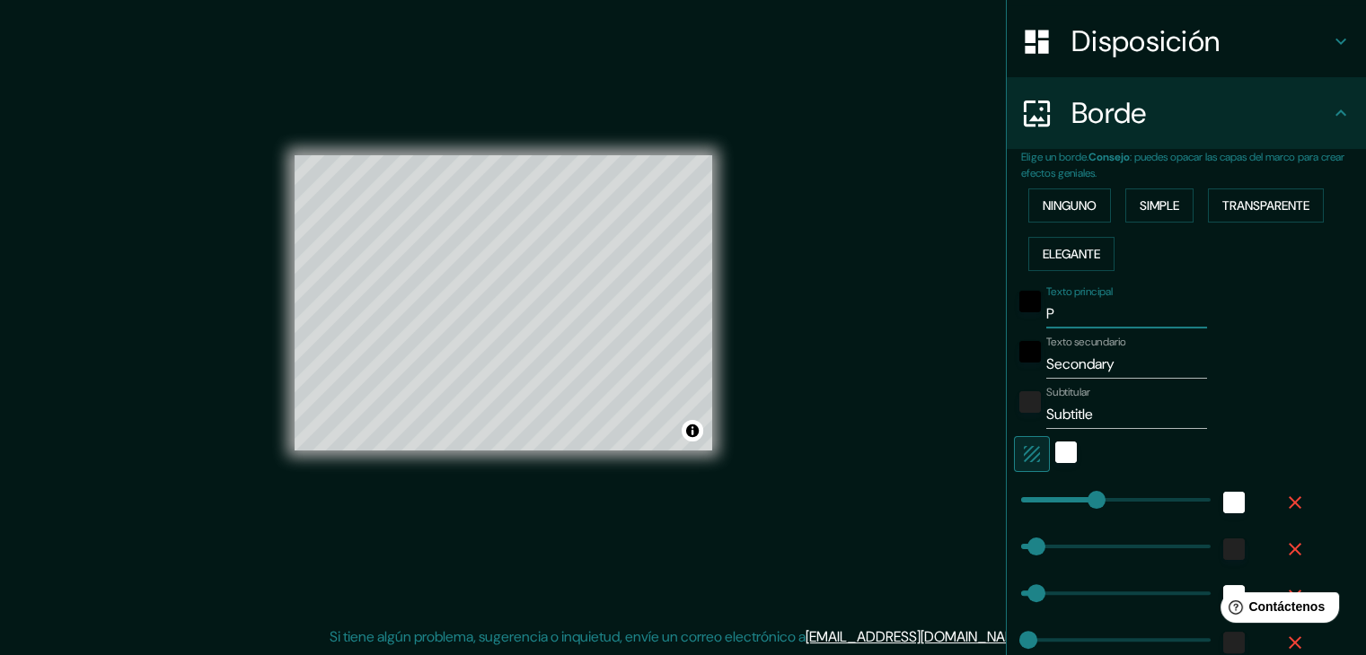
type input "19"
type input "Piu"
type input "37"
type input "19"
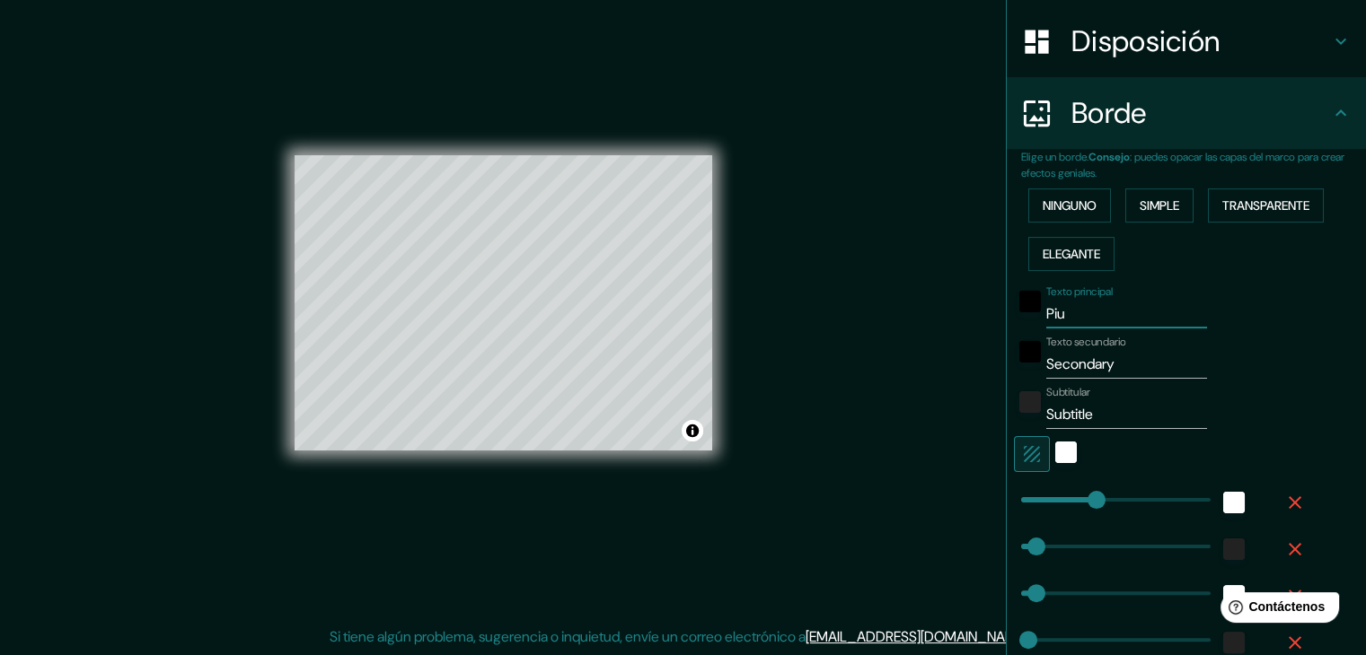
type input "Piur"
type input "37"
type input "19"
type input "Piura"
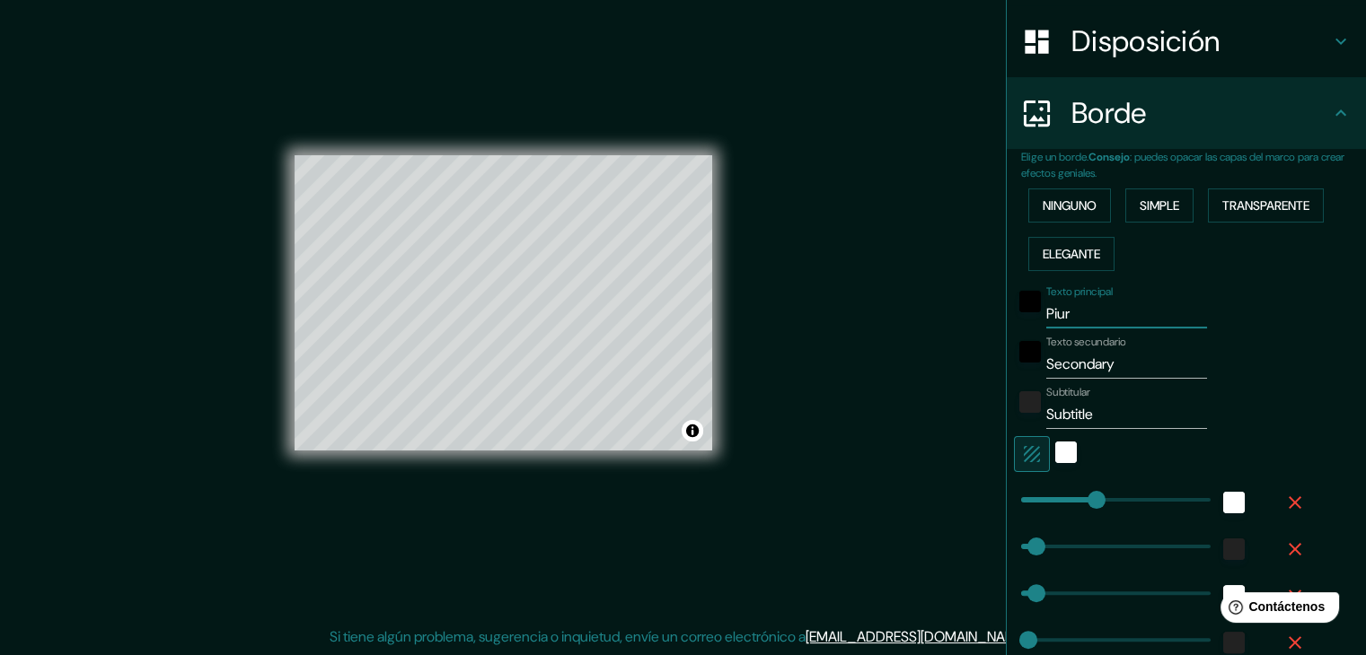
type input "37"
type input "19"
type input "Piura"
drag, startPoint x: 1117, startPoint y: 357, endPoint x: 1020, endPoint y: 369, distance: 97.7
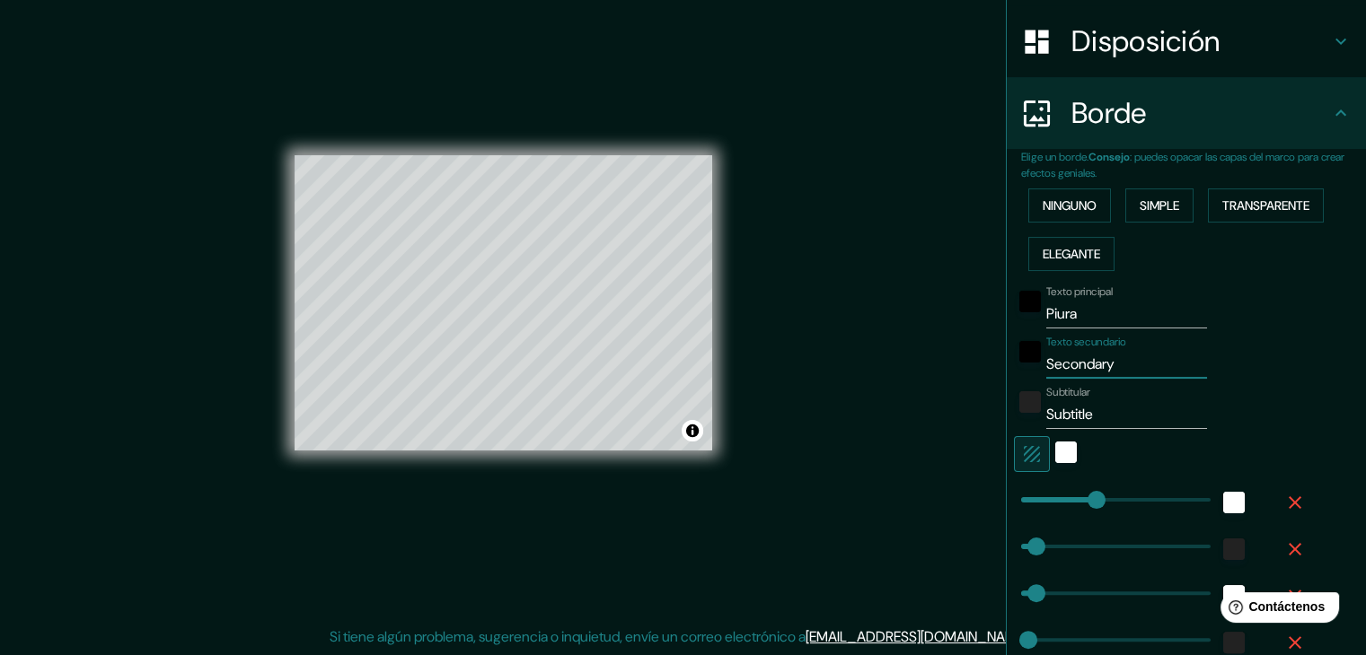
click at [1020, 369] on div "Texto secundario Secondary" at bounding box center [1161, 357] width 295 height 43
type input "P"
type input "37"
type input "19"
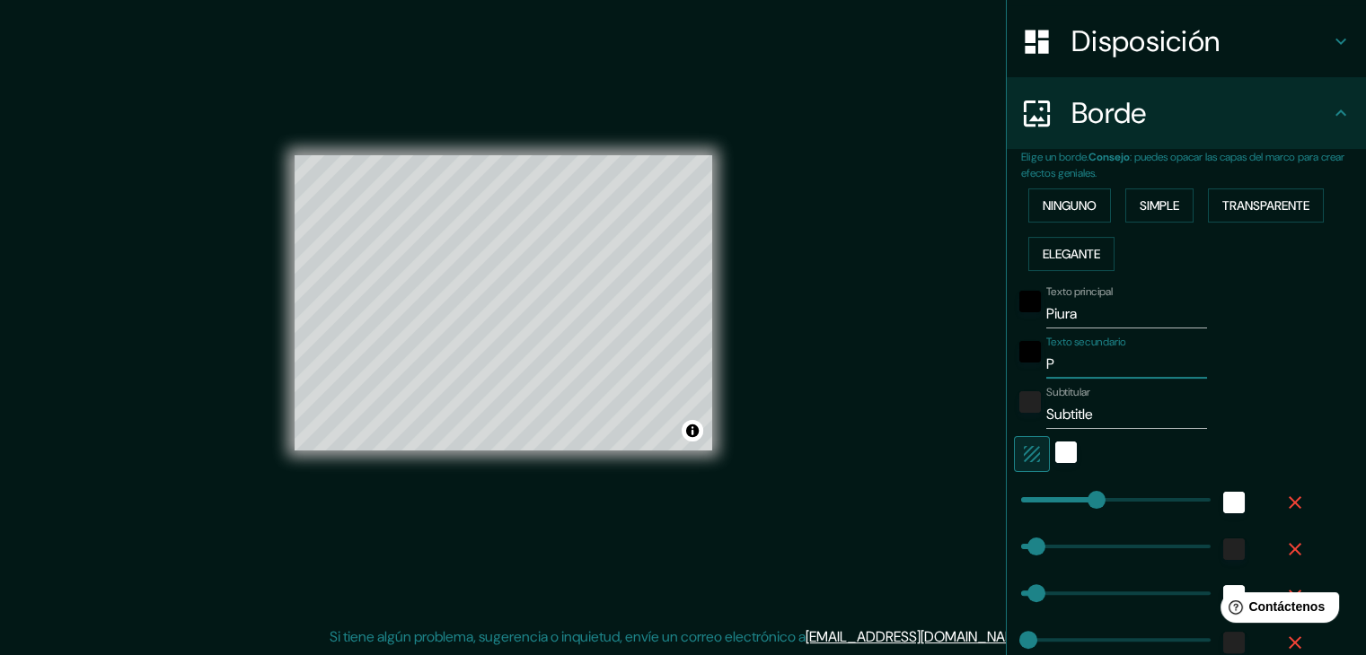
type input "Pi"
type input "37"
type input "19"
type input "Piu"
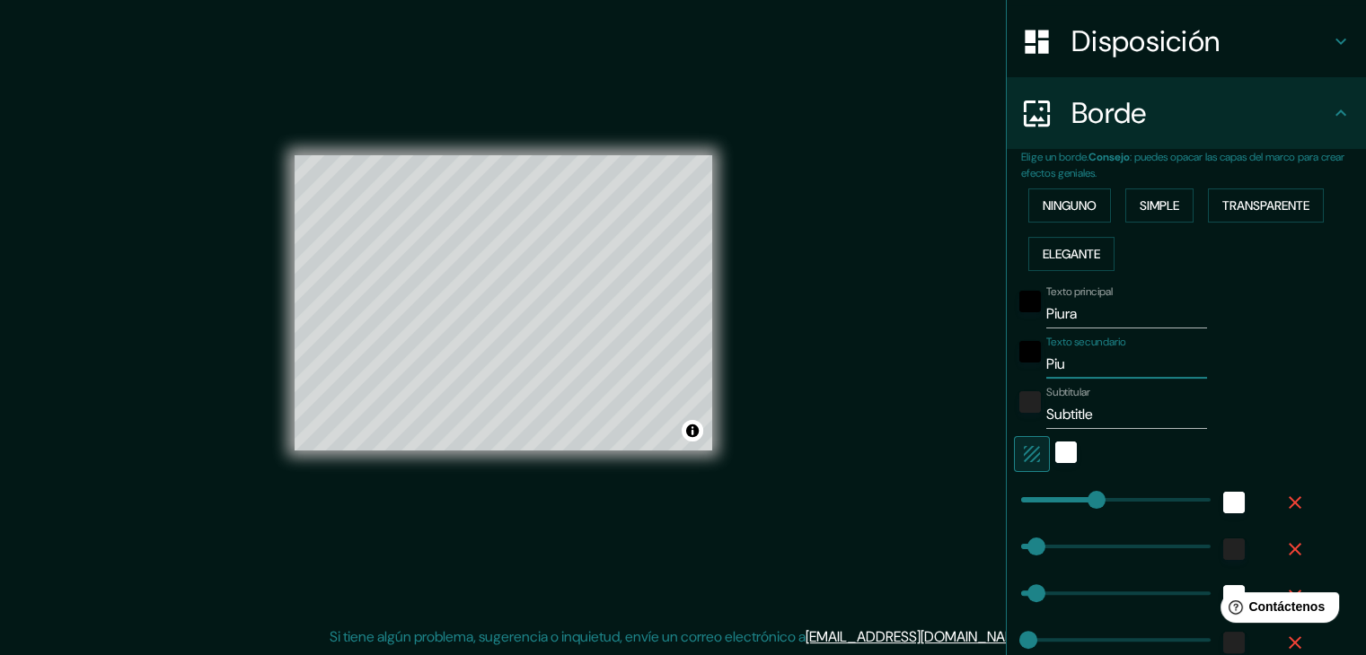
type input "37"
type input "19"
type input "Piur"
type input "37"
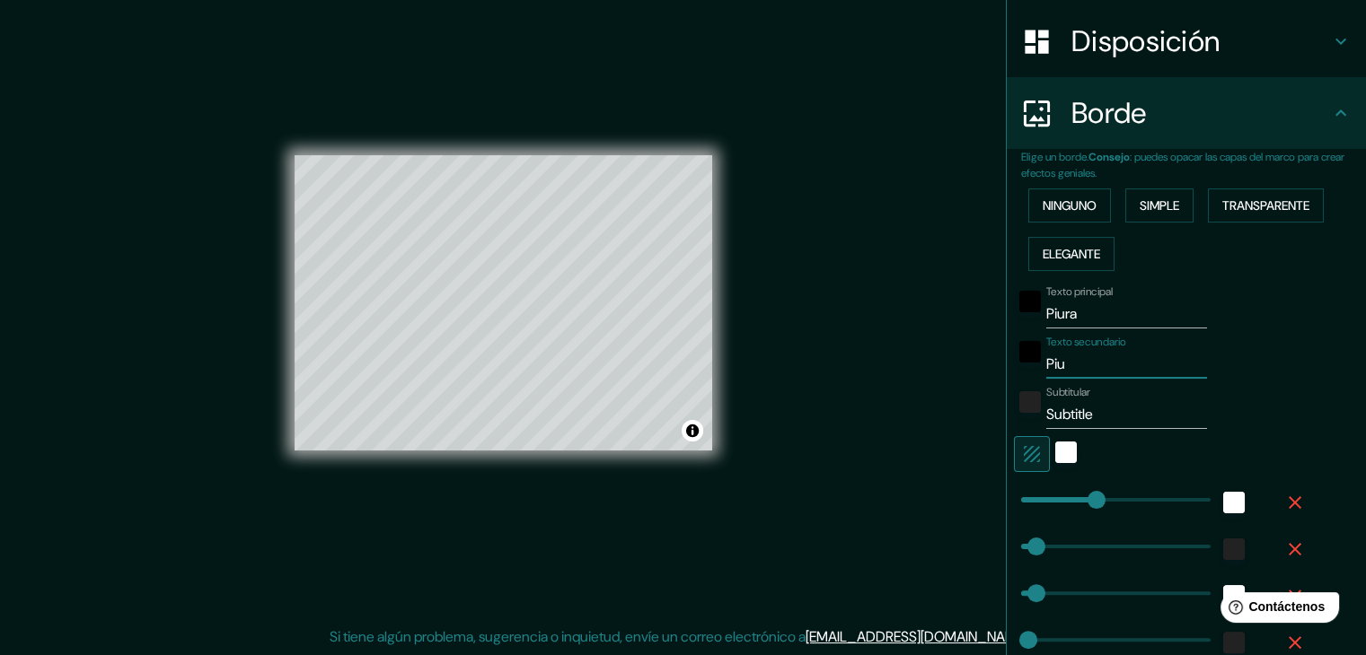
type input "37"
type input "19"
type input "Piura"
type input "37"
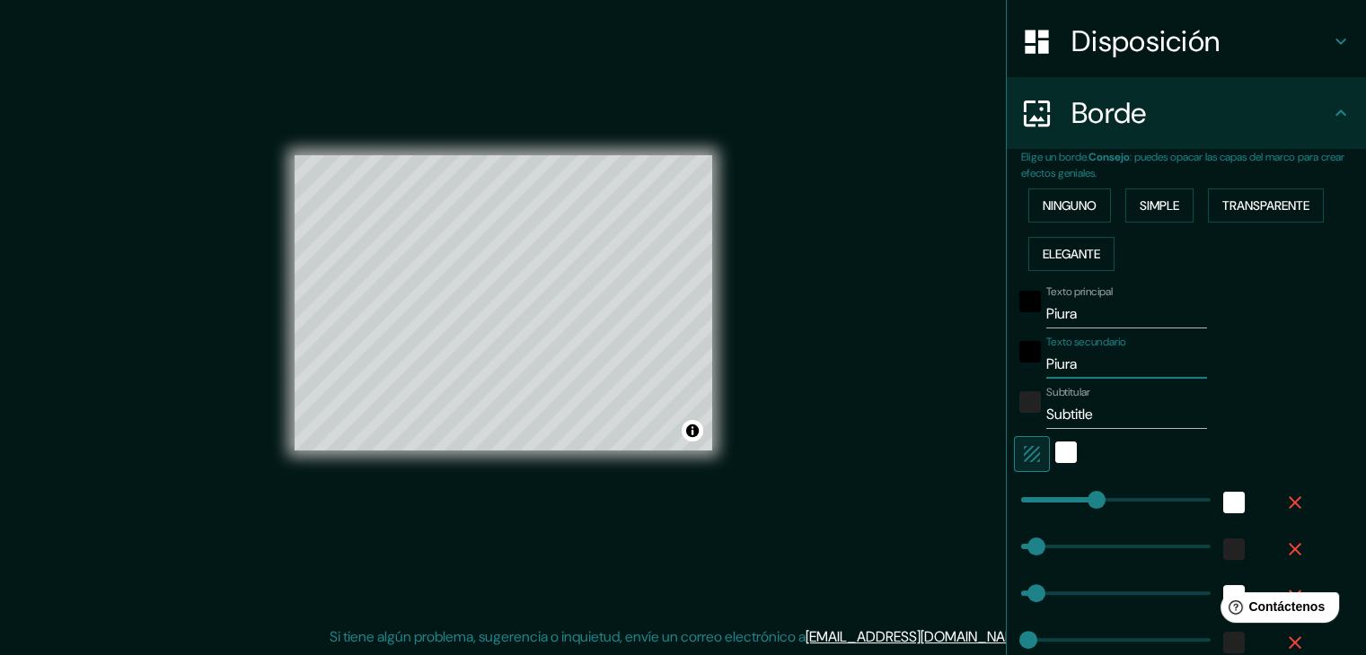
type input "19"
type input "Piura"
drag, startPoint x: 1097, startPoint y: 418, endPoint x: 985, endPoint y: 410, distance: 112.5
click at [985, 410] on div "Mappin Ubicación Piura, Departamento de Piura, Perú Patas Estilo Disposición Bo…" at bounding box center [683, 317] width 1366 height 676
type input "P"
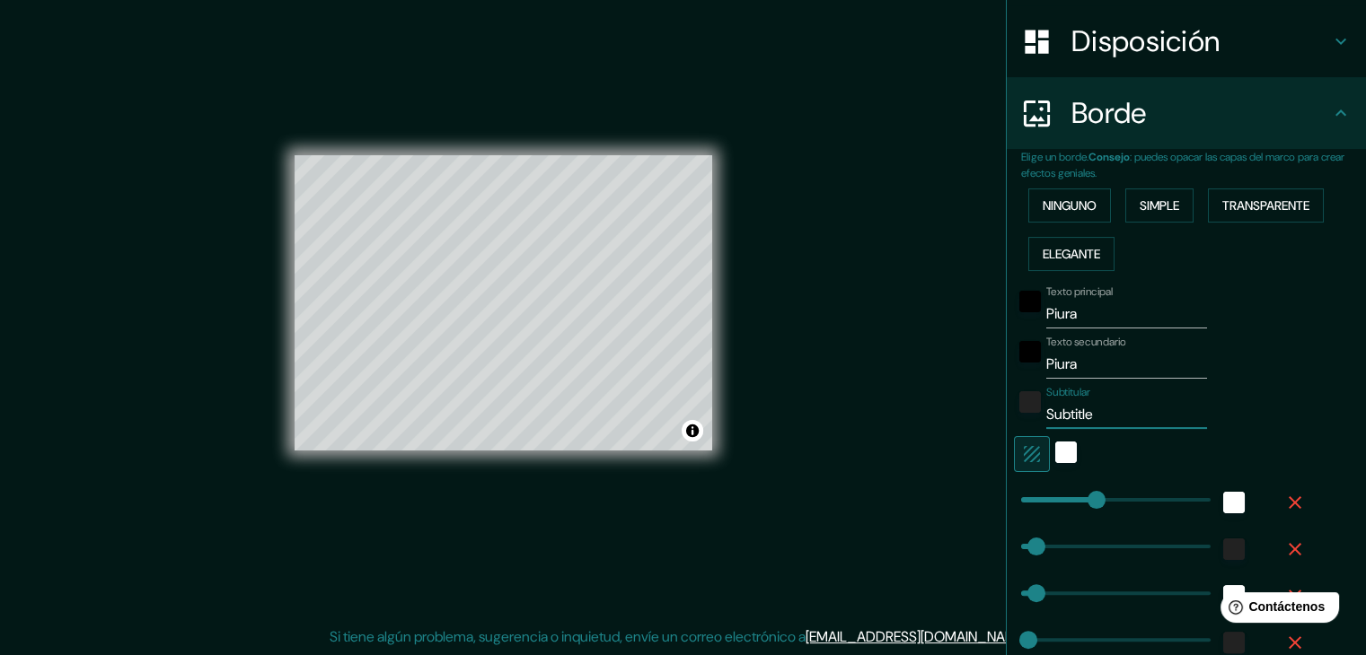
type input "37"
type input "19"
type input "Pe"
type input "37"
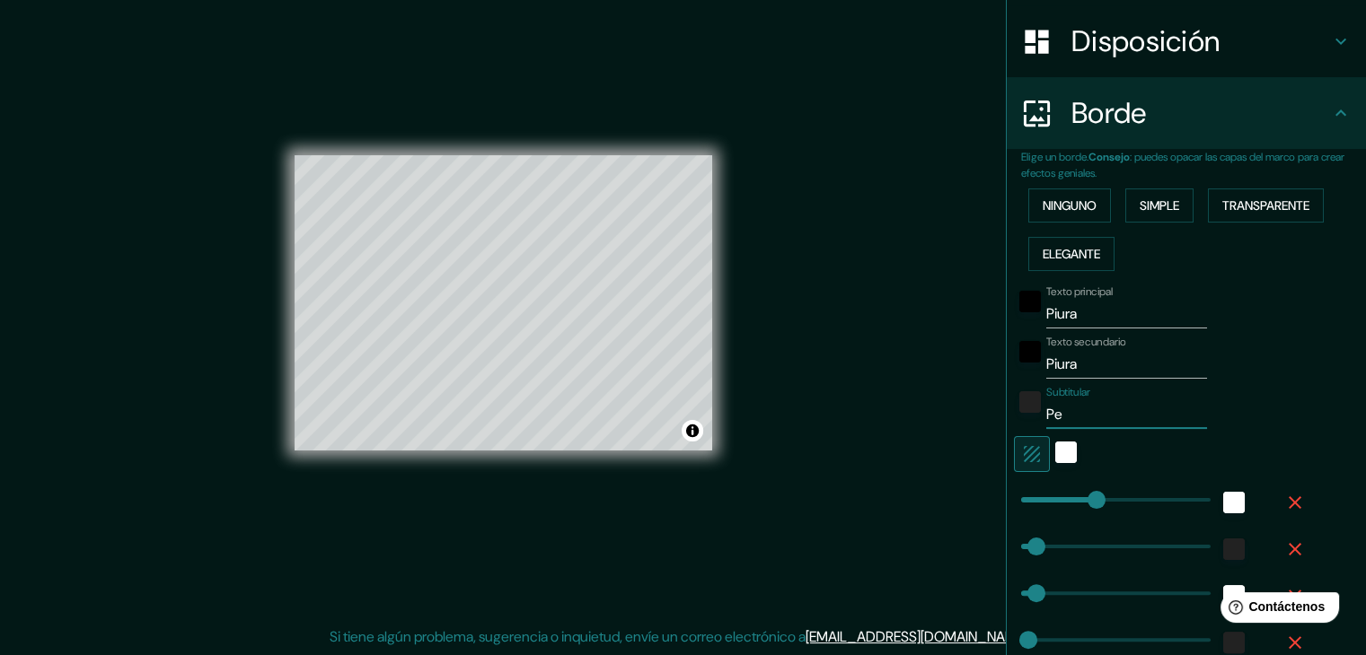
type input "37"
type input "19"
type input "Per"
type input "37"
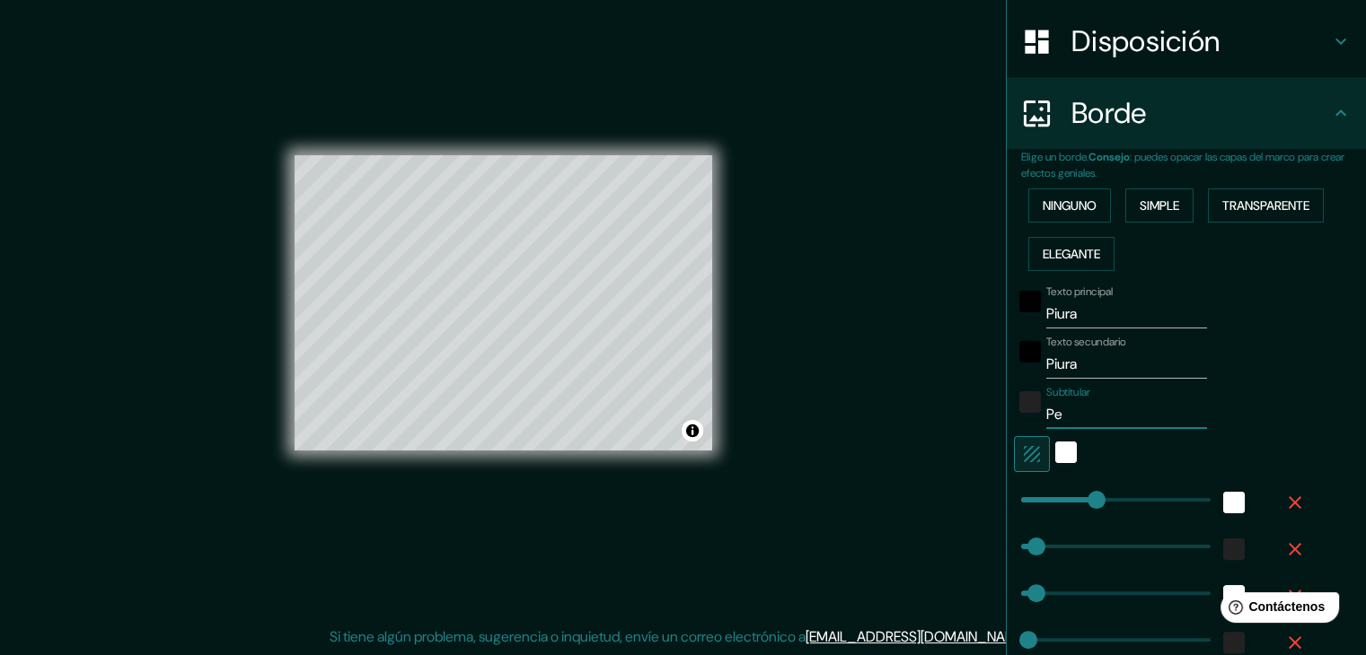
type input "19"
type input "Peru"
type input "37"
type input "19"
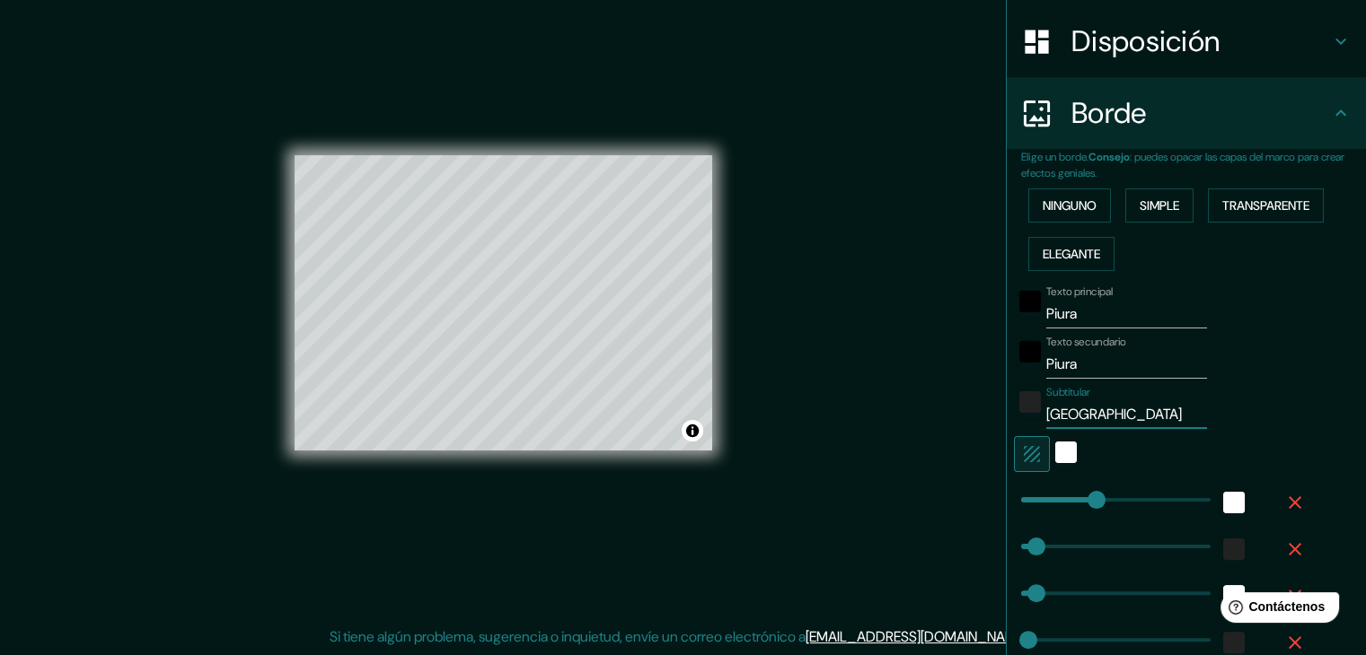
type input "Per"
type input "37"
type input "19"
type input "Perú"
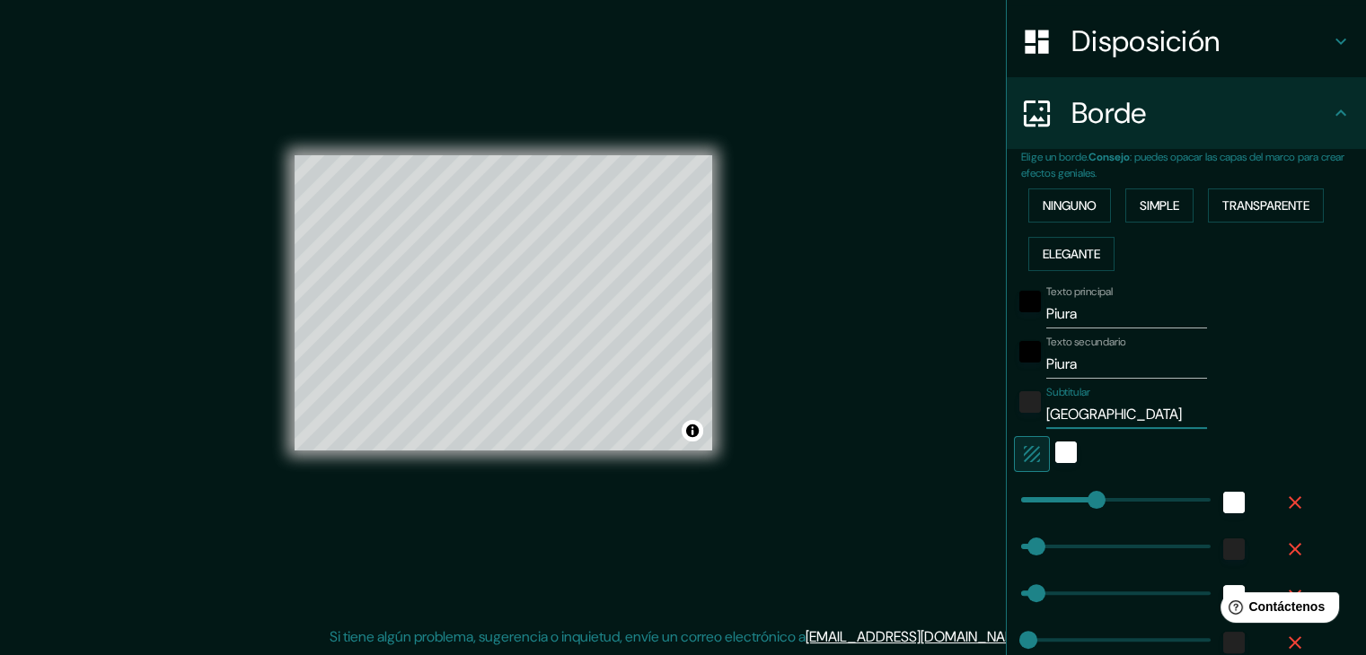
type input "37"
type input "19"
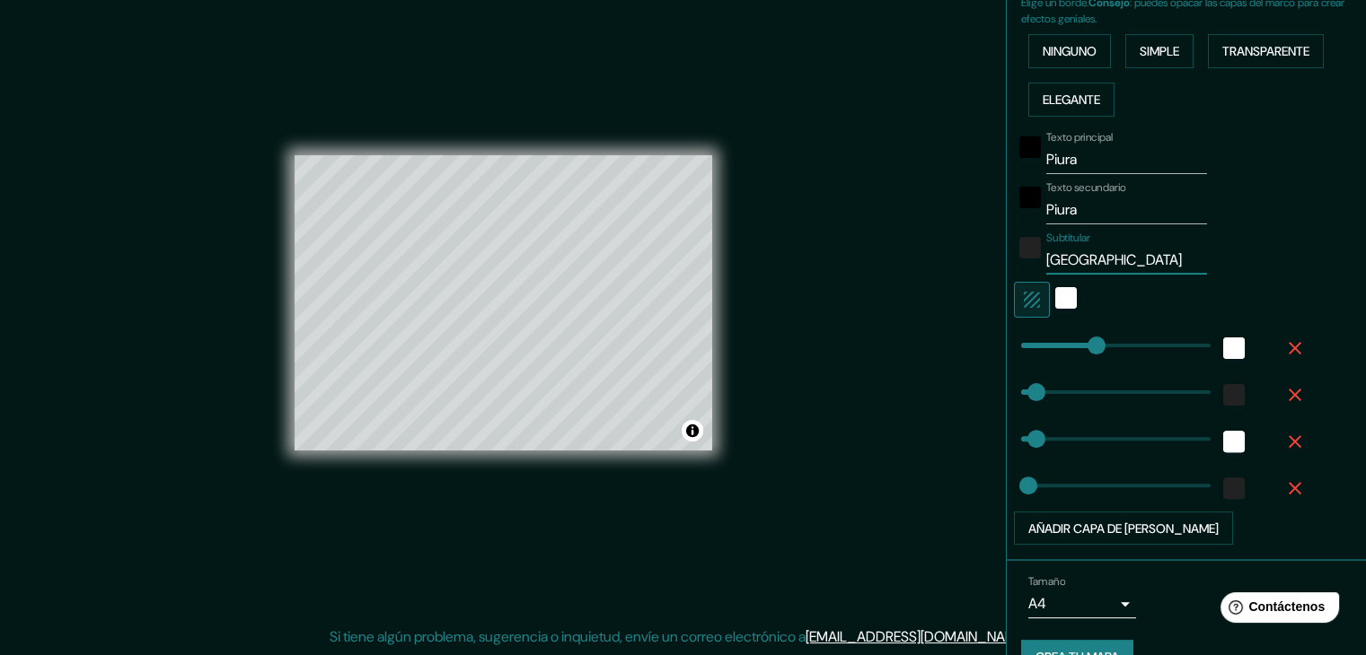
scroll to position [449, 0]
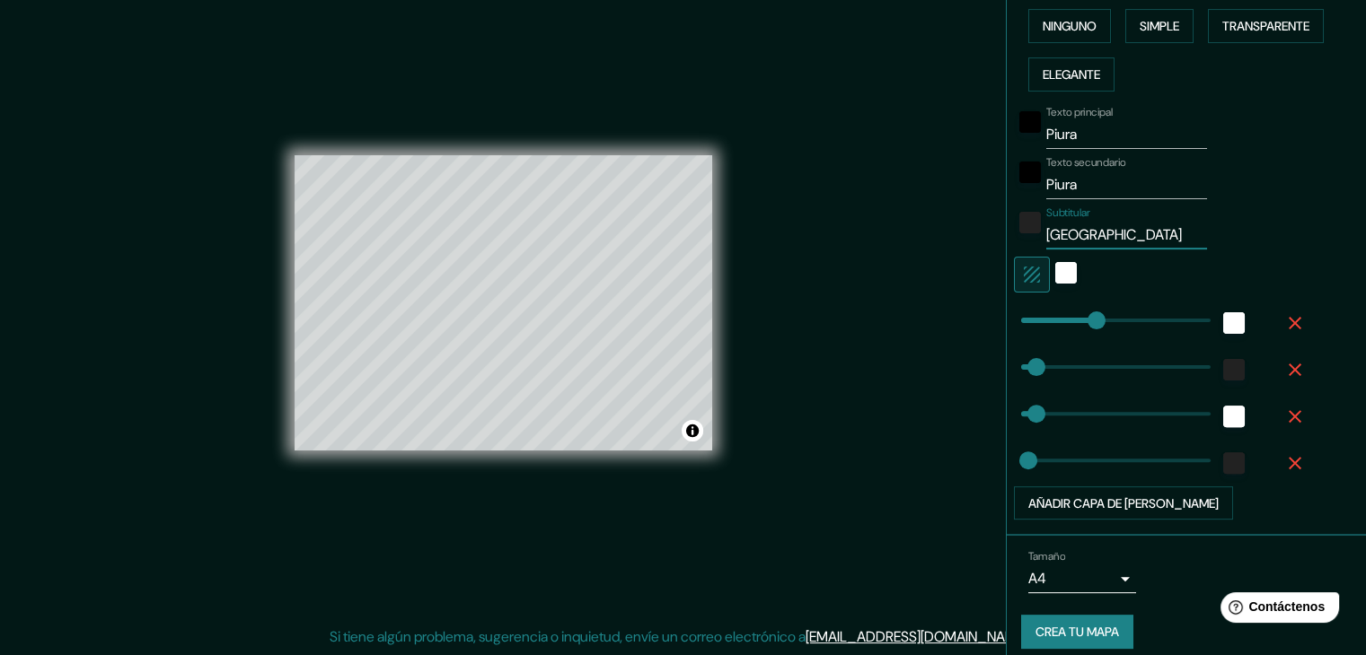
type input "37"
type input "Perú"
type input "120"
drag, startPoint x: 1083, startPoint y: 314, endPoint x: 1056, endPoint y: 321, distance: 27.9
type input "37"
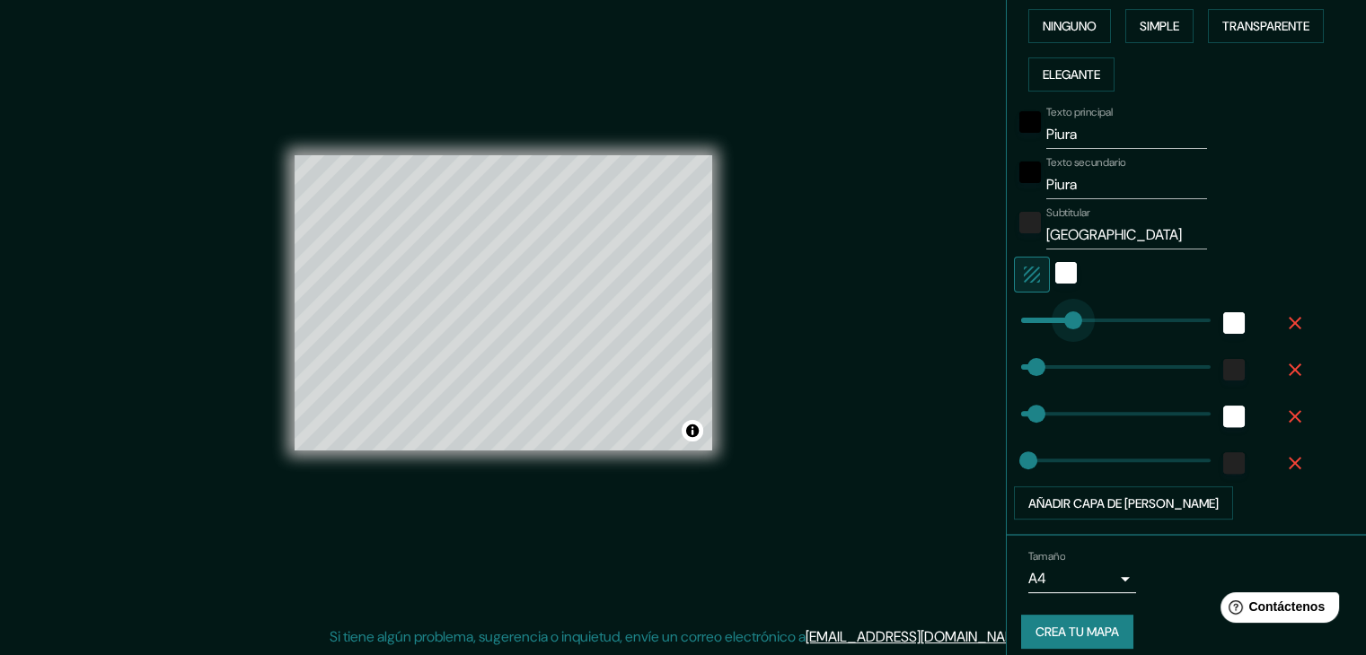
type input "37"
type input "19"
type input "328"
drag, startPoint x: 1070, startPoint y: 325, endPoint x: 1140, endPoint y: 325, distance: 70.0
type input "37"
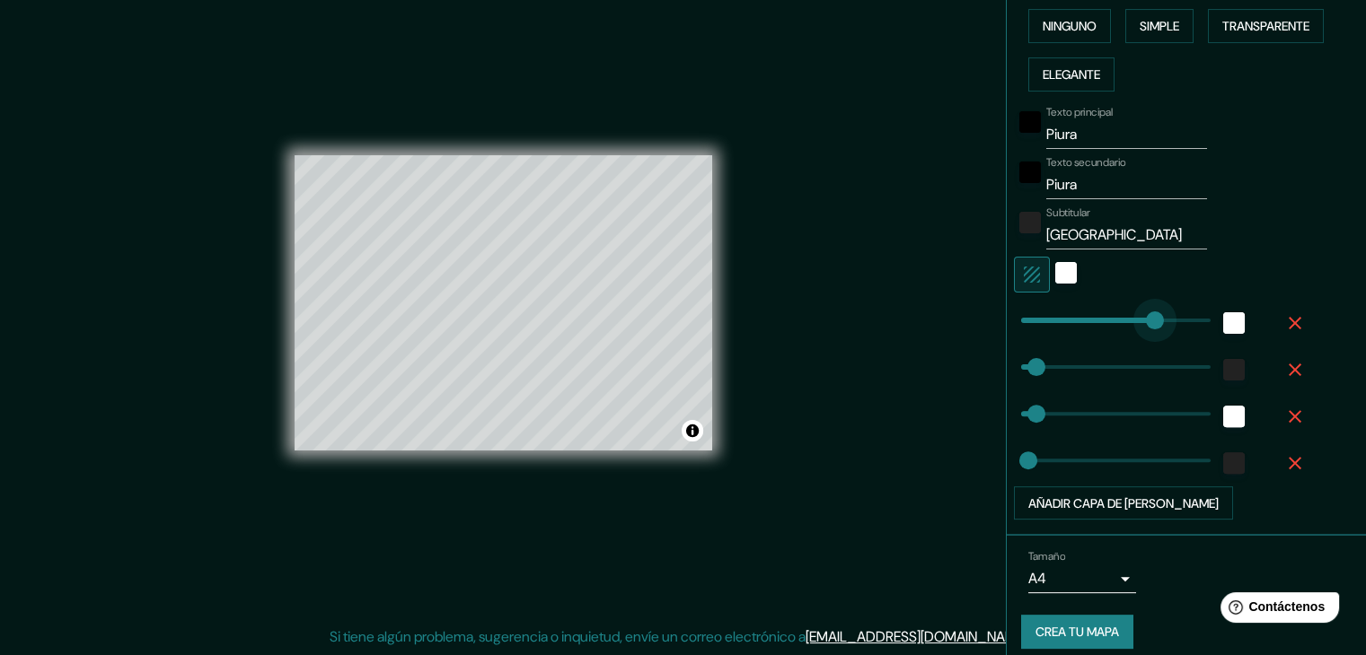
type input "37"
type input "19"
type input "36"
drag, startPoint x: 1135, startPoint y: 320, endPoint x: 1022, endPoint y: 317, distance: 113.2
type input "37"
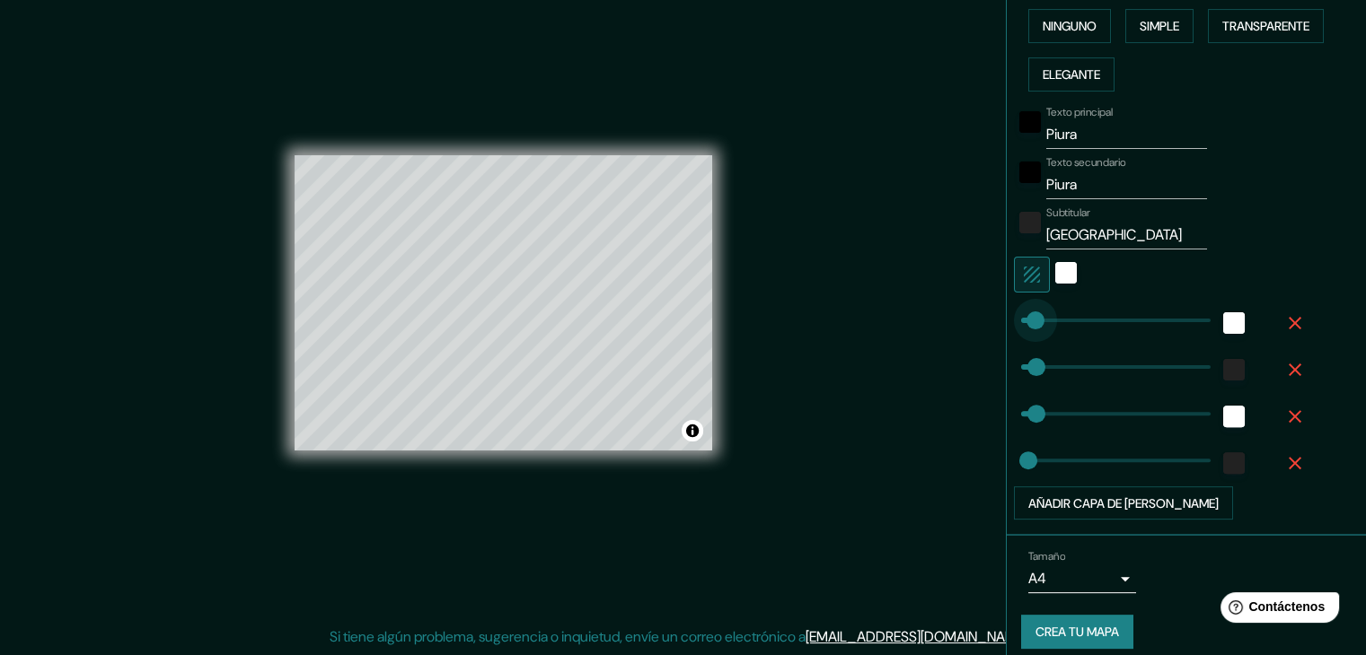
type input "37"
type input "19"
type input "0"
drag, startPoint x: 1023, startPoint y: 361, endPoint x: 993, endPoint y: 362, distance: 29.6
type input "37"
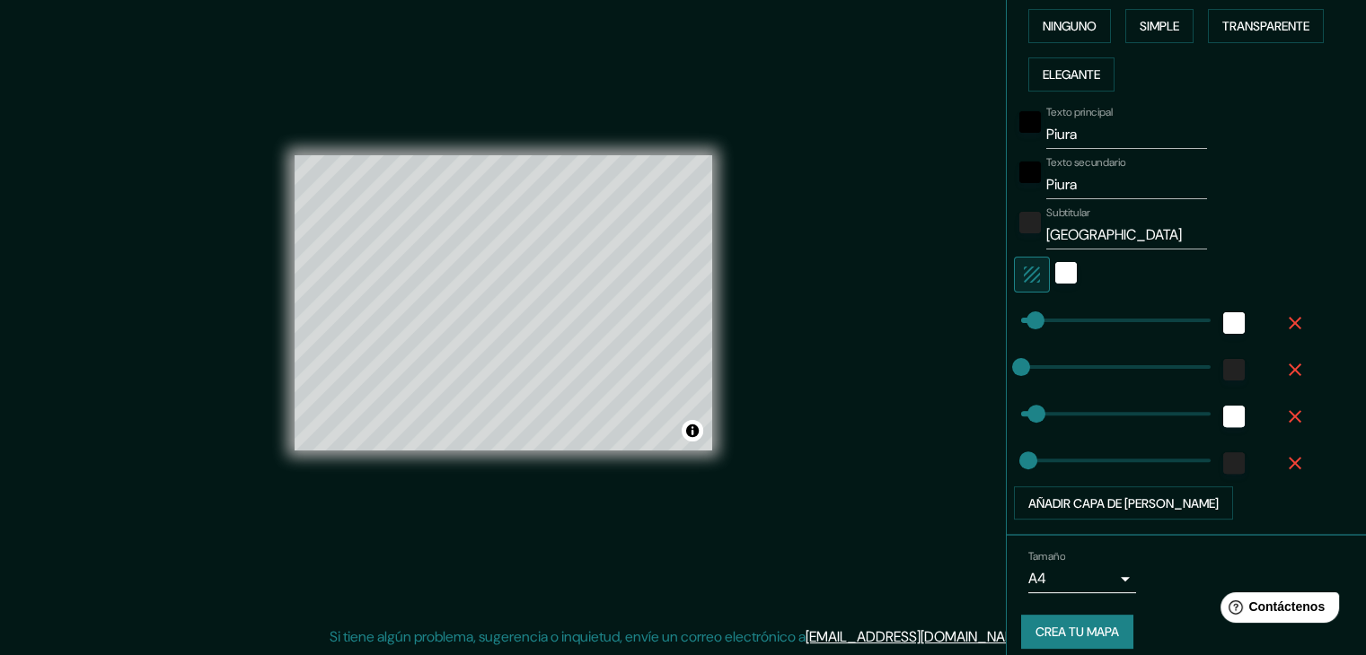
scroll to position [462, 0]
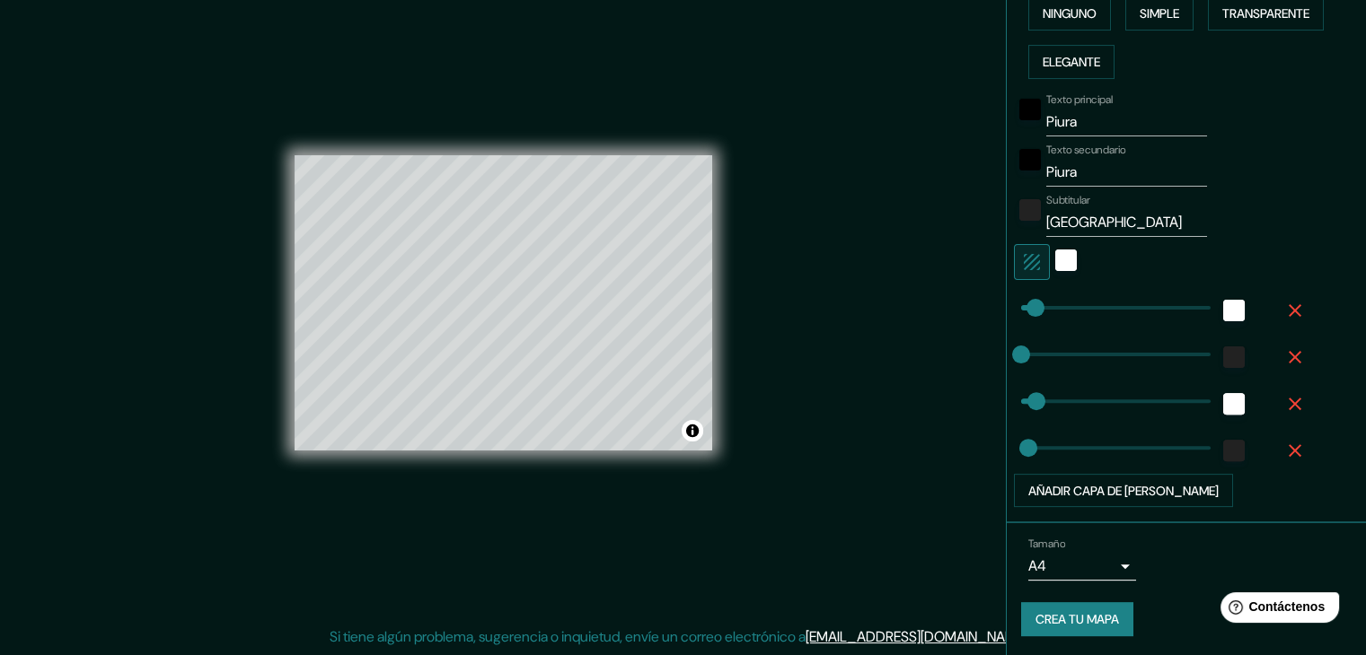
type input "0"
drag, startPoint x: 1008, startPoint y: 444, endPoint x: 996, endPoint y: 443, distance: 12.6
type input "0"
drag, startPoint x: 1021, startPoint y: 402, endPoint x: 981, endPoint y: 401, distance: 40.4
type input "147"
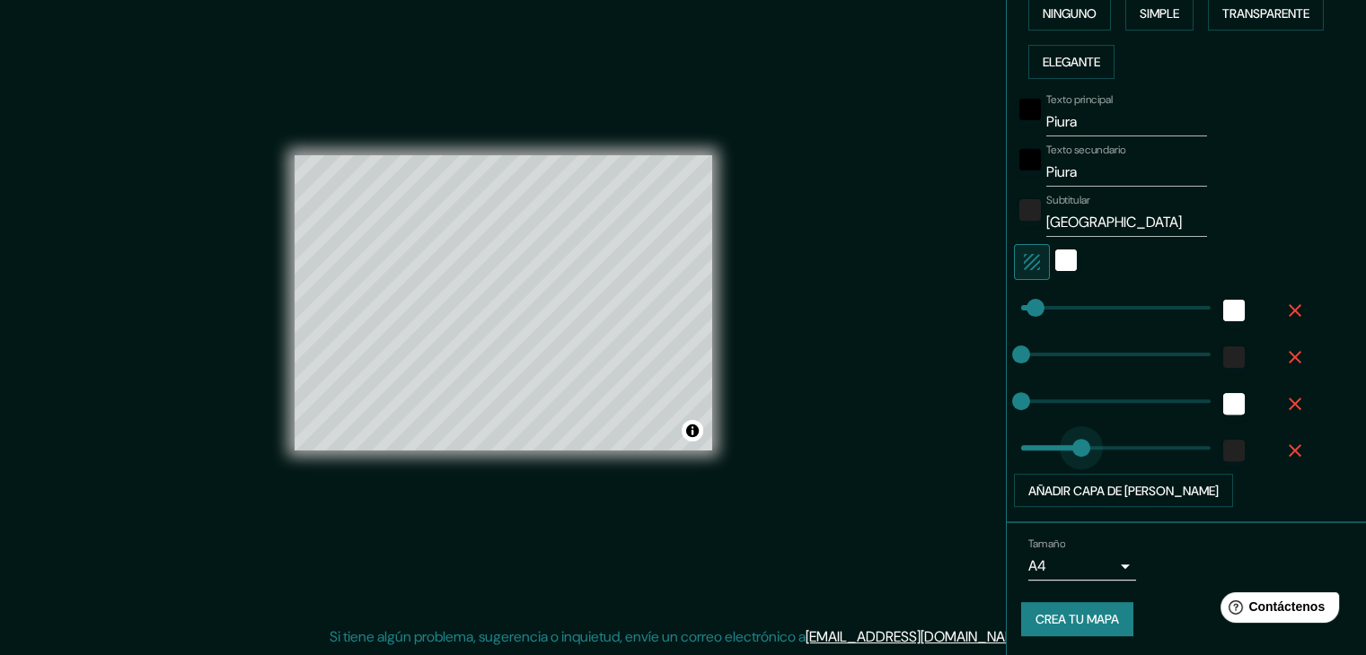
drag, startPoint x: 1006, startPoint y: 446, endPoint x: 1067, endPoint y: 437, distance: 61.7
type input "0"
drag, startPoint x: 1067, startPoint y: 437, endPoint x: 904, endPoint y: 444, distance: 162.6
type input "0"
drag, startPoint x: 1025, startPoint y: 299, endPoint x: 972, endPoint y: 299, distance: 53.0
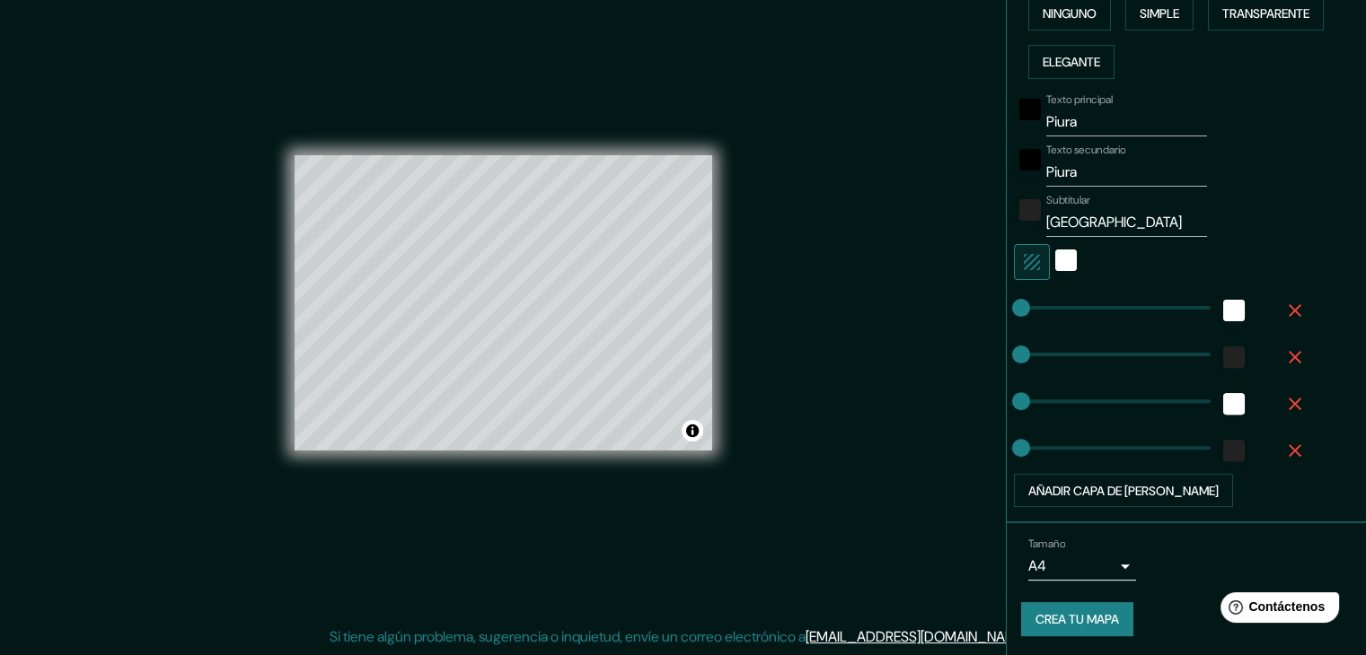
type input "0"
drag, startPoint x: 998, startPoint y: 306, endPoint x: 956, endPoint y: 315, distance: 43.1
click at [956, 315] on div "Mappin Ubicación Piura, Departamento de Piura, Perú Patas Estilo Disposición Bo…" at bounding box center [683, 317] width 1366 height 676
click at [1069, 612] on font "Crea tu mapa" at bounding box center [1077, 620] width 84 height 16
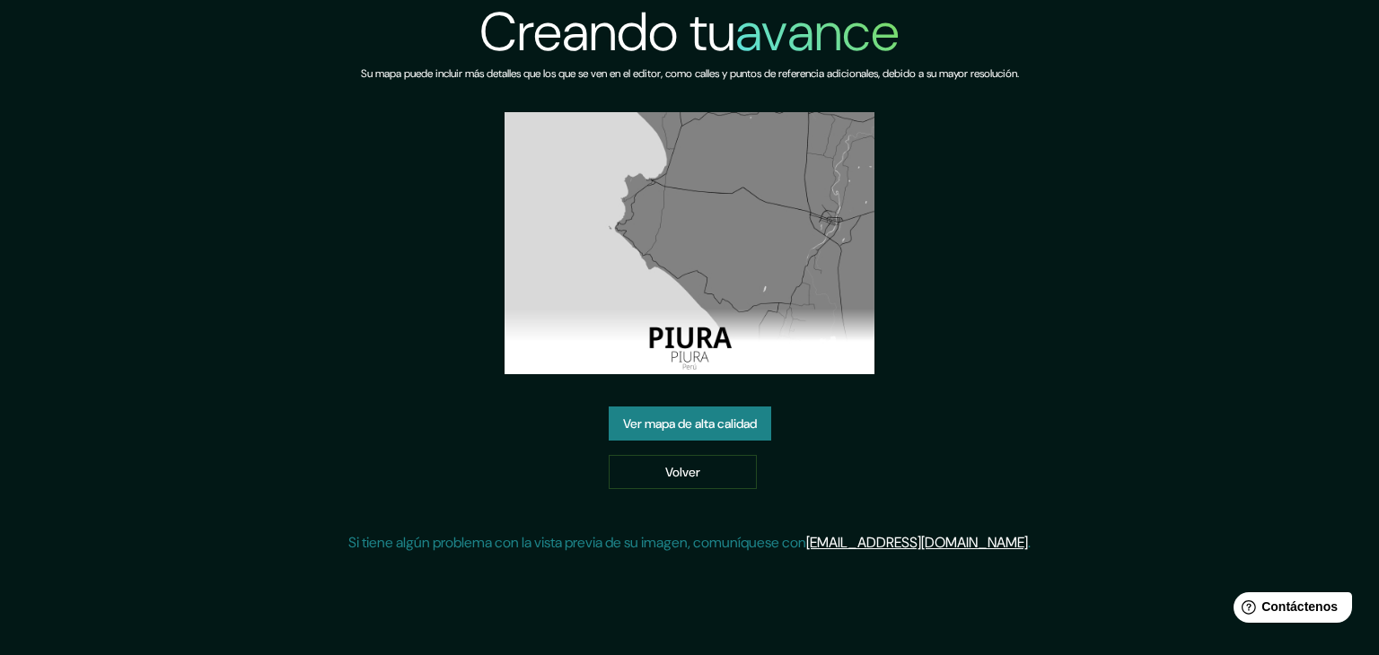
click at [720, 434] on font "Ver mapa de alta calidad" at bounding box center [690, 423] width 134 height 23
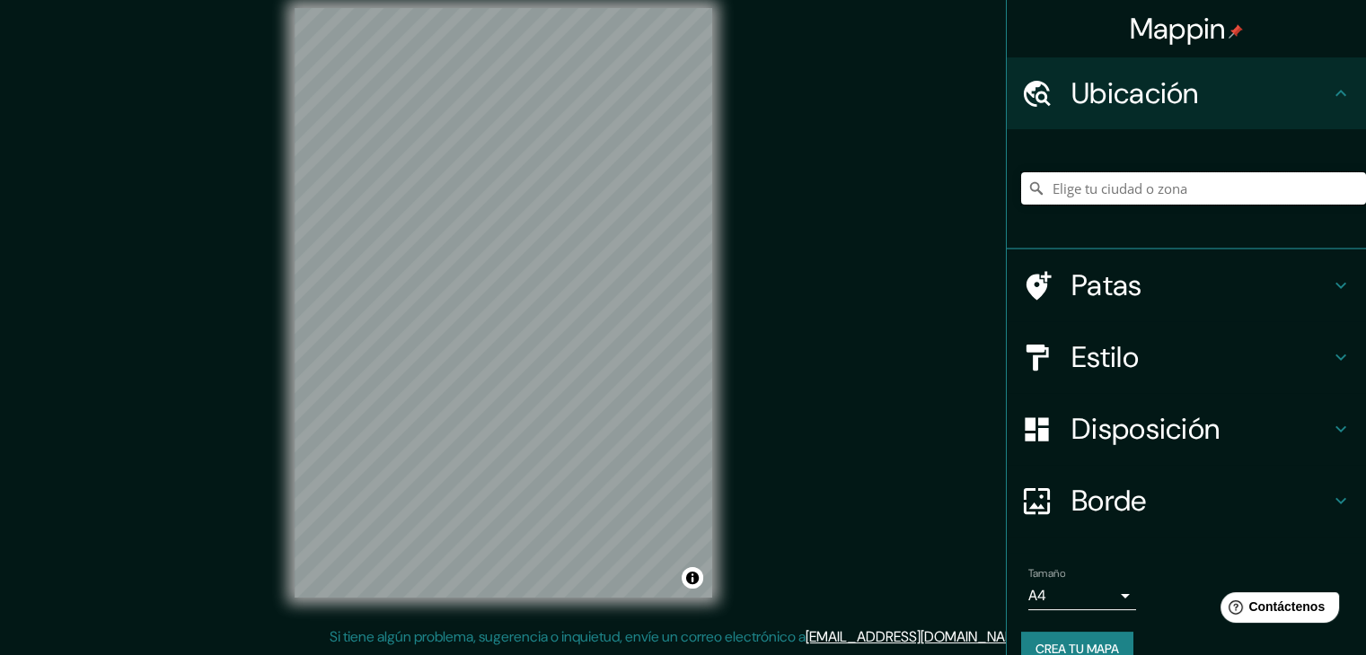
click at [1086, 195] on input "Elige tu ciudad o zona" at bounding box center [1193, 188] width 345 height 32
click at [1265, 188] on input "Elige tu ciudad o zona" at bounding box center [1193, 188] width 345 height 32
drag, startPoint x: 1231, startPoint y: 191, endPoint x: 1074, endPoint y: 199, distance: 157.3
click at [1074, 199] on input "Elige tu ciudad o zona" at bounding box center [1193, 188] width 345 height 32
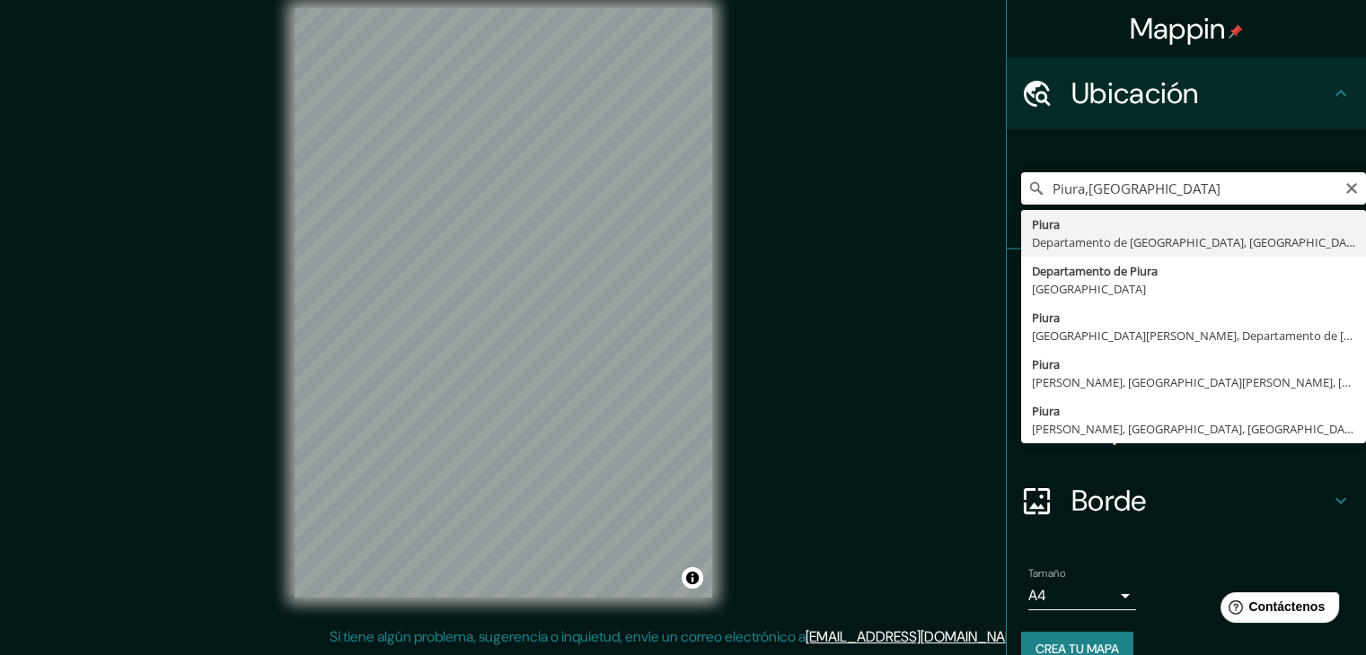
type input "Piura, [GEOGRAPHIC_DATA], [GEOGRAPHIC_DATA]"
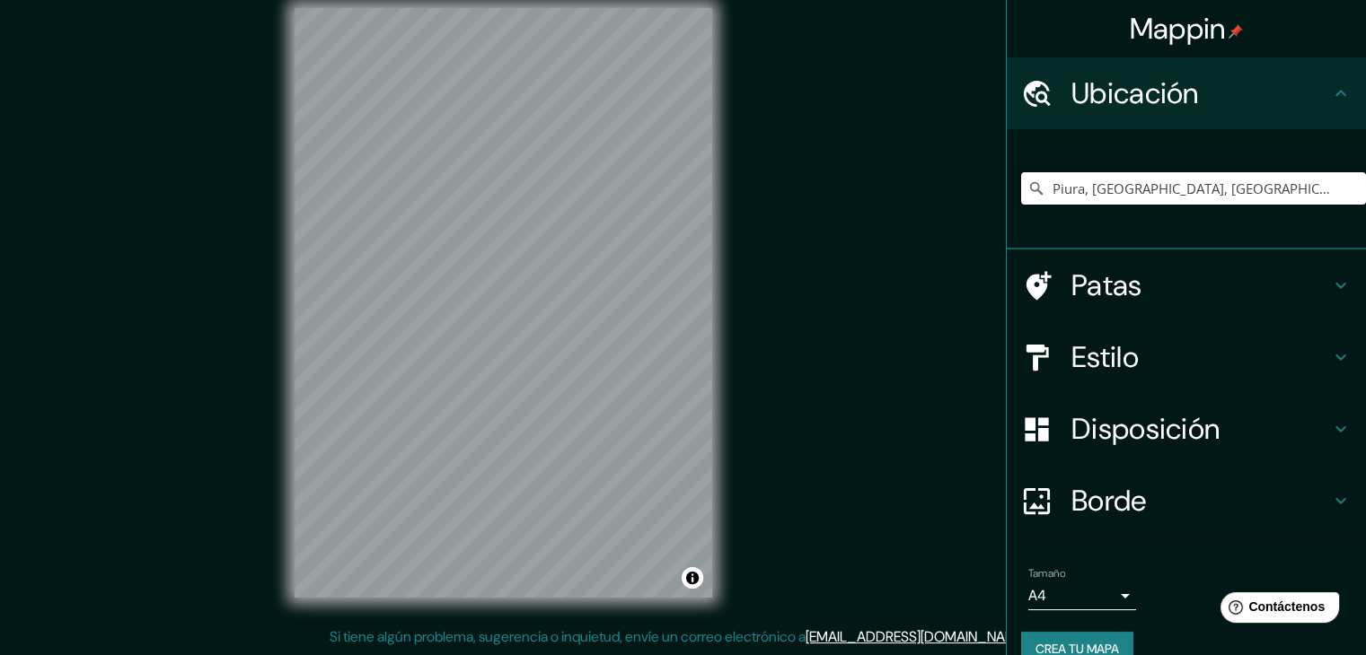
click at [1236, 290] on h4 "Patas" at bounding box center [1200, 286] width 259 height 36
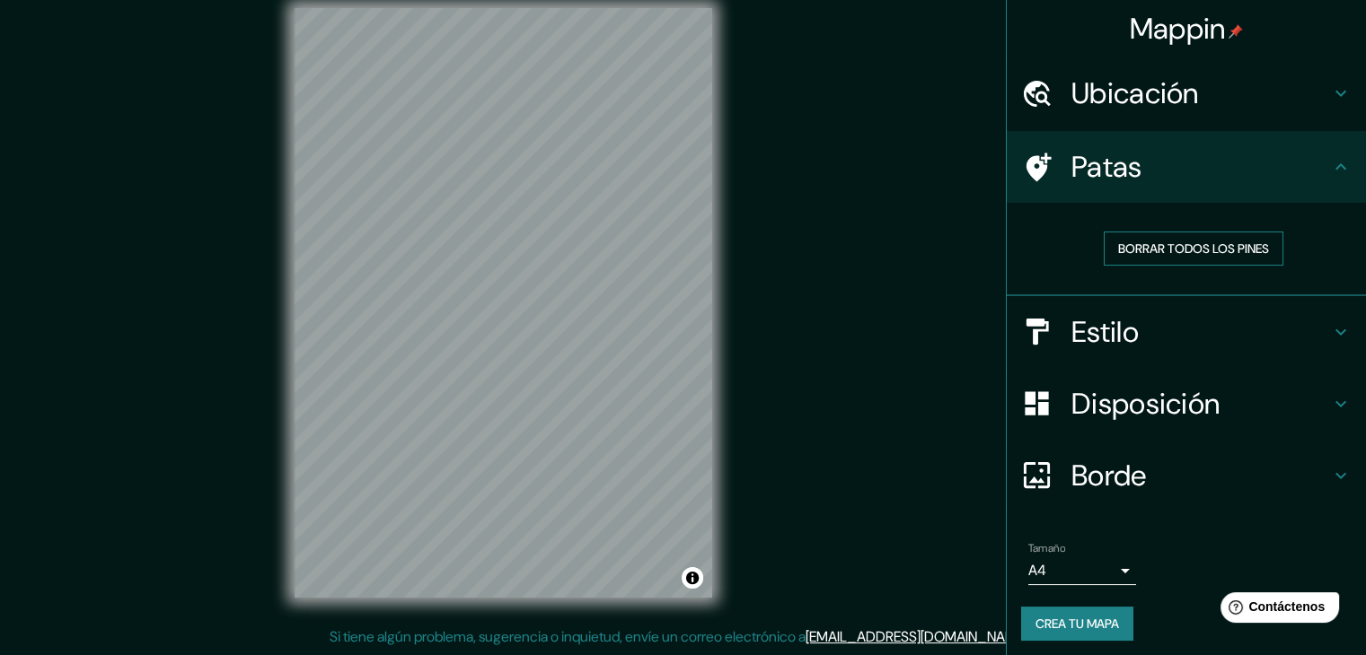
click at [1177, 239] on font "Borrar todos los pines" at bounding box center [1193, 248] width 151 height 23
click at [1166, 398] on font "Disposición" at bounding box center [1145, 404] width 148 height 38
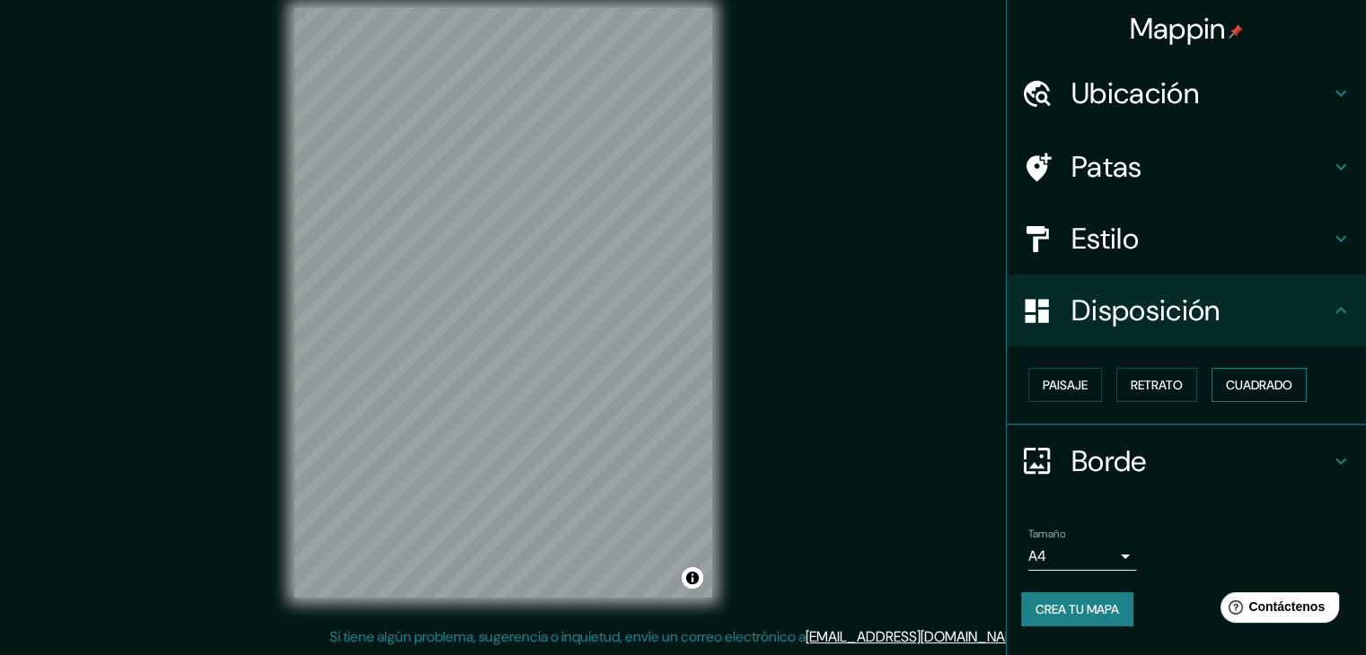
click at [1287, 384] on font "Cuadrado" at bounding box center [1259, 385] width 66 height 16
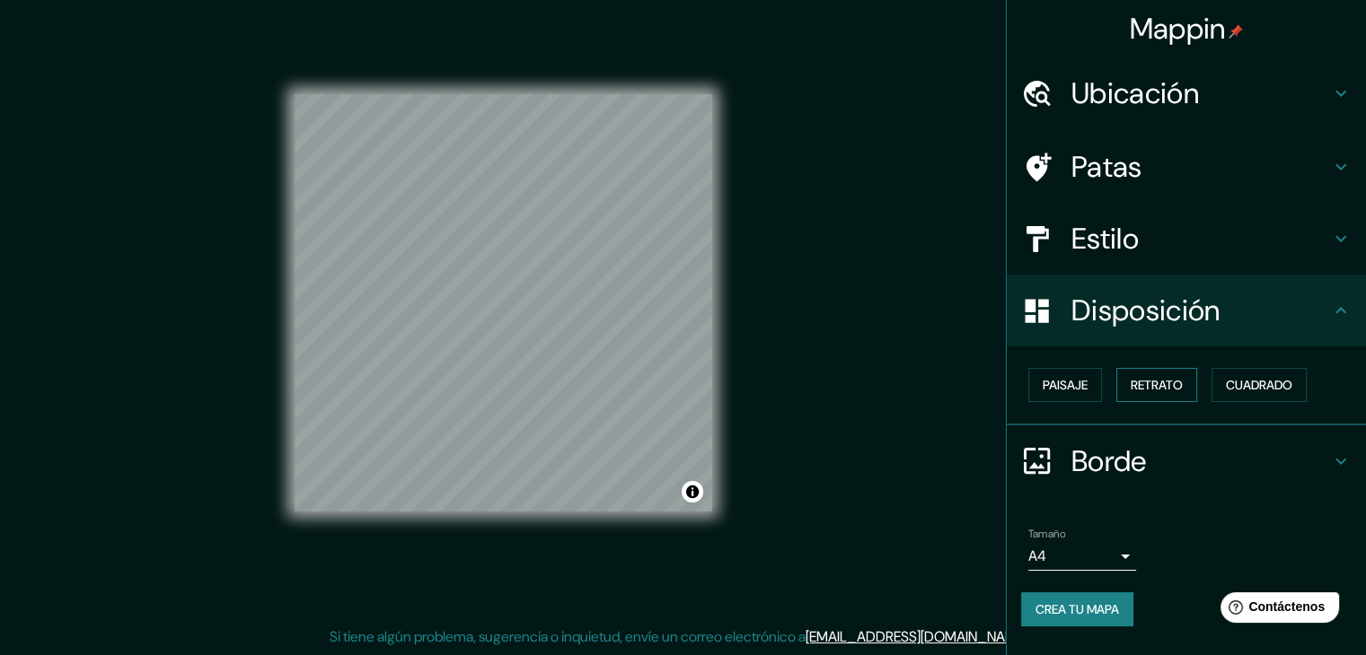
click at [1149, 384] on font "Retrato" at bounding box center [1156, 385] width 52 height 16
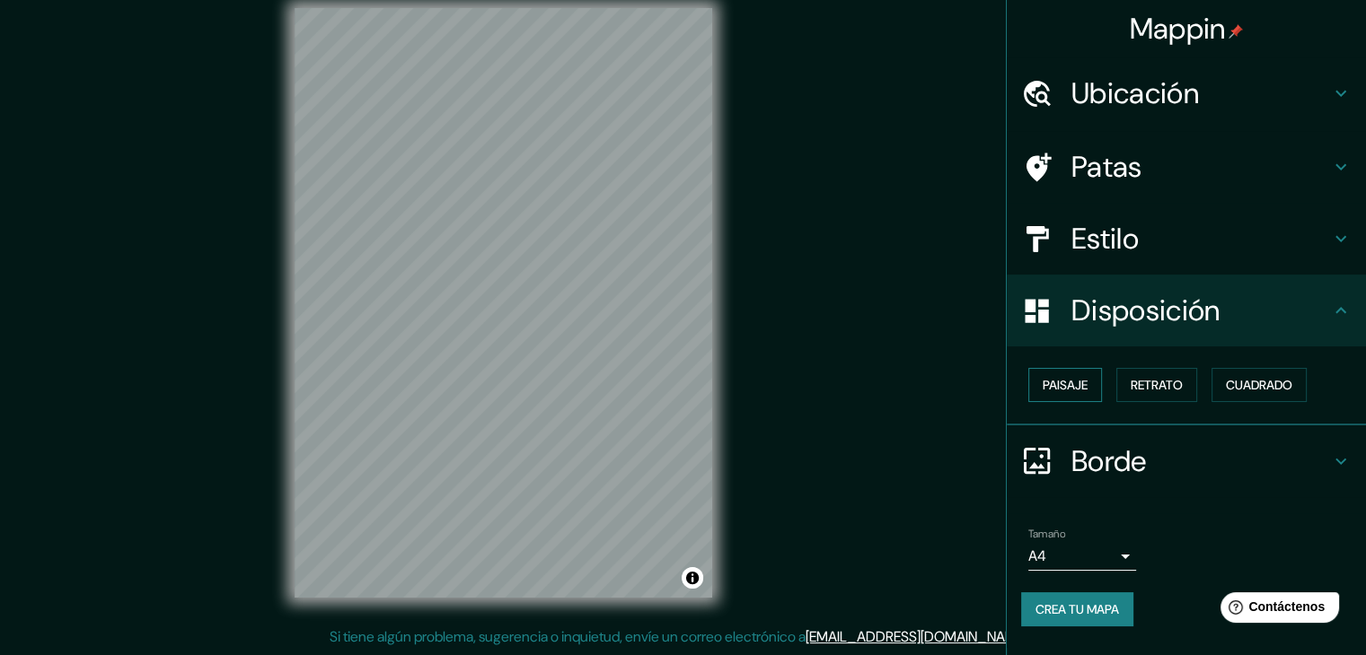
click at [1077, 383] on font "Paisaje" at bounding box center [1064, 385] width 45 height 16
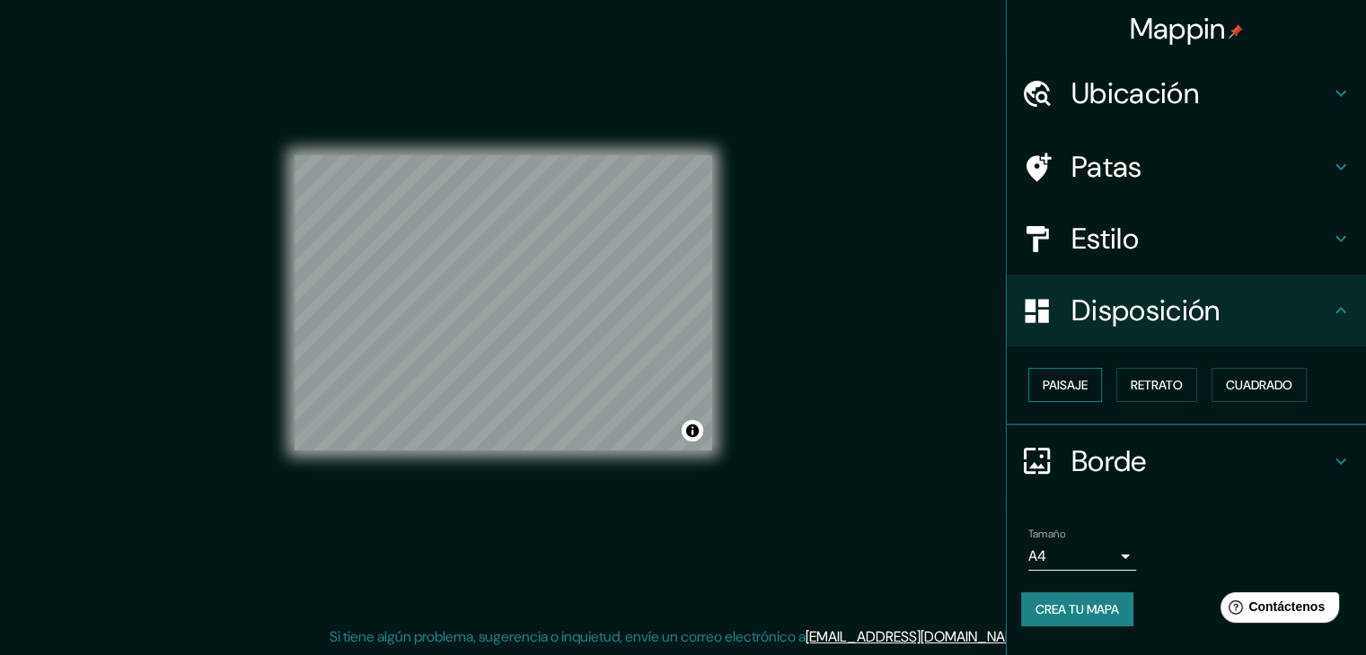
click at [1067, 382] on font "Paisaje" at bounding box center [1064, 385] width 45 height 16
click at [1189, 382] on button "Retrato" at bounding box center [1156, 385] width 81 height 34
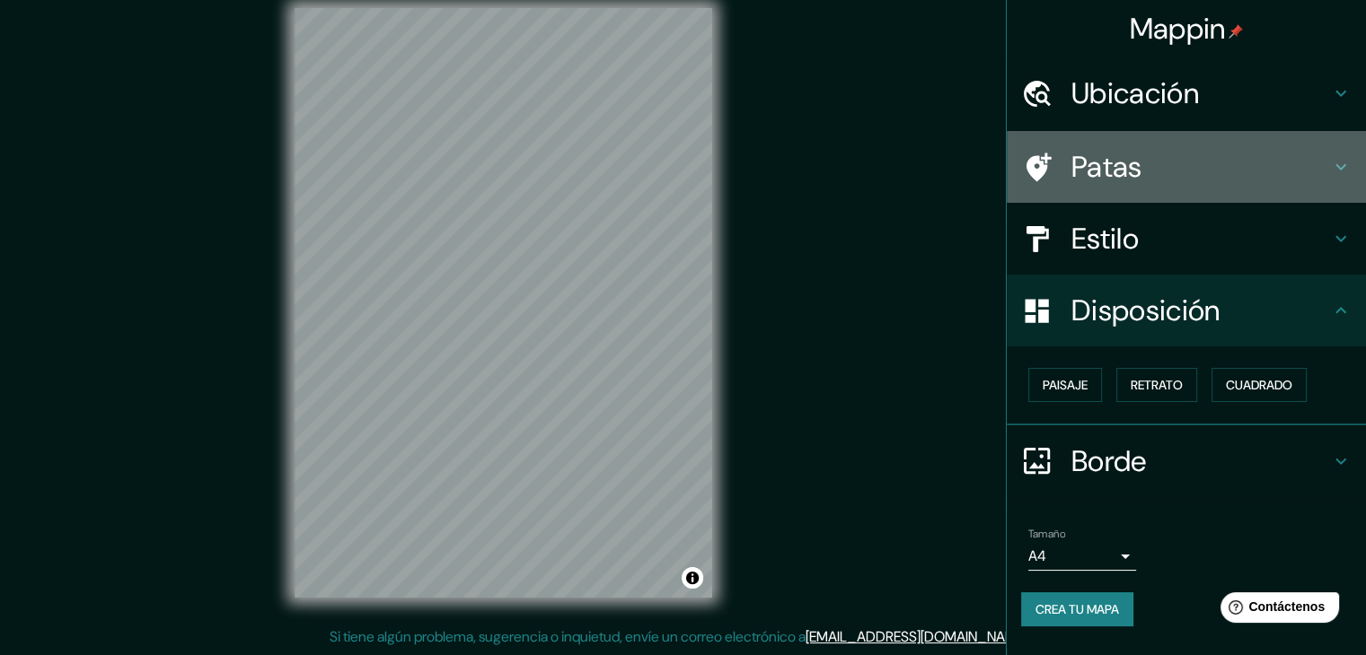
click at [1171, 180] on h4 "Patas" at bounding box center [1200, 167] width 259 height 36
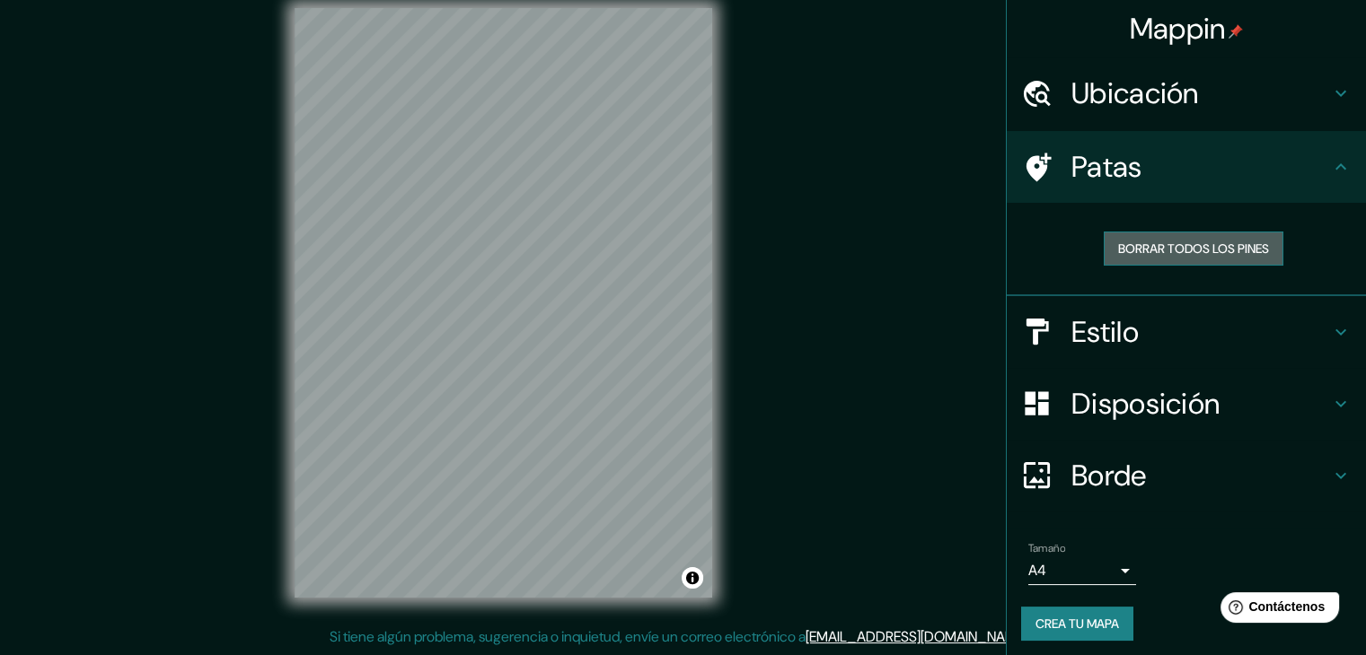
click at [1189, 245] on font "Borrar todos los pines" at bounding box center [1193, 249] width 151 height 16
click at [1289, 106] on h4 "Ubicación" at bounding box center [1200, 93] width 259 height 36
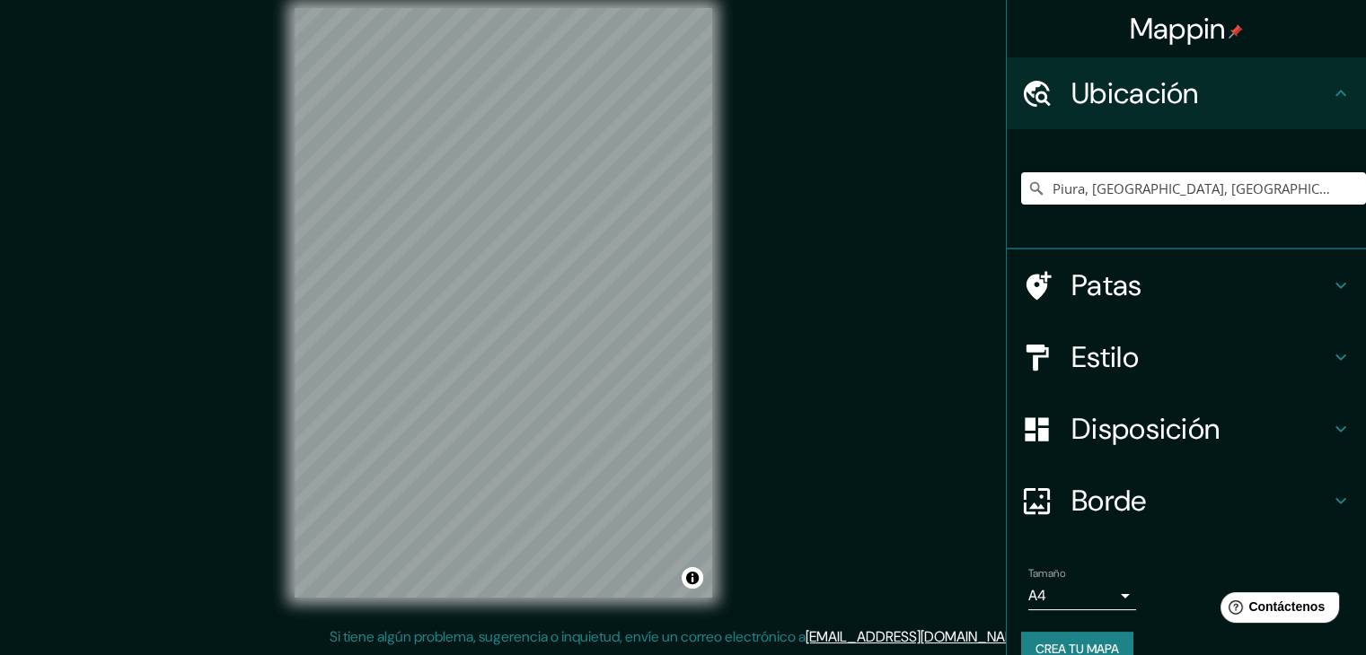
click at [1289, 106] on h4 "Ubicación" at bounding box center [1200, 93] width 259 height 36
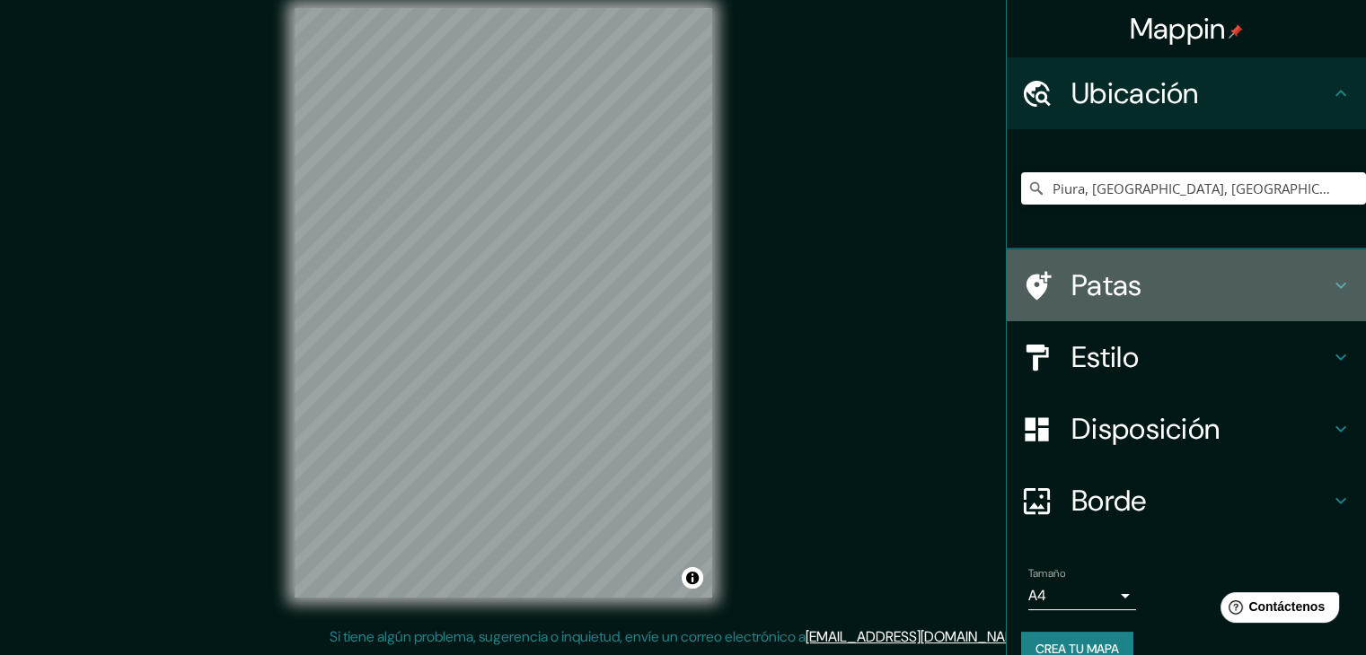
click at [1250, 295] on h4 "Patas" at bounding box center [1200, 286] width 259 height 36
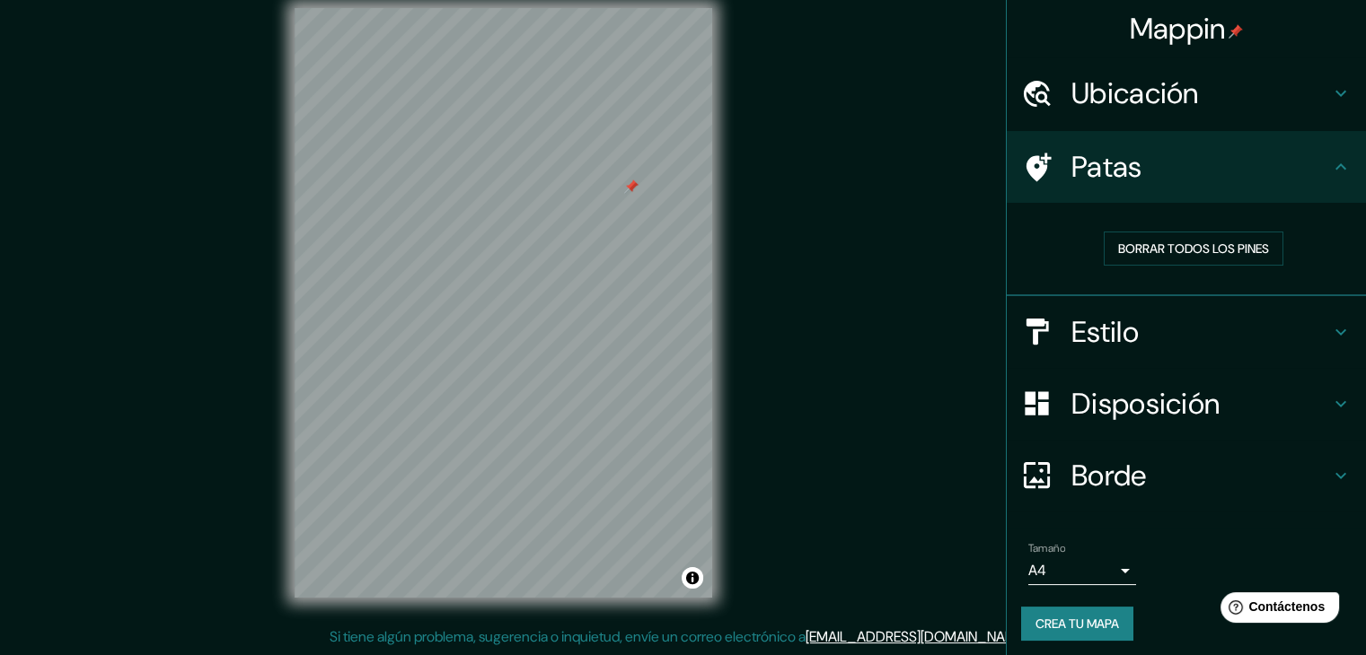
click at [1071, 315] on font "Estilo" at bounding box center [1104, 332] width 67 height 38
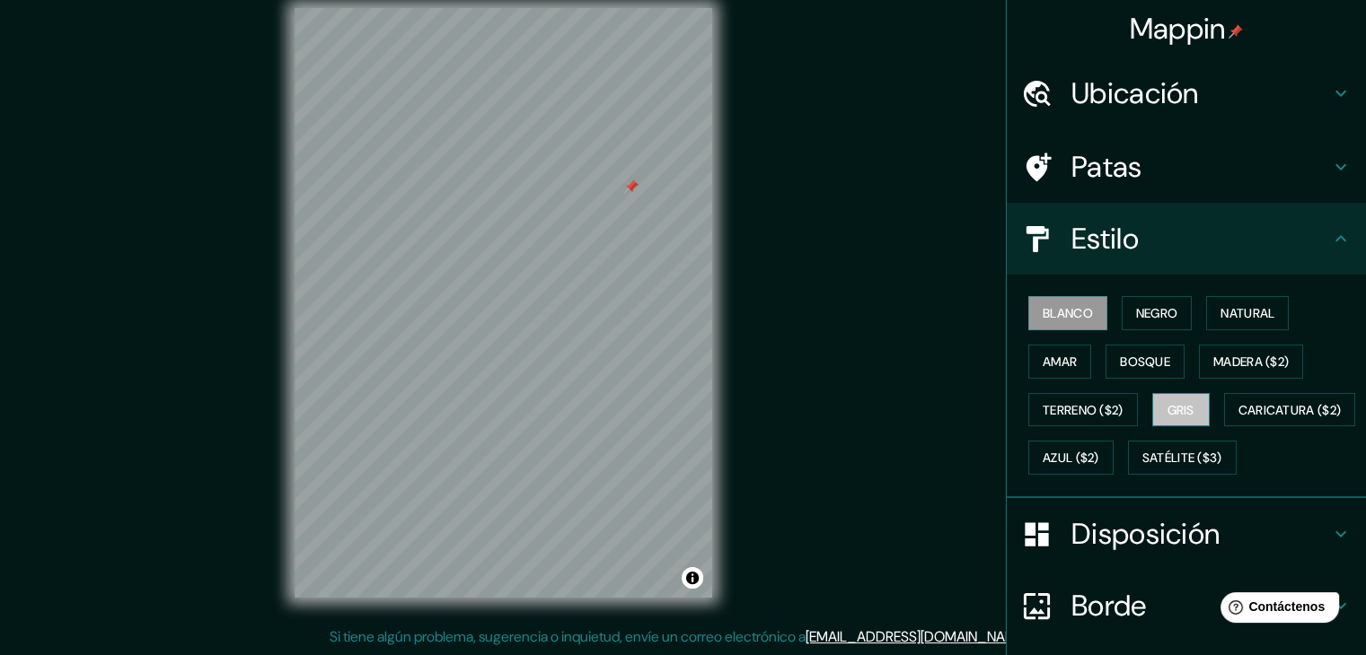
click at [1153, 415] on button "Gris" at bounding box center [1180, 410] width 57 height 34
click at [1059, 310] on font "Blanco" at bounding box center [1067, 313] width 50 height 16
click at [1136, 306] on font "Negro" at bounding box center [1157, 313] width 42 height 16
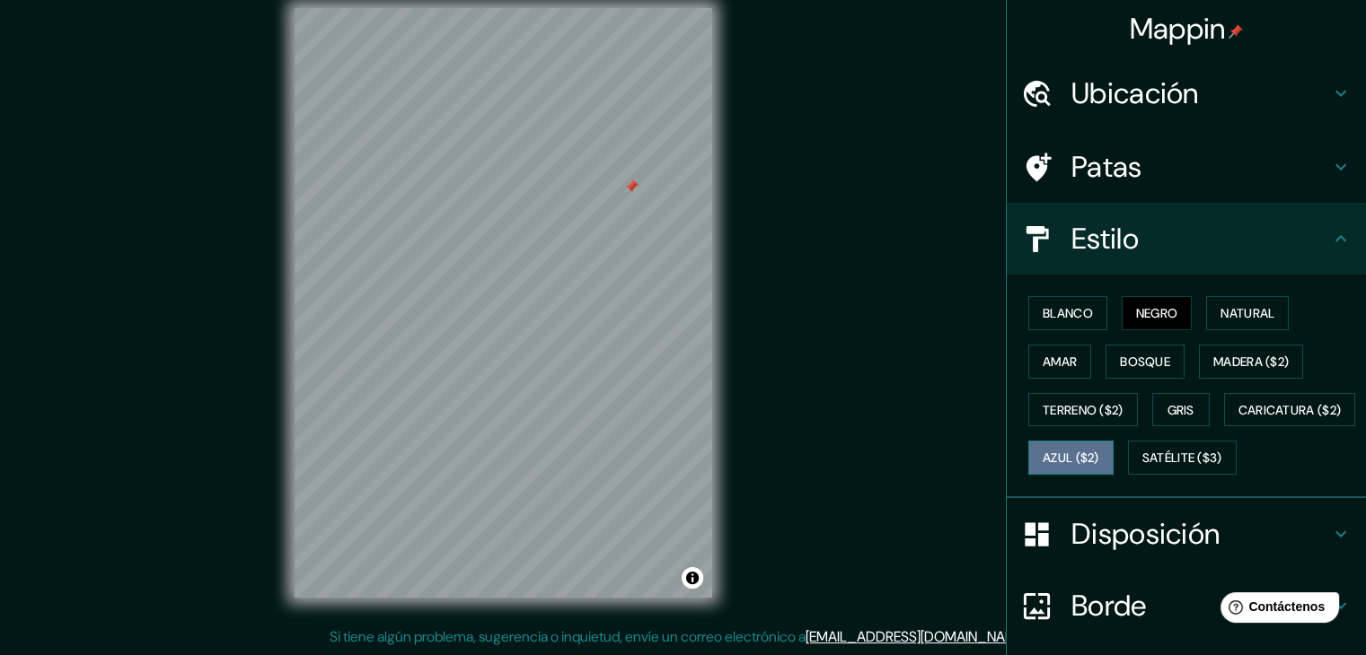
click at [1099, 446] on font "Azul ($2)" at bounding box center [1070, 457] width 57 height 23
click at [1172, 407] on font "Gris" at bounding box center [1180, 410] width 27 height 16
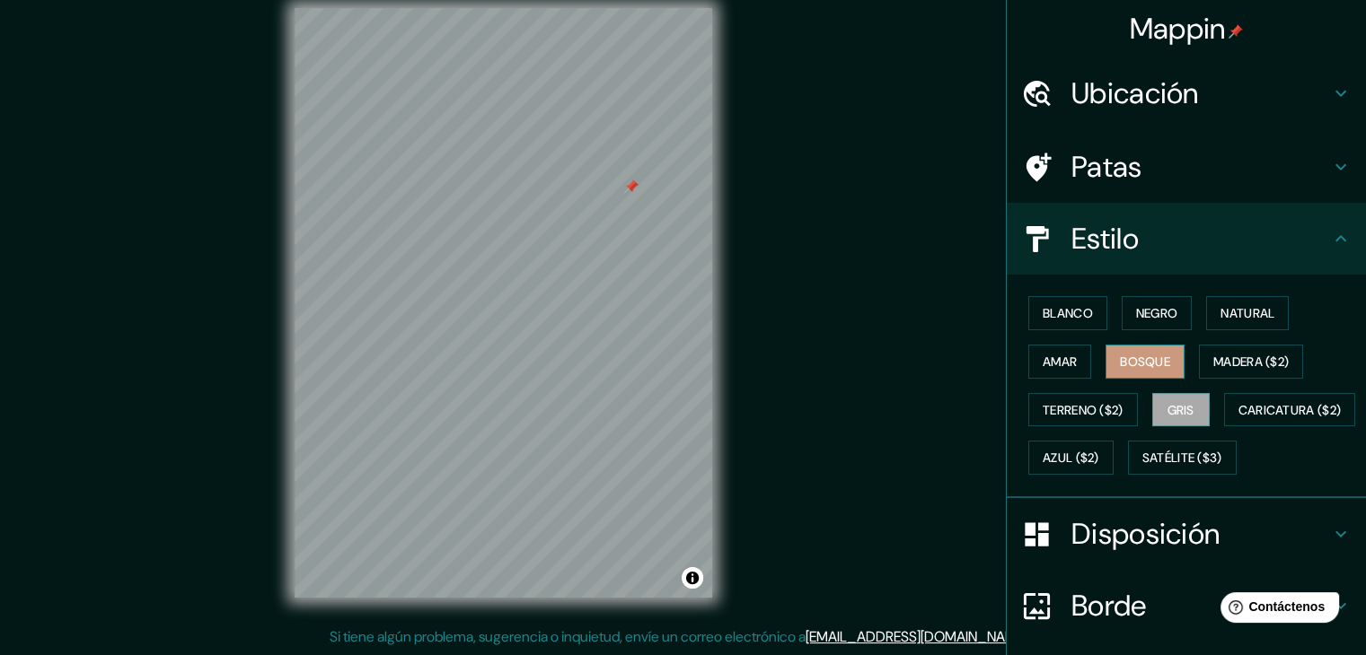
click at [1139, 359] on font "Bosque" at bounding box center [1145, 362] width 50 height 16
click at [1147, 311] on font "Negro" at bounding box center [1157, 313] width 42 height 16
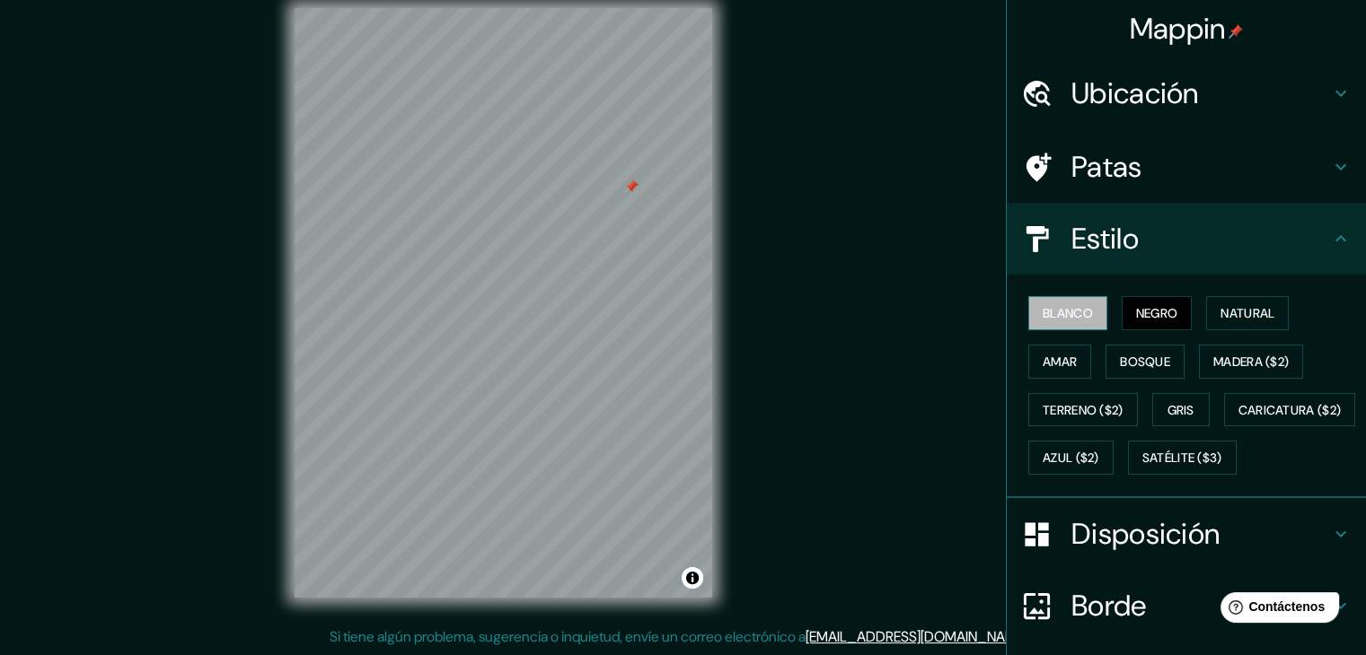
click at [1061, 312] on font "Blanco" at bounding box center [1067, 313] width 50 height 16
click at [1121, 166] on font "Patas" at bounding box center [1106, 167] width 71 height 38
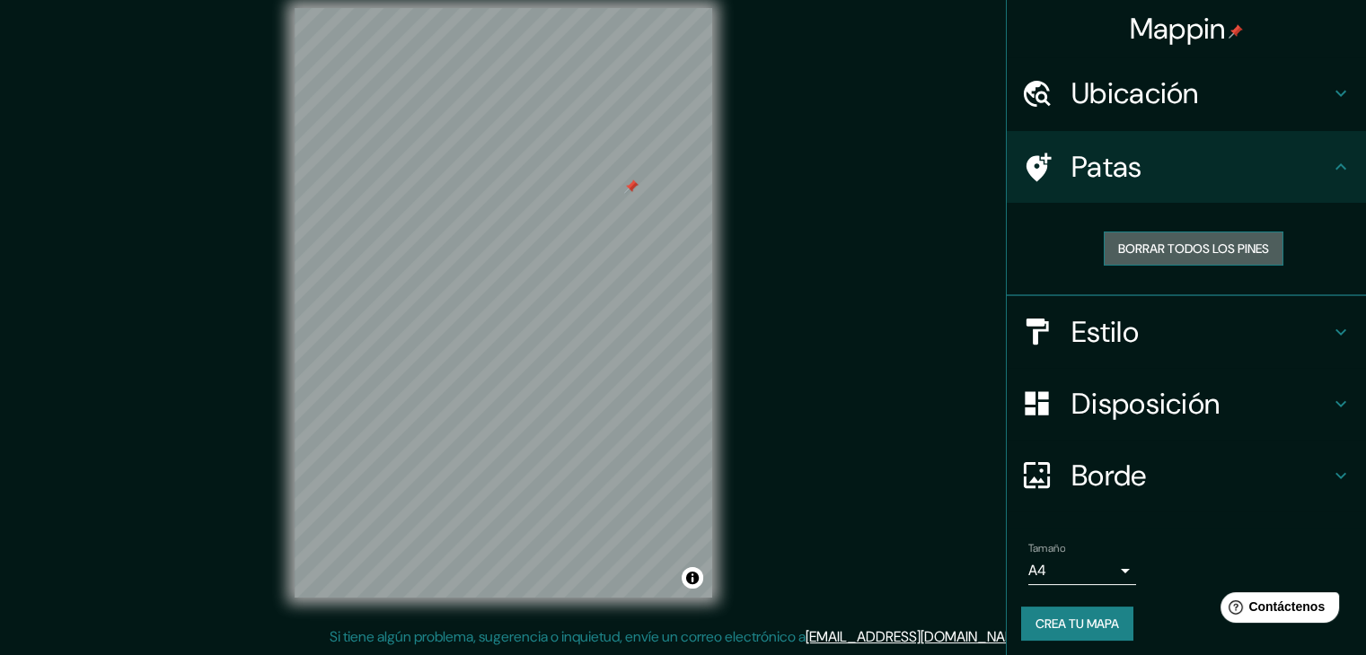
click at [1155, 242] on font "Borrar todos los pines" at bounding box center [1193, 249] width 151 height 16
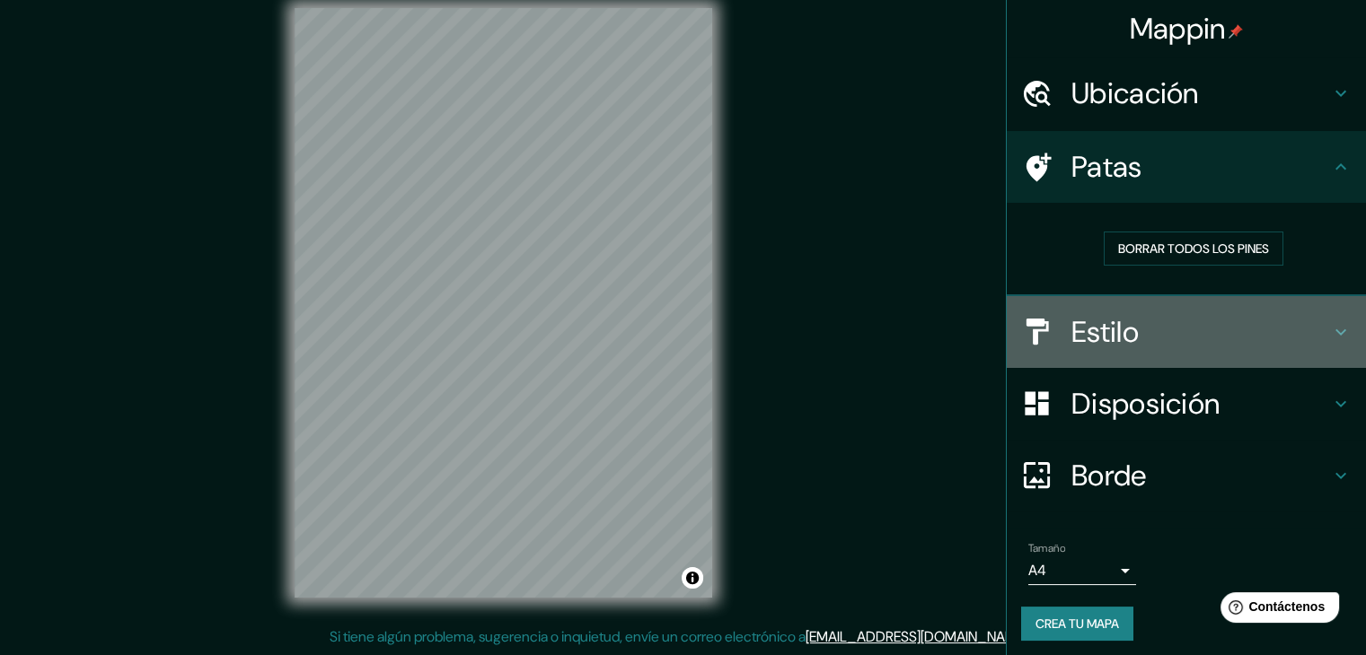
click at [1166, 339] on h4 "Estilo" at bounding box center [1200, 332] width 259 height 36
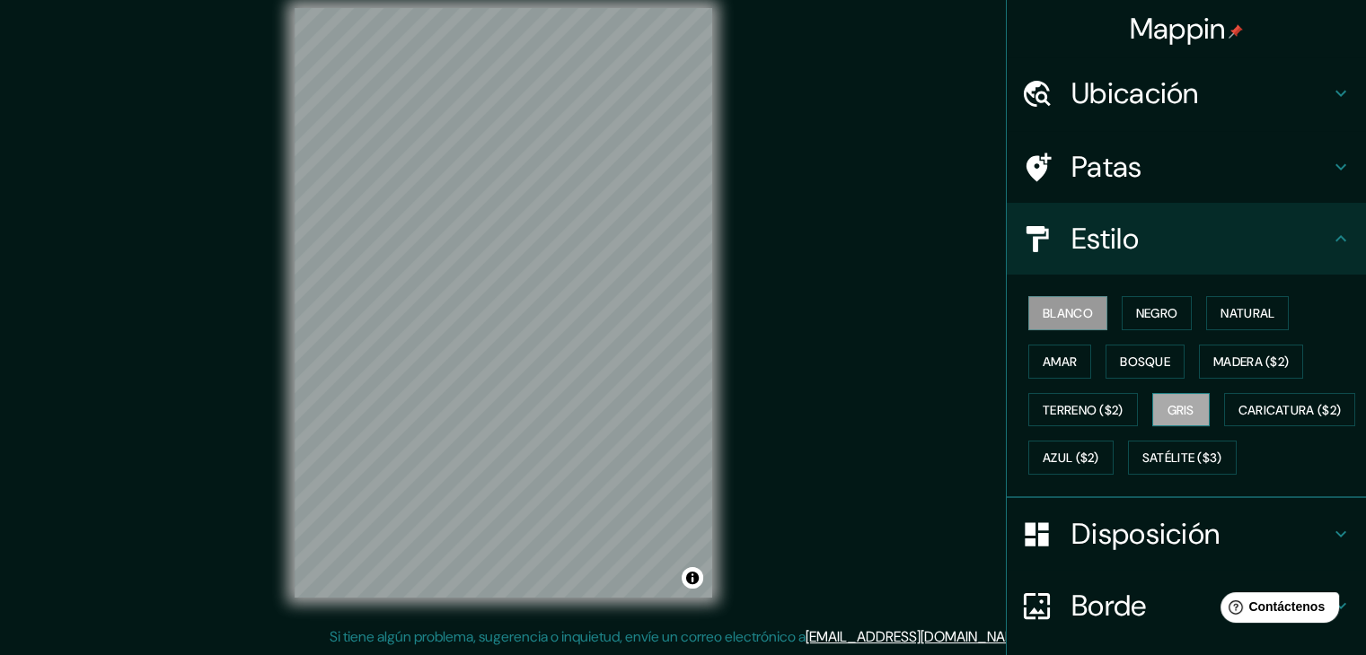
click at [1167, 399] on font "Gris" at bounding box center [1180, 410] width 27 height 23
click at [1099, 459] on font "Azul ($2)" at bounding box center [1070, 459] width 57 height 16
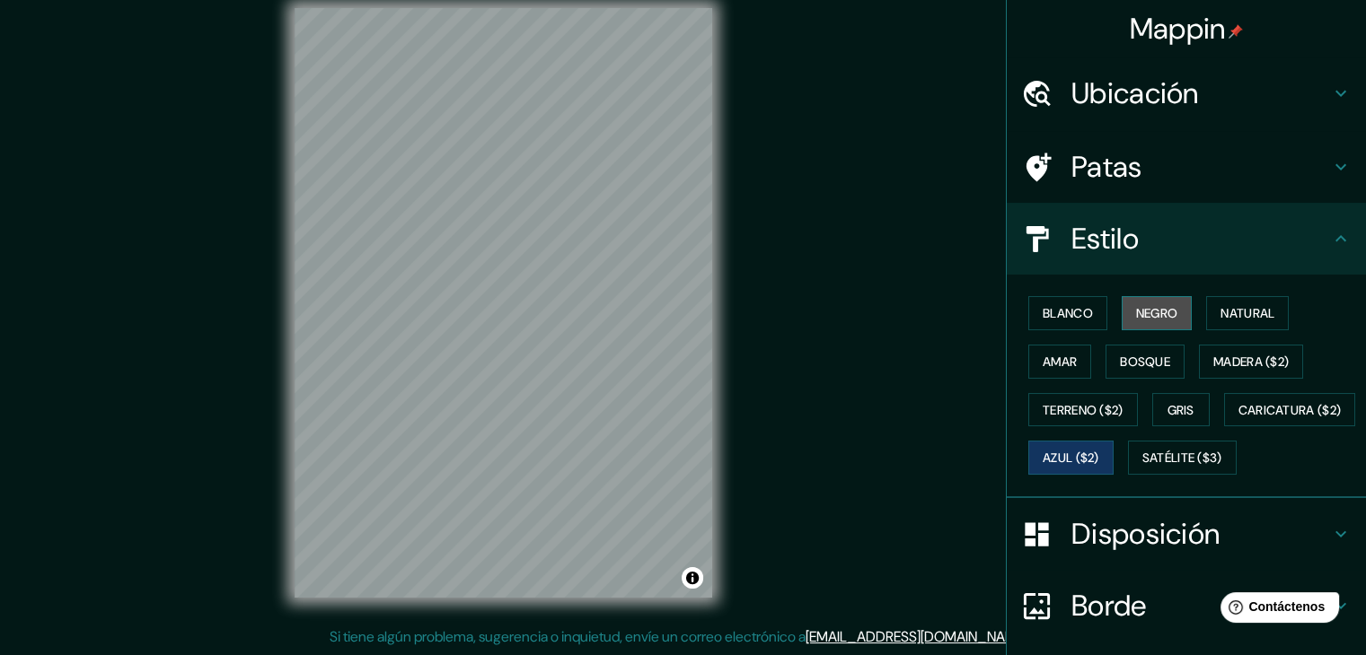
click at [1143, 321] on font "Negro" at bounding box center [1157, 313] width 42 height 16
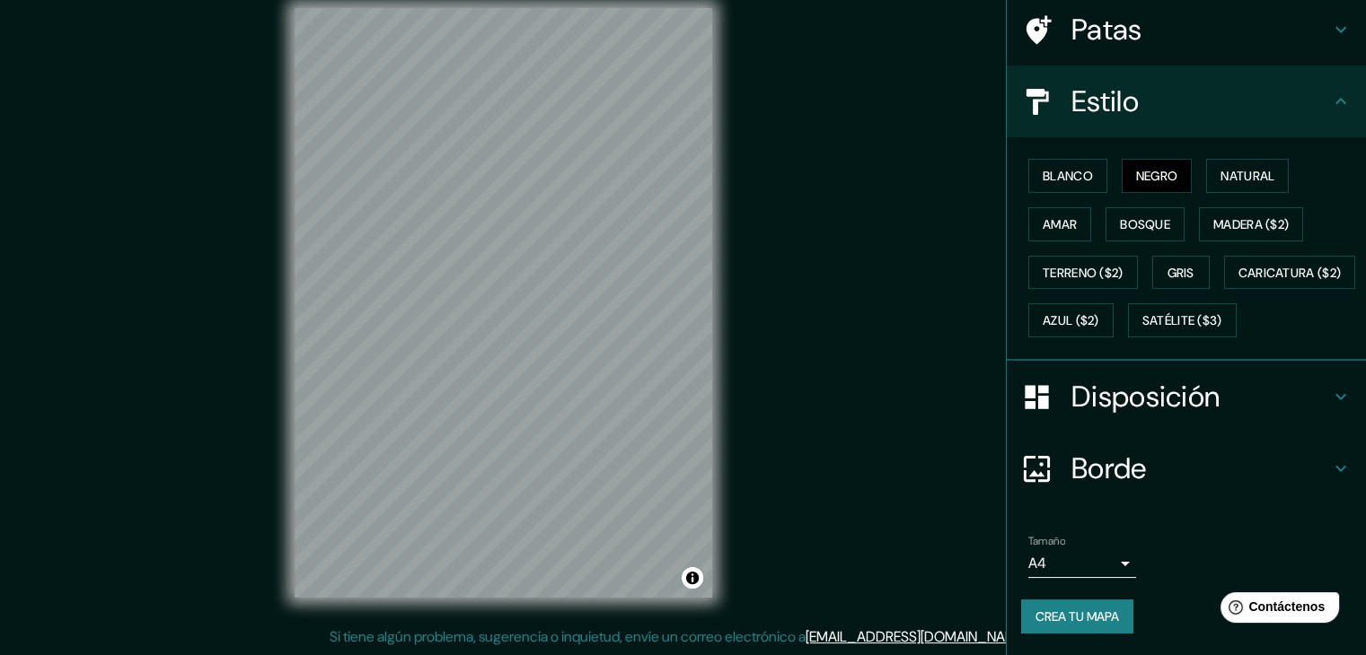
scroll to position [181, 0]
click at [1060, 622] on font "Crea tu mapa" at bounding box center [1077, 617] width 84 height 16
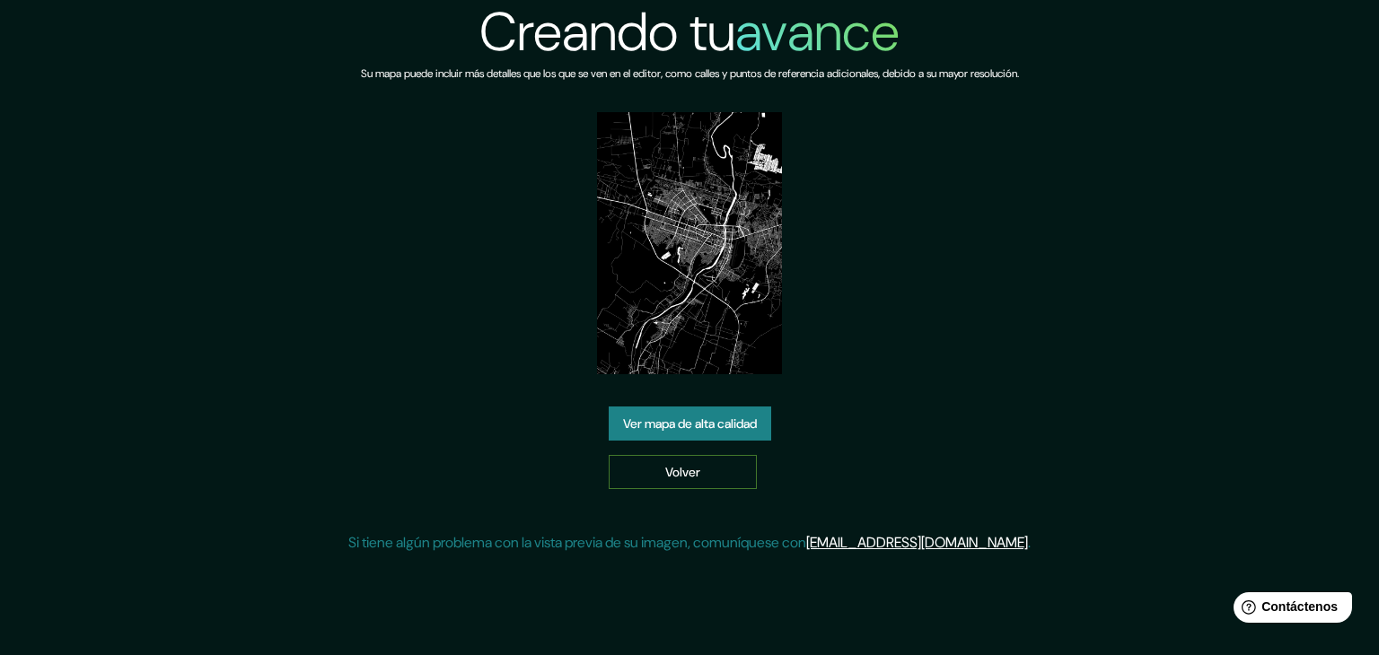
click at [650, 472] on link "Volver" at bounding box center [683, 472] width 148 height 34
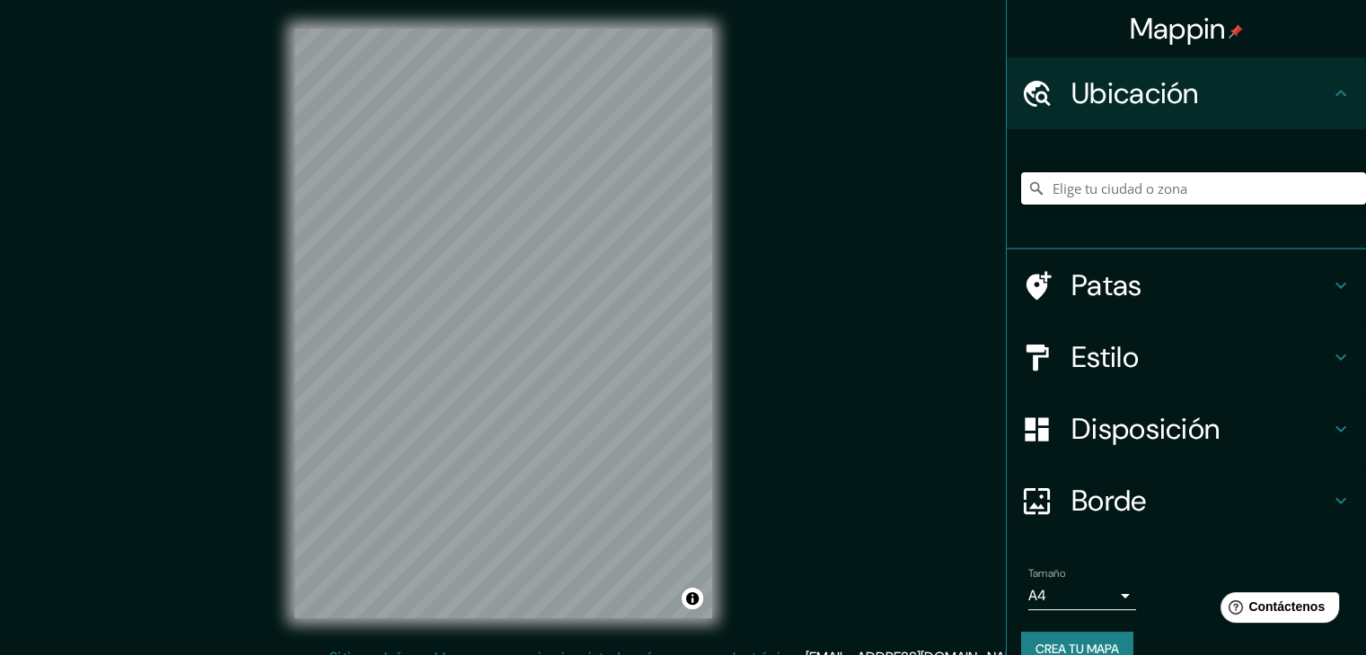
click at [1117, 184] on input "Elige tu ciudad o zona" at bounding box center [1193, 188] width 345 height 32
click at [1136, 186] on input "Elige tu ciudad o zona" at bounding box center [1193, 188] width 345 height 32
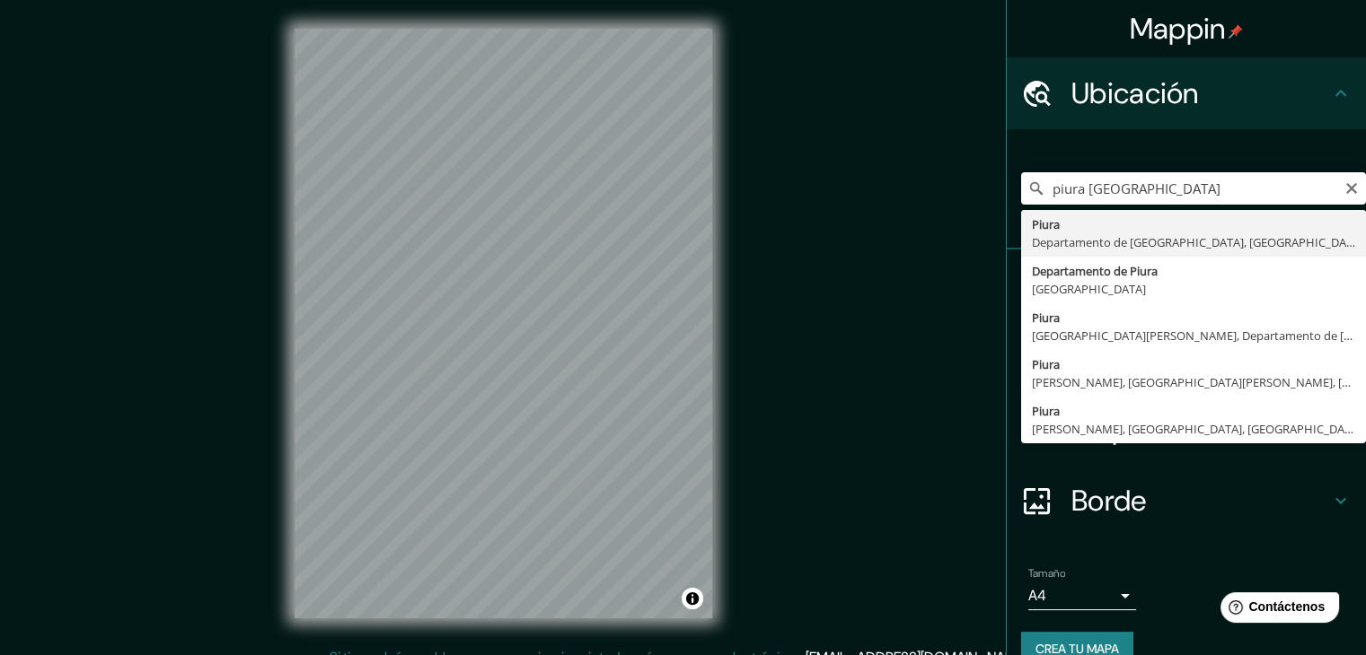
type input "Piura, Departamento de Piura, Perú"
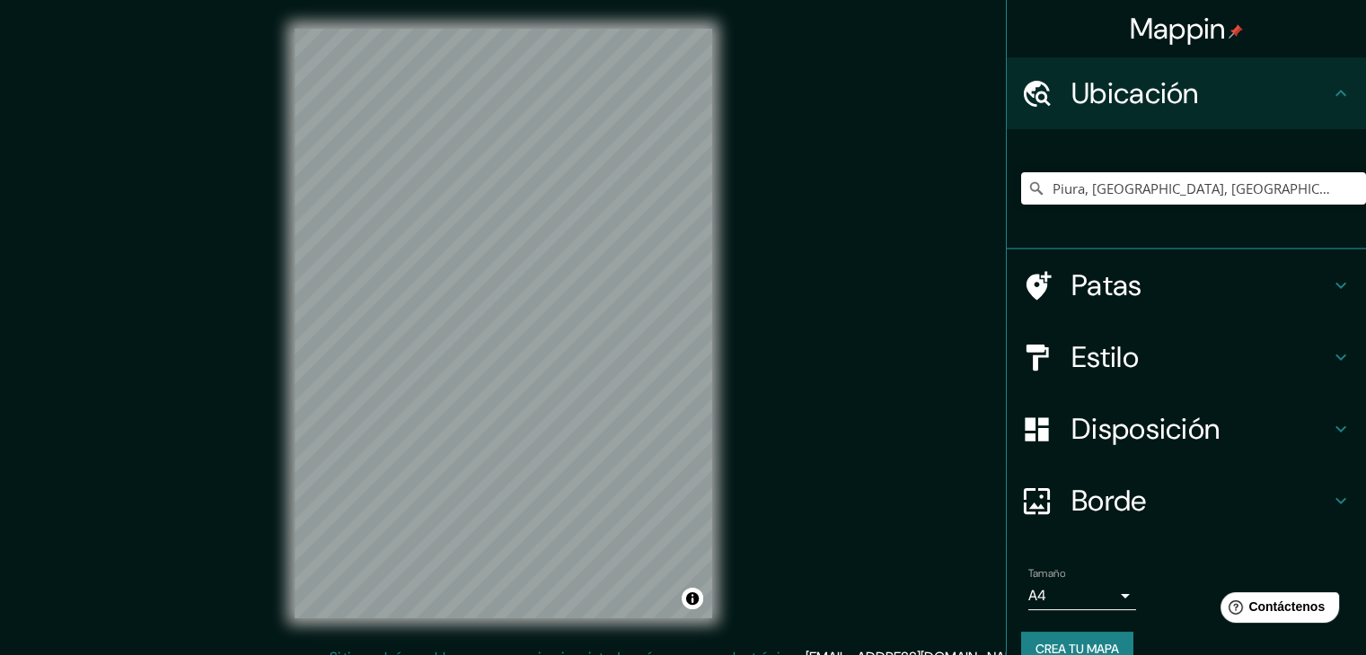
click at [1093, 641] on font "Crea tu mapa" at bounding box center [1077, 649] width 84 height 16
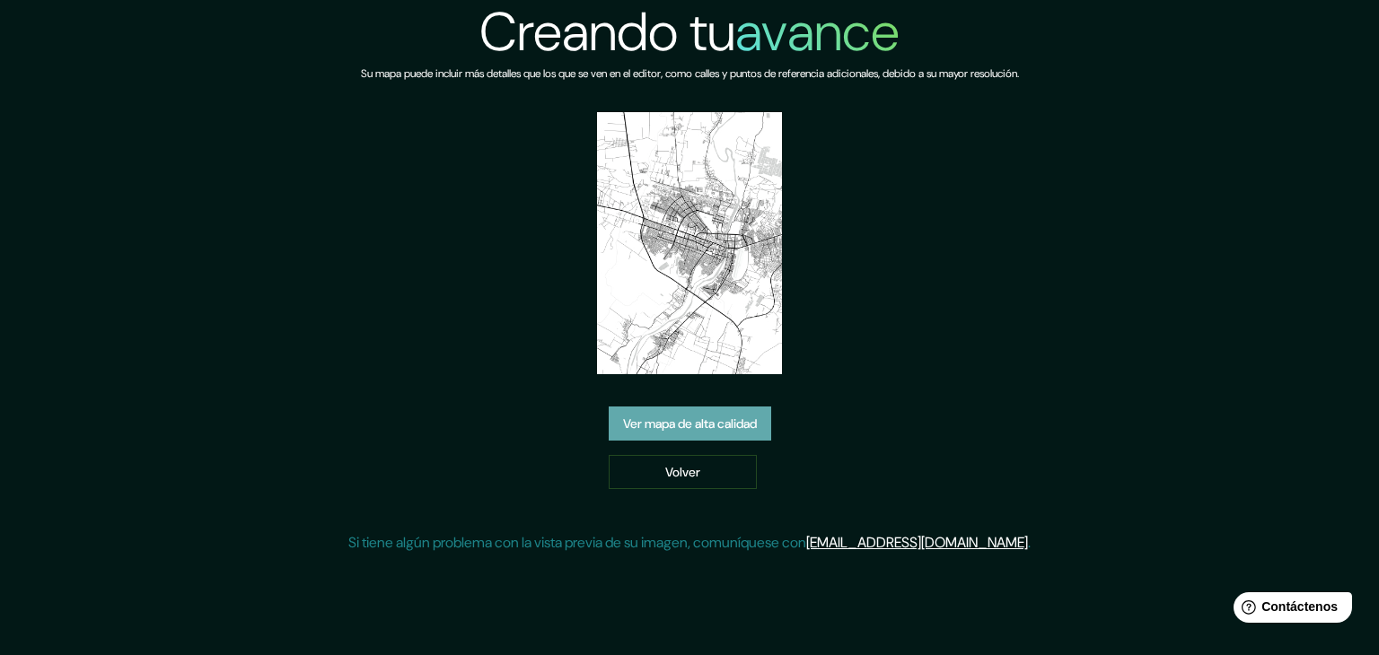
click at [689, 425] on font "Ver mapa de alta calidad" at bounding box center [690, 424] width 134 height 16
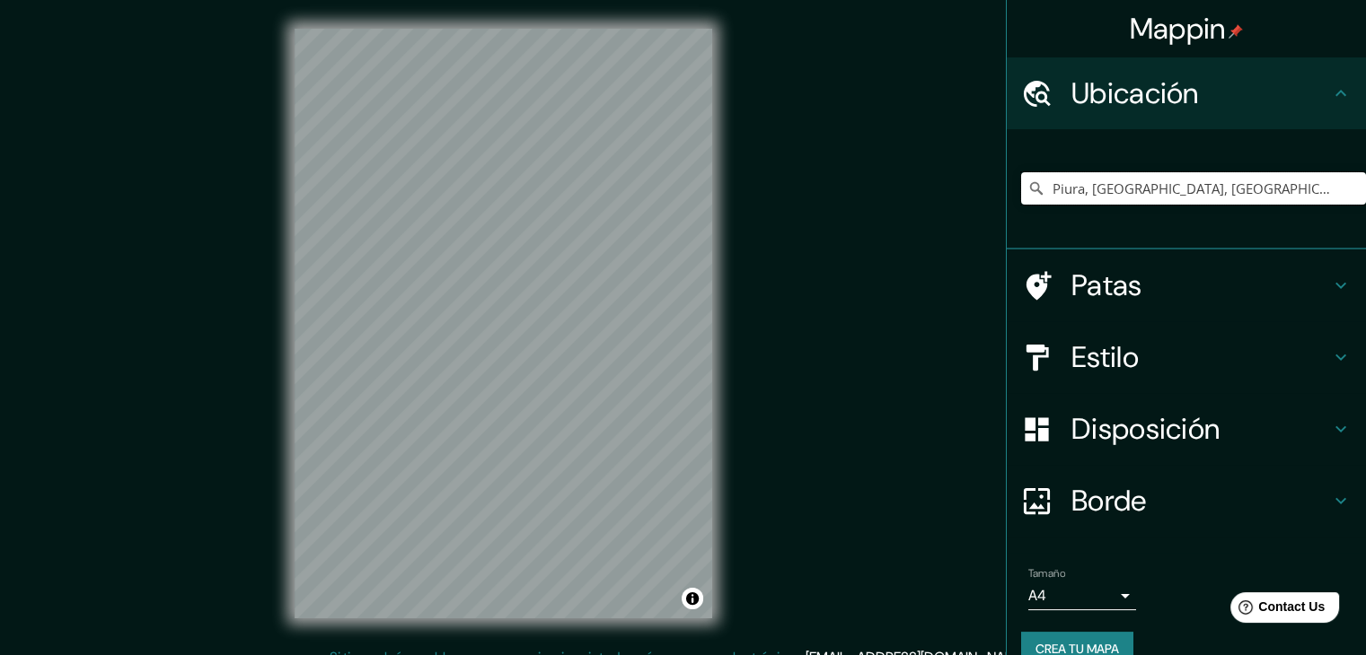
click at [1252, 186] on input "Piura, [GEOGRAPHIC_DATA], [GEOGRAPHIC_DATA]" at bounding box center [1193, 188] width 345 height 32
click at [1287, 187] on input "Piura, [GEOGRAPHIC_DATA], [GEOGRAPHIC_DATA]" at bounding box center [1193, 188] width 345 height 32
click at [1092, 187] on input "Piura, [GEOGRAPHIC_DATA], [GEOGRAPHIC_DATA]" at bounding box center [1193, 188] width 345 height 32
click at [743, 292] on div "Mappin Ubicación Piura, [GEOGRAPHIC_DATA], [GEOGRAPHIC_DATA] Patas Estilo Dispo…" at bounding box center [683, 338] width 1366 height 676
click at [1218, 173] on input "Piura, [GEOGRAPHIC_DATA], [GEOGRAPHIC_DATA]" at bounding box center [1193, 188] width 345 height 32
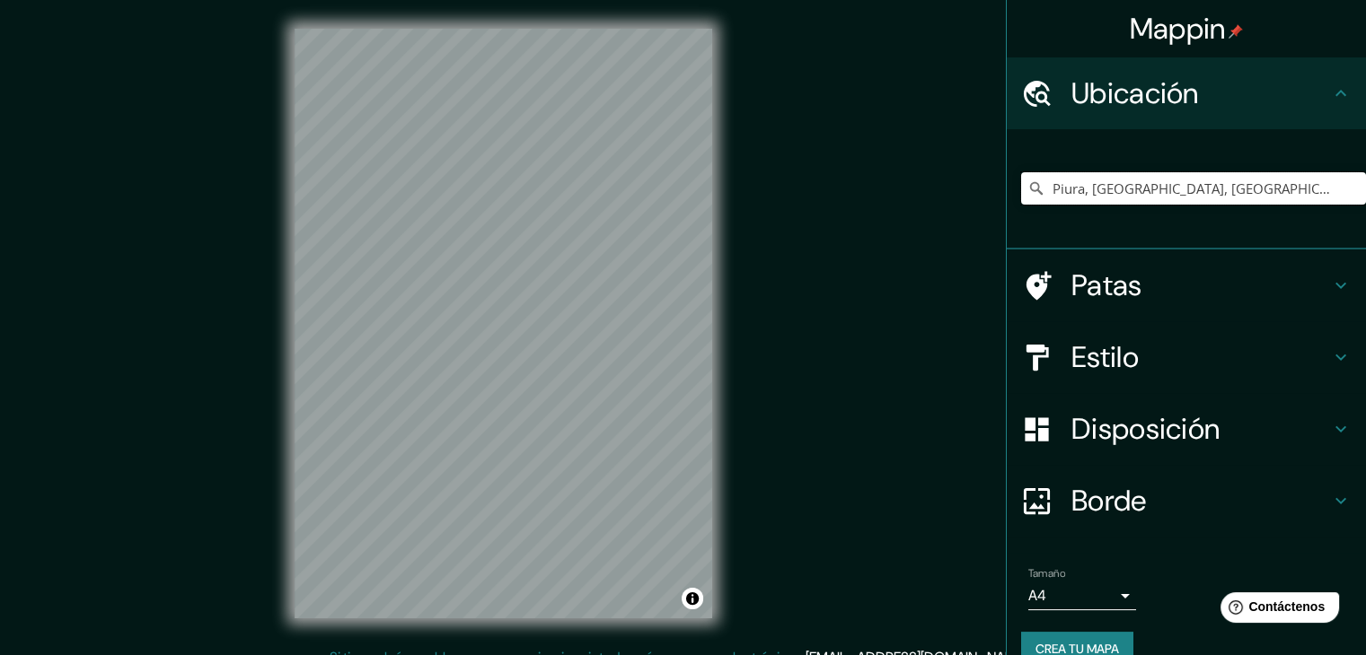
drag, startPoint x: 1282, startPoint y: 188, endPoint x: 1076, endPoint y: 184, distance: 206.6
click at [1076, 184] on input "Piura, [GEOGRAPHIC_DATA], [GEOGRAPHIC_DATA]" at bounding box center [1193, 188] width 345 height 32
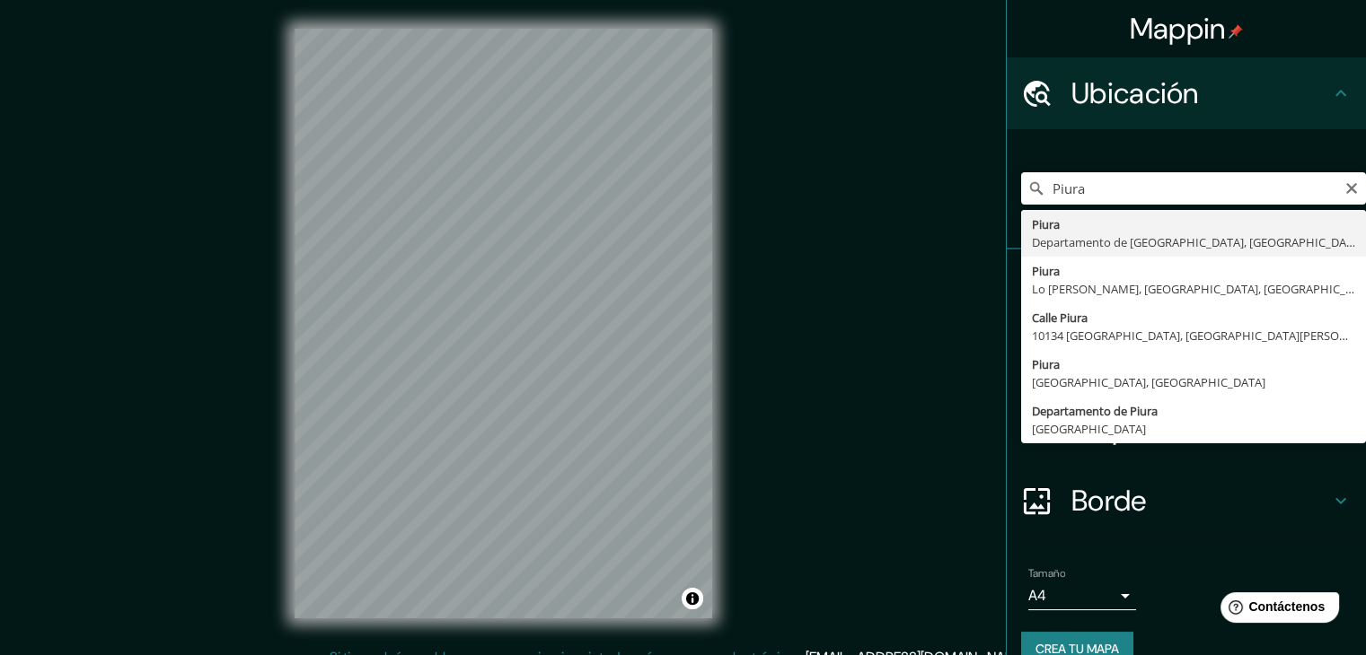
type input "Piura, [GEOGRAPHIC_DATA], [GEOGRAPHIC_DATA]"
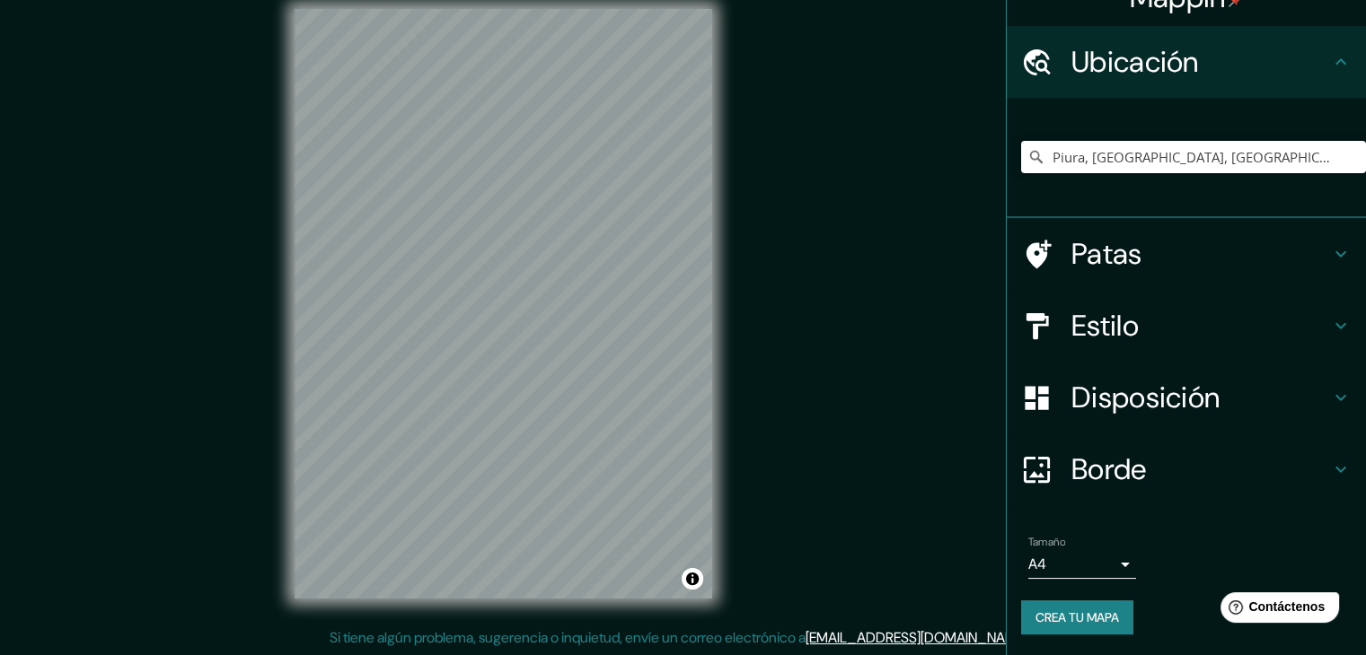
scroll to position [21, 0]
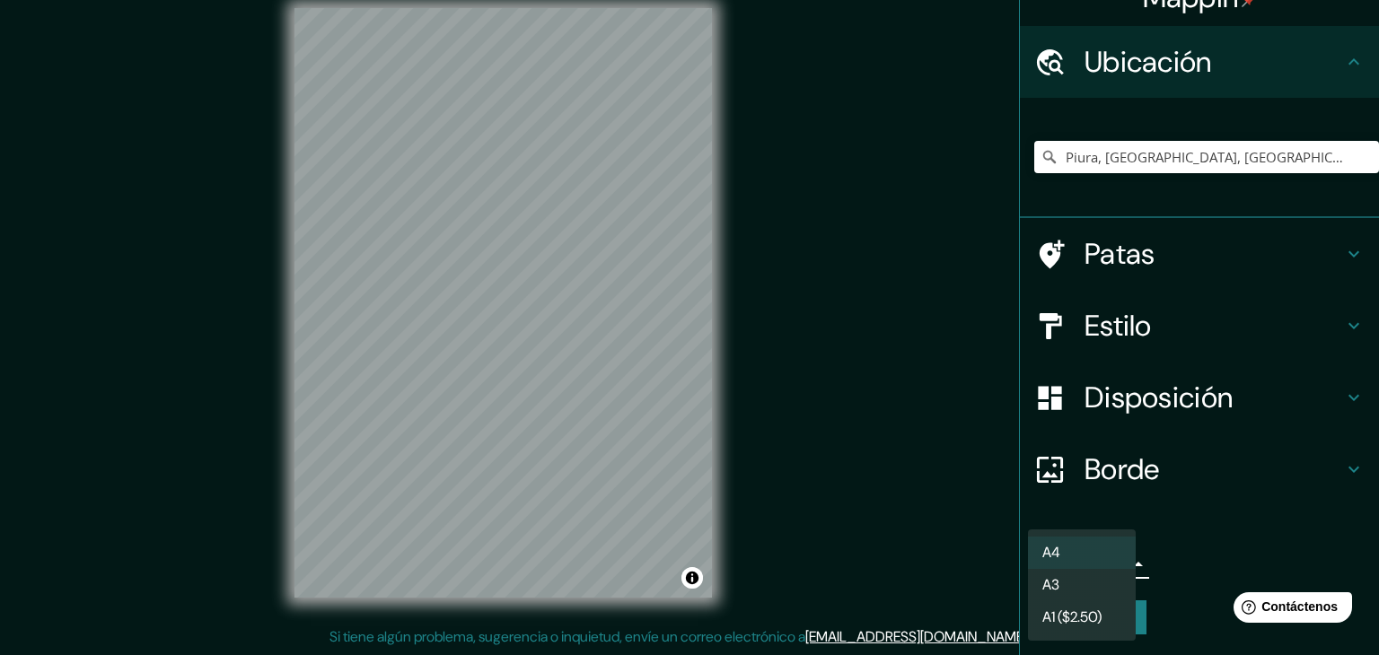
click at [1073, 558] on body "Mappin Ubicación Piura, Departamento de Piura, Perú Patas Estilo Disposición Bo…" at bounding box center [689, 306] width 1379 height 655
click at [1192, 546] on div at bounding box center [689, 327] width 1379 height 655
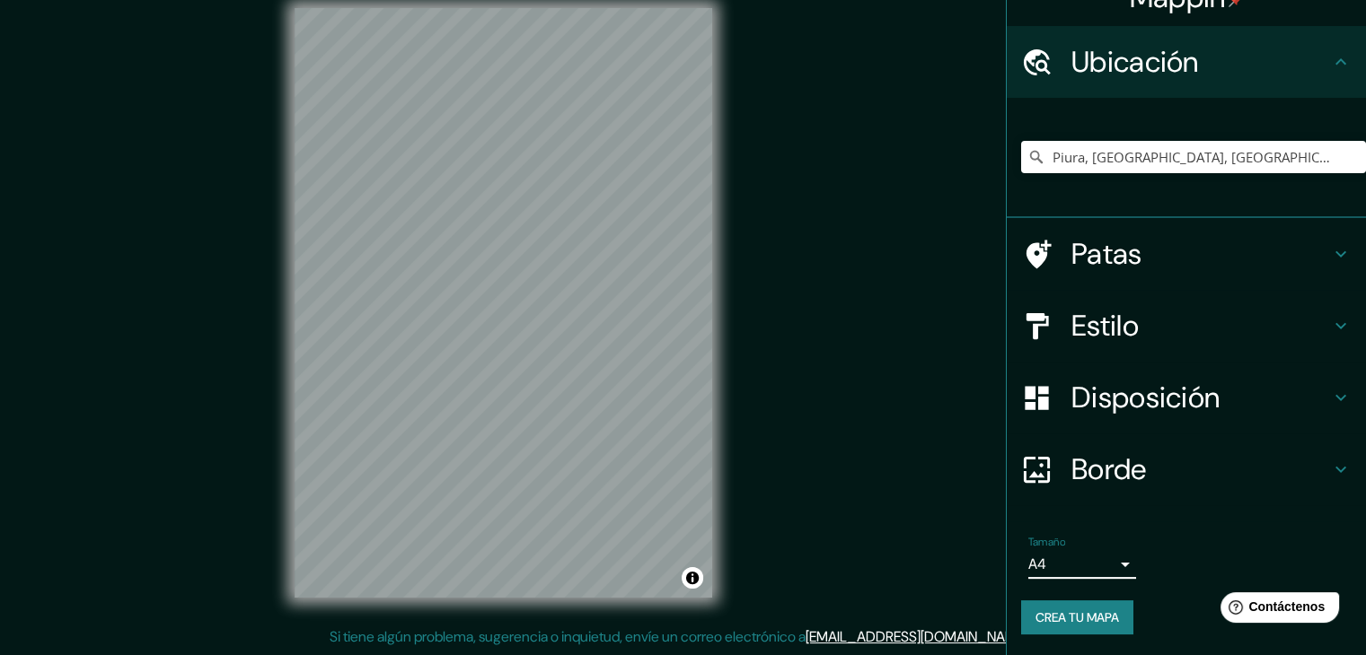
click at [1233, 462] on h4 "Borde" at bounding box center [1200, 470] width 259 height 36
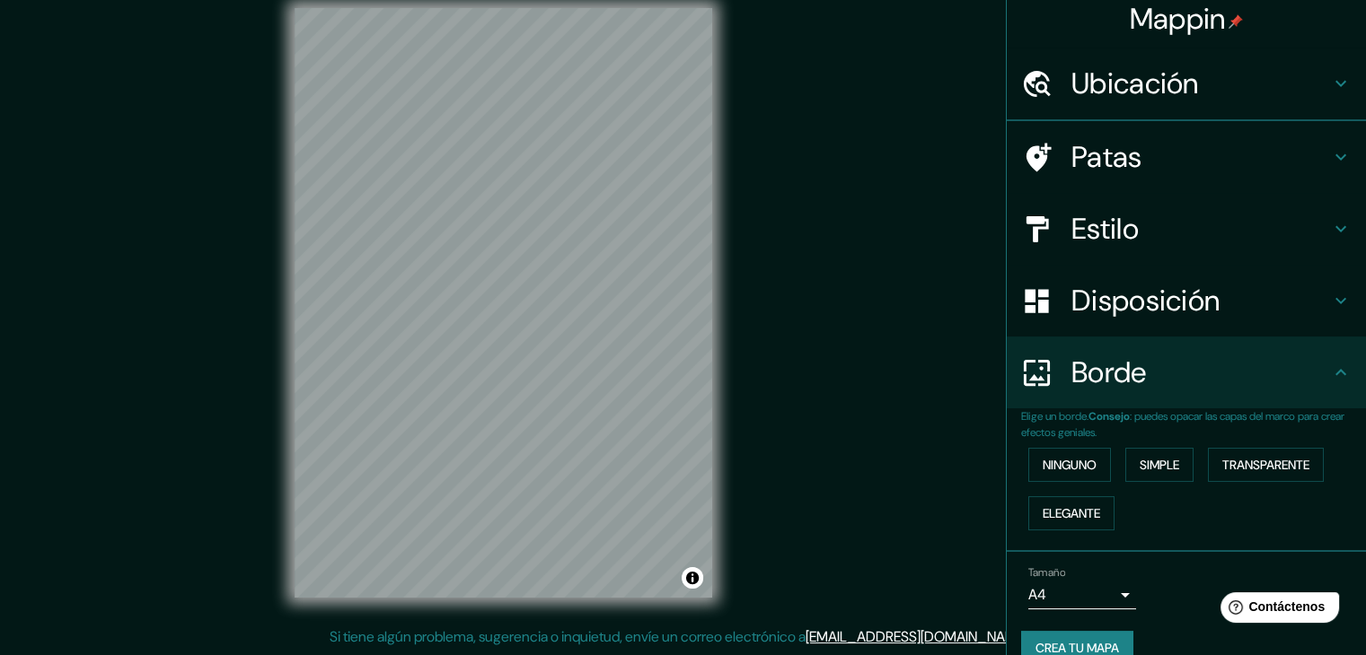
scroll to position [31, 0]
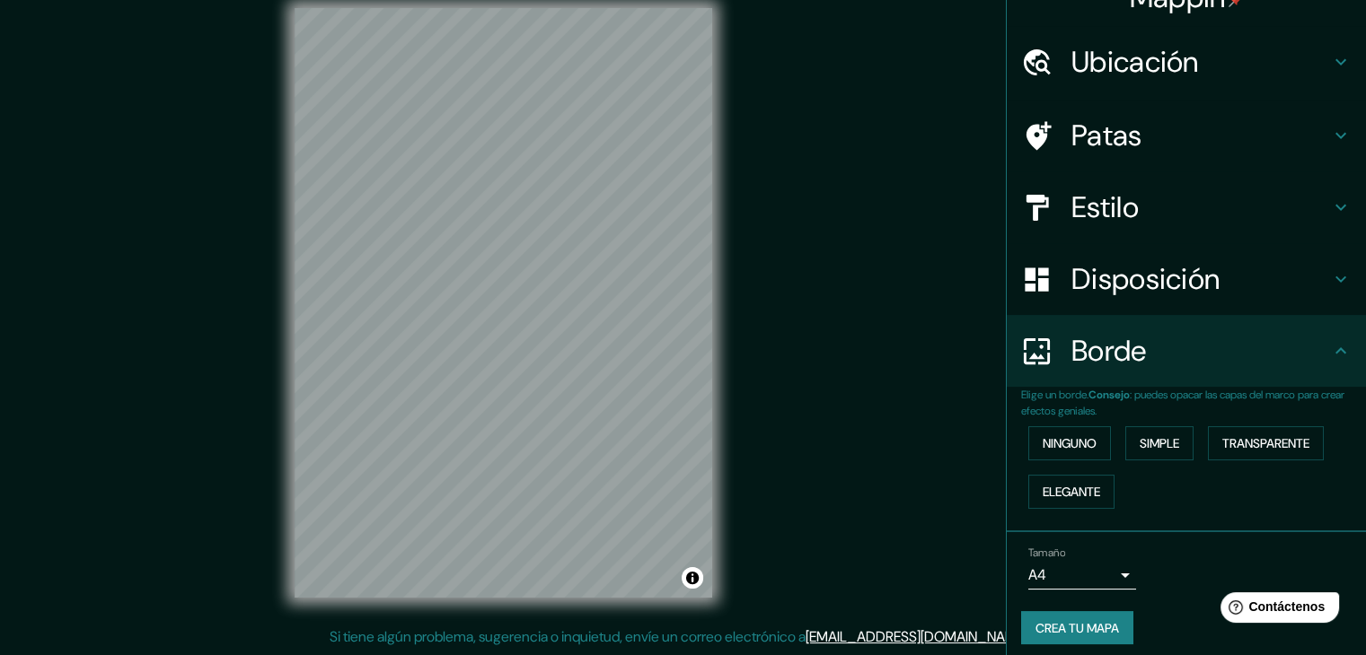
click at [1095, 562] on body "Mappin Ubicación Piura, Departamento de Piura, Perú Patas Estilo Disposición Bo…" at bounding box center [683, 306] width 1366 height 655
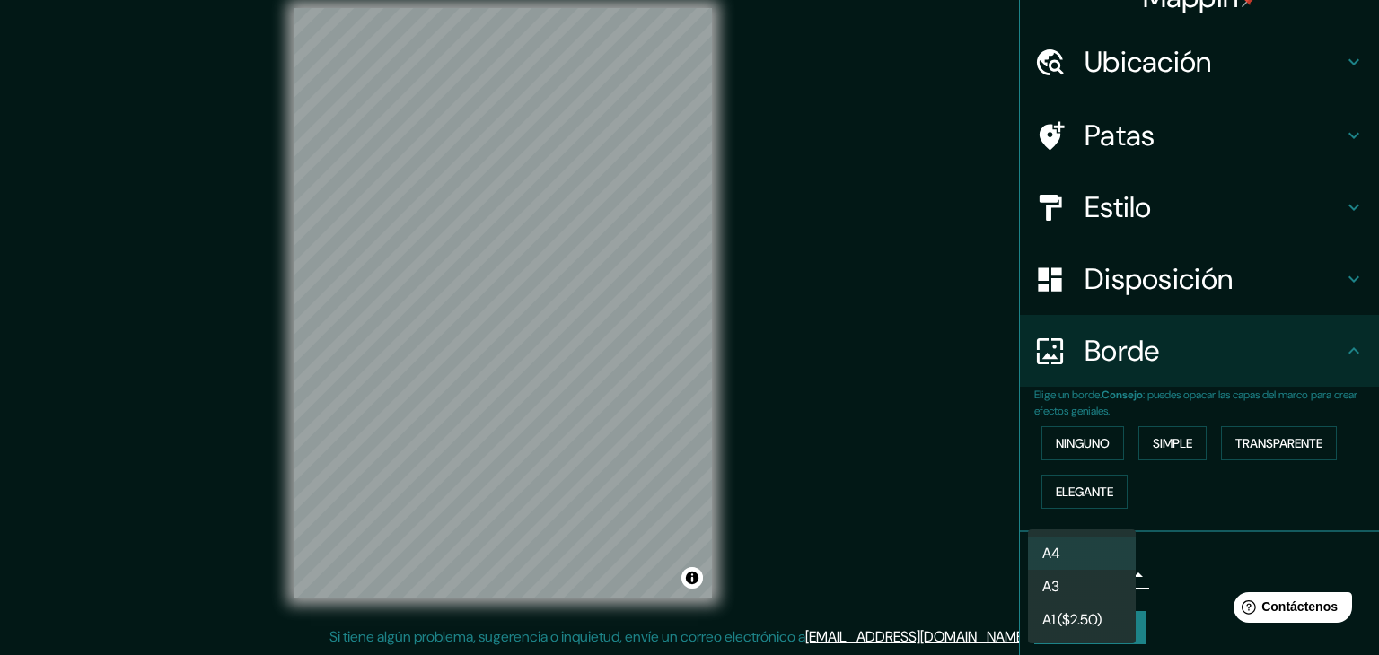
click at [1099, 589] on li "A3" at bounding box center [1082, 586] width 108 height 33
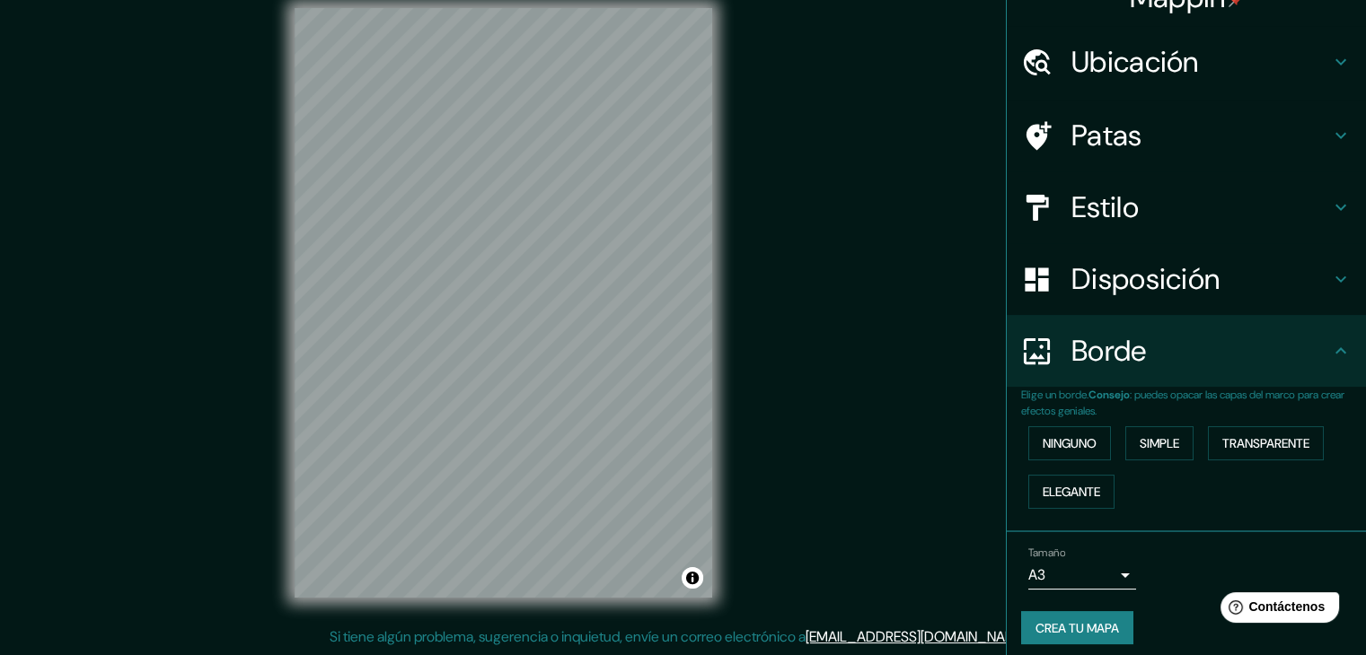
click at [1195, 541] on div "Tamaño A3 single" at bounding box center [1186, 568] width 330 height 57
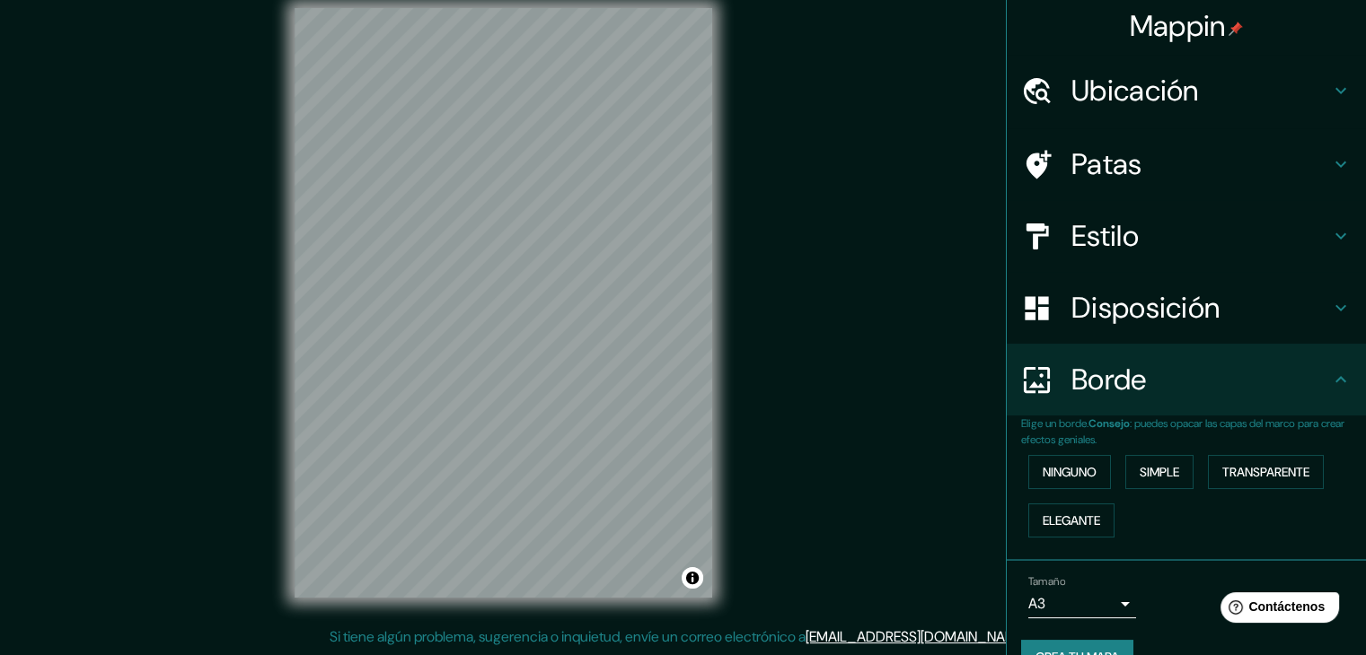
scroll to position [0, 0]
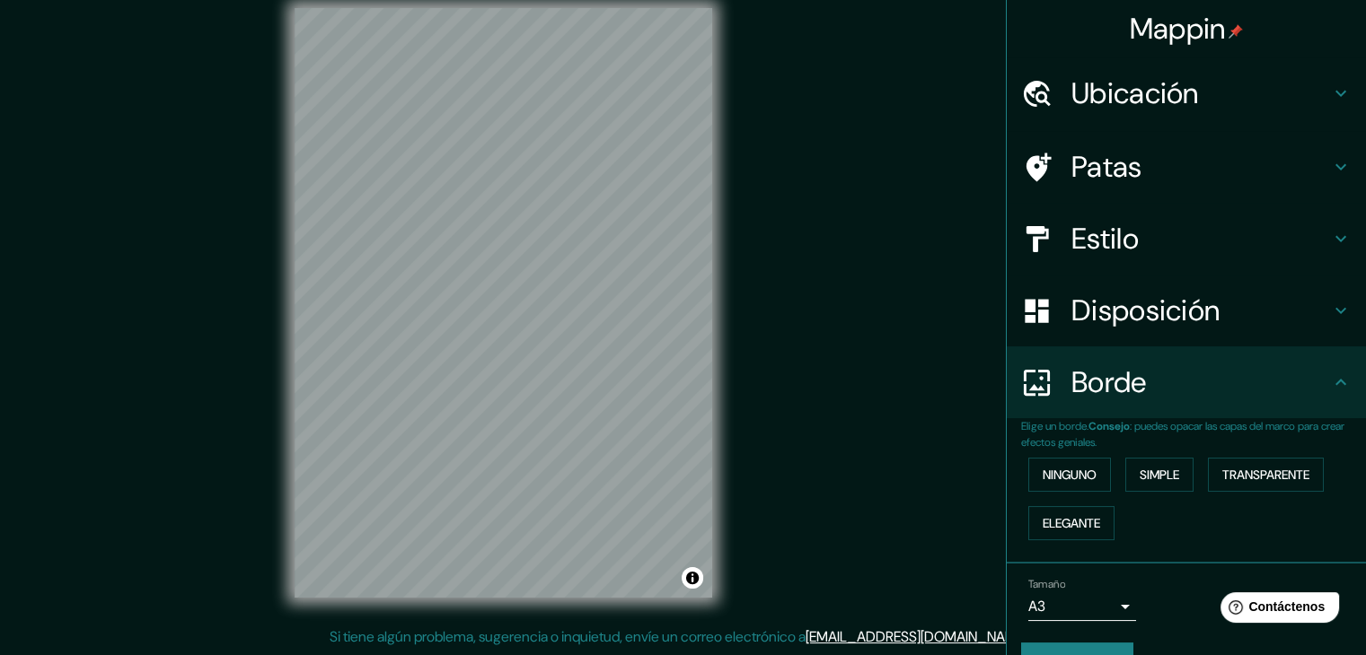
click at [1267, 317] on h4 "Disposición" at bounding box center [1200, 311] width 259 height 36
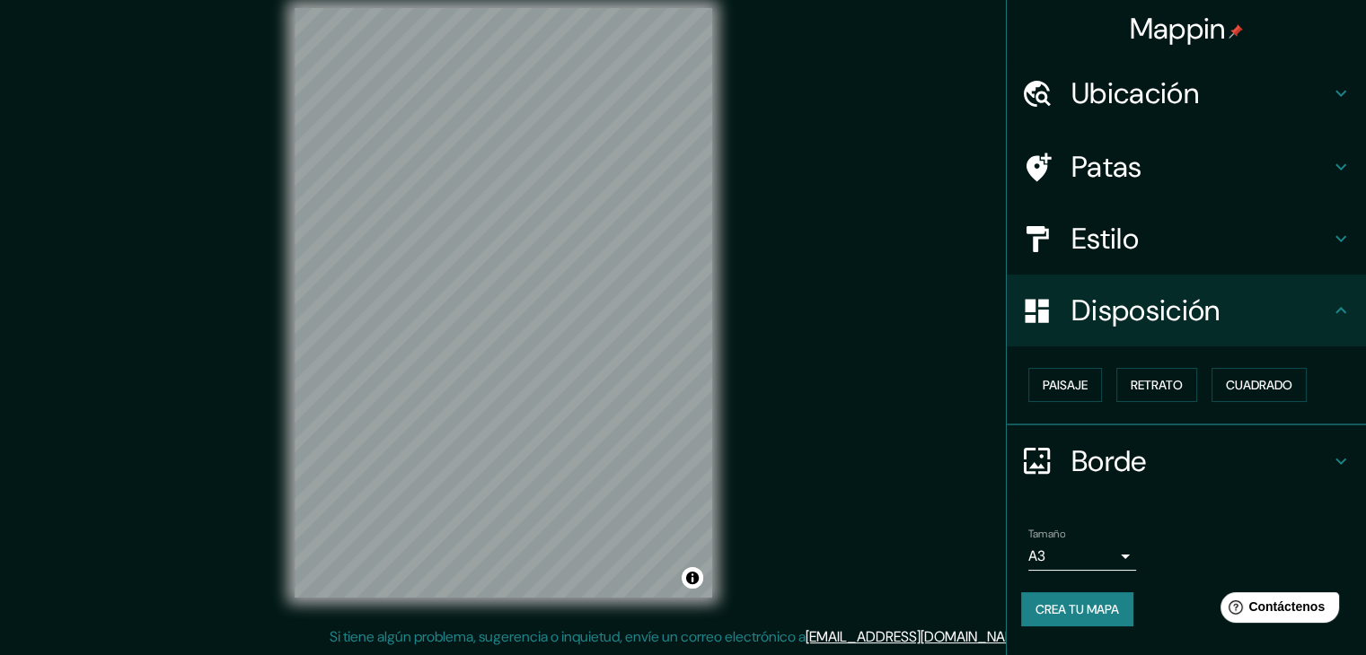
click at [1267, 317] on h4 "Disposición" at bounding box center [1200, 311] width 259 height 36
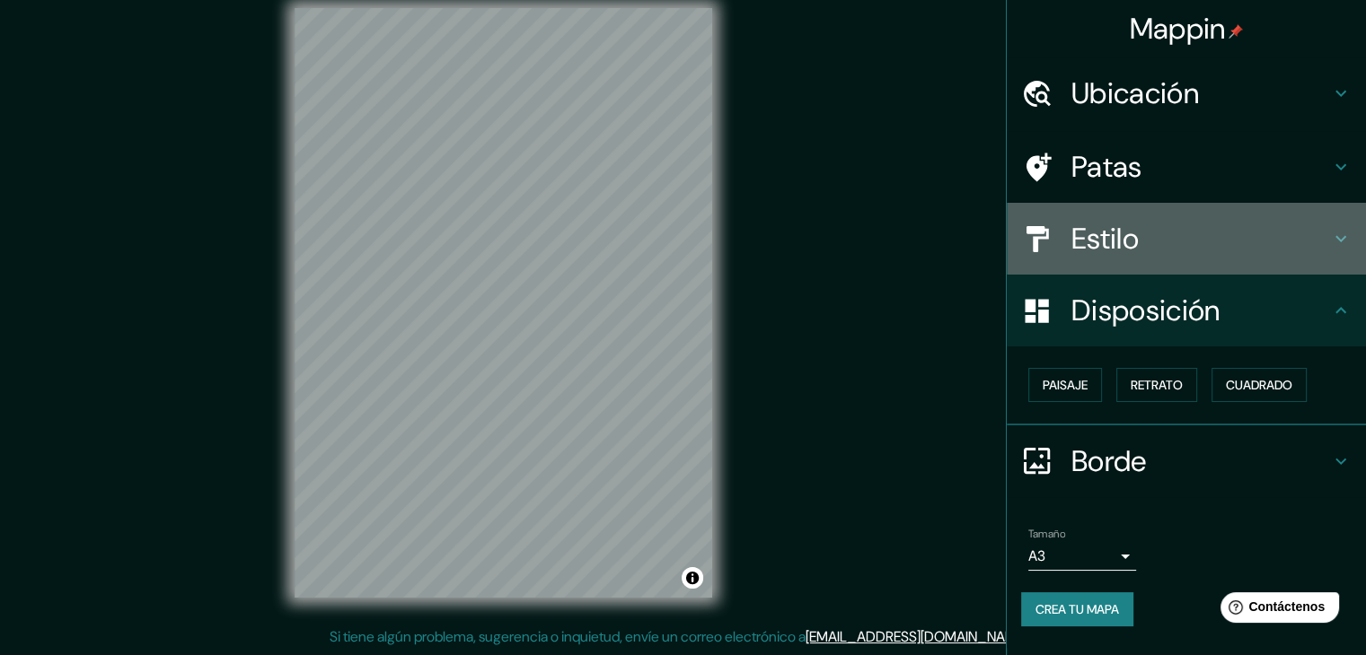
click at [1268, 249] on h4 "Estilo" at bounding box center [1200, 239] width 259 height 36
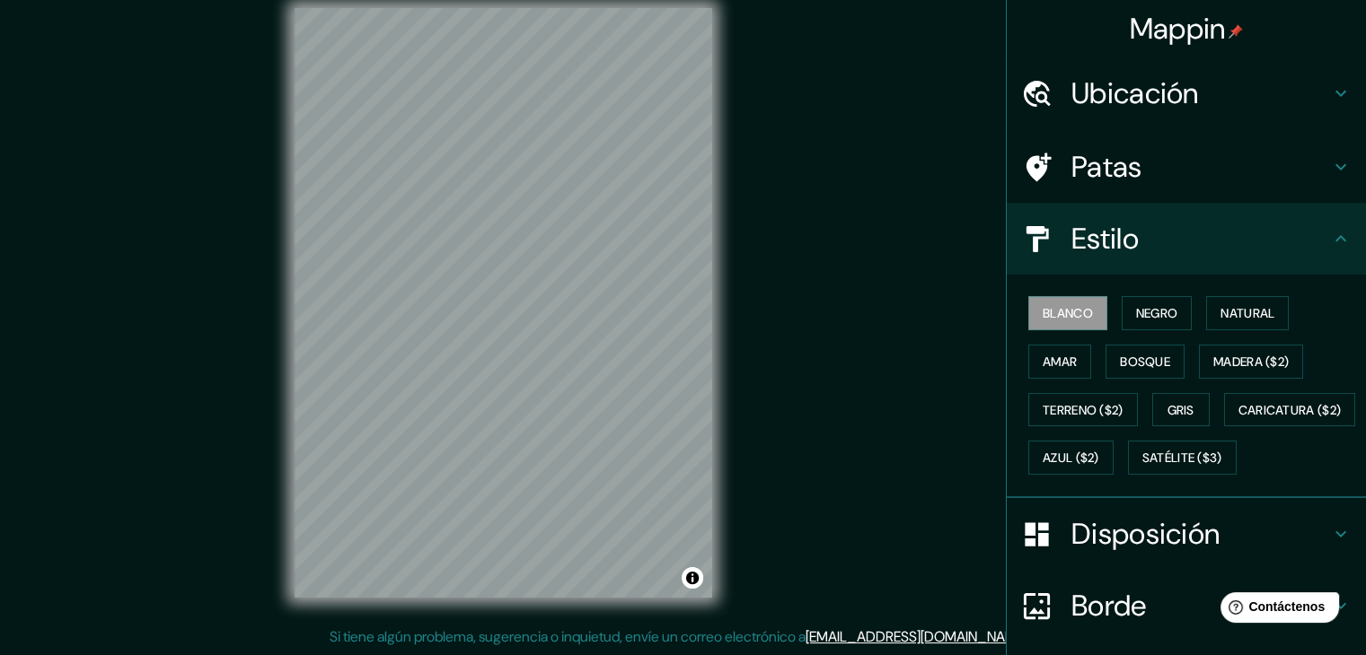
click at [1225, 170] on h4 "Patas" at bounding box center [1200, 167] width 259 height 36
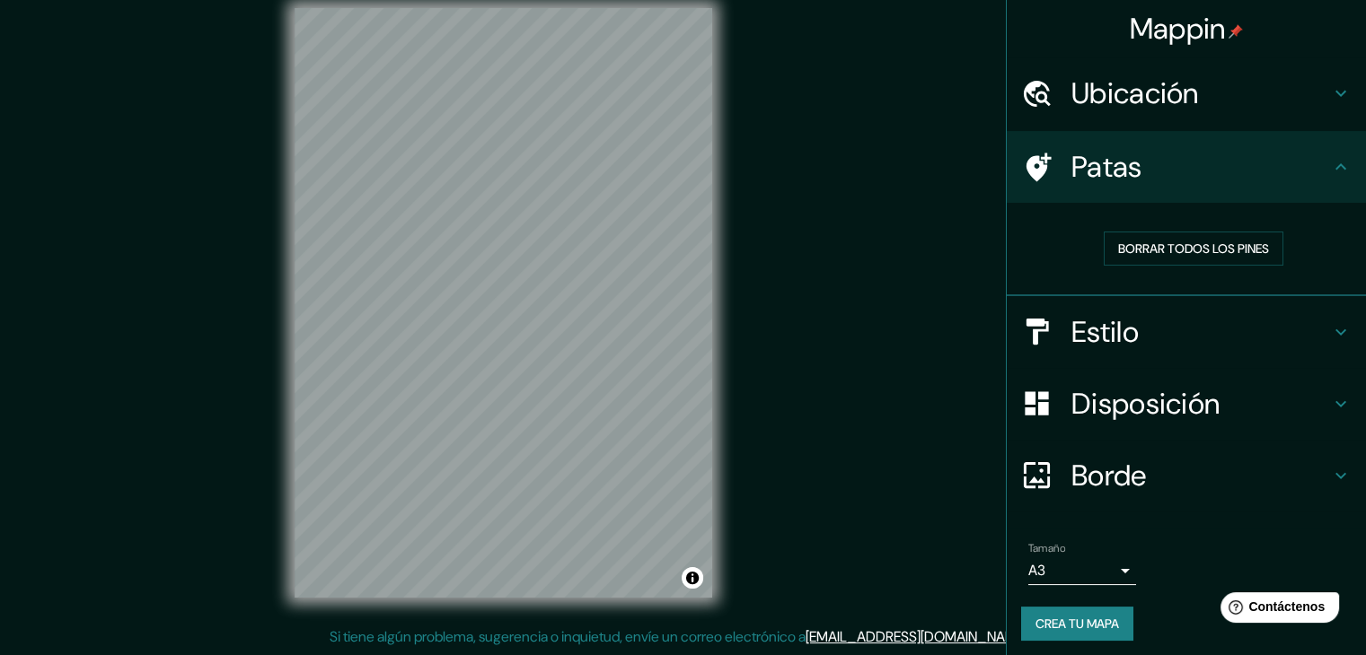
click at [1236, 98] on h4 "Ubicación" at bounding box center [1200, 93] width 259 height 36
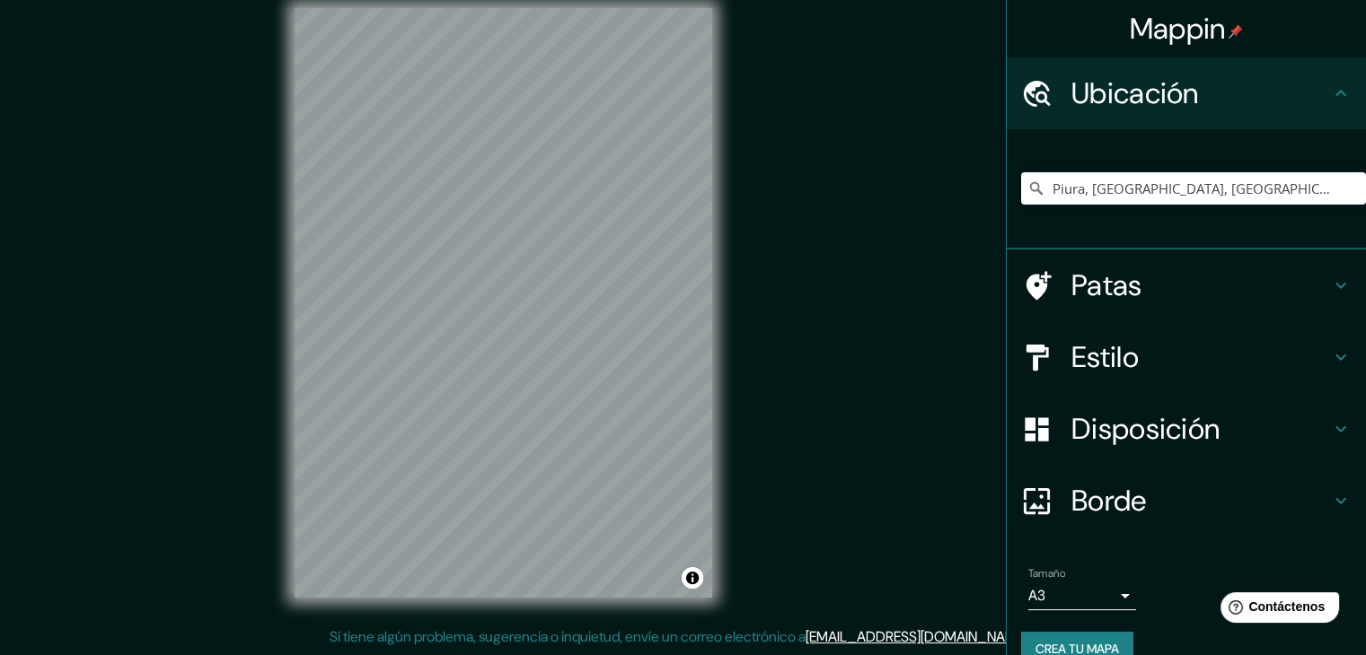
click at [1236, 98] on h4 "Ubicación" at bounding box center [1200, 93] width 259 height 36
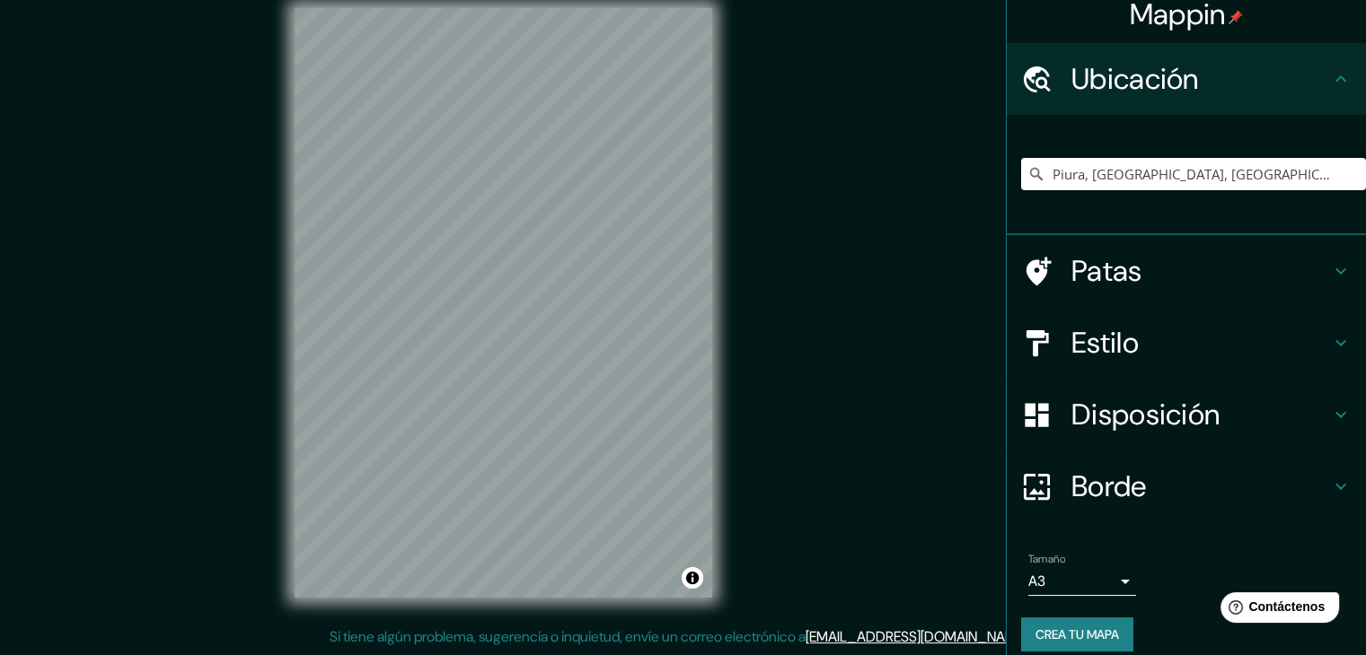
scroll to position [31, 0]
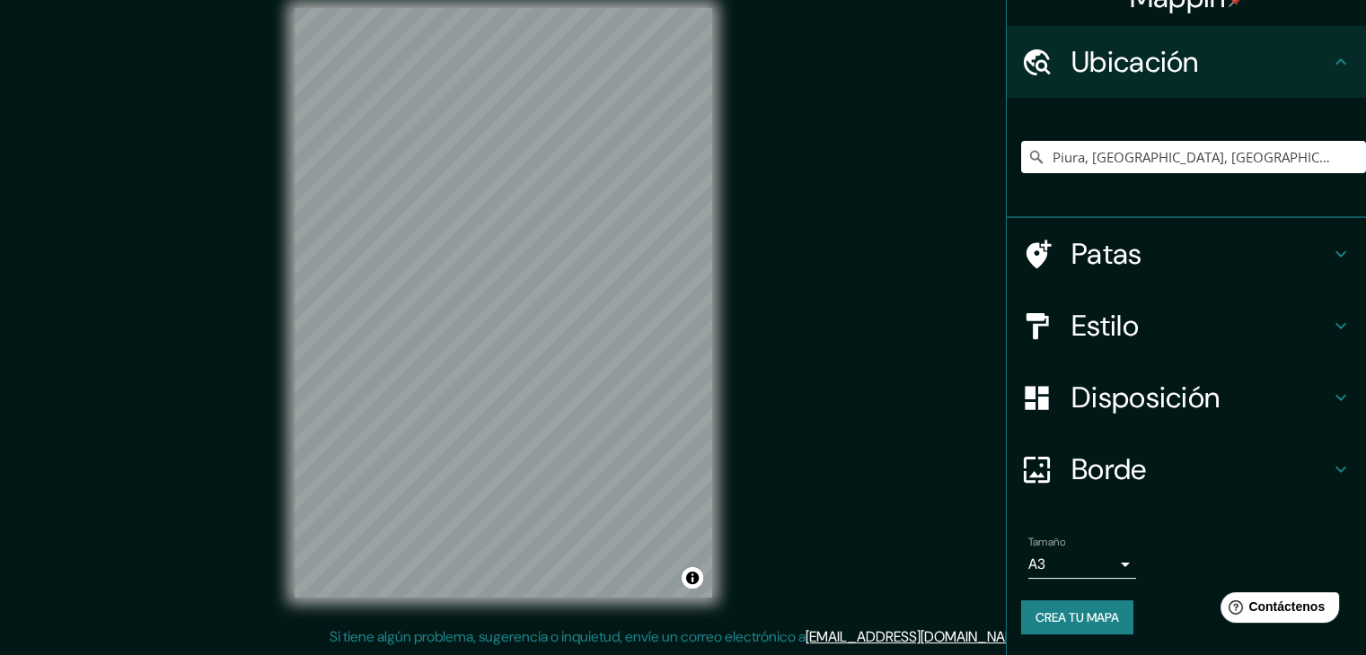
click at [1074, 597] on div "Tamaño A3 single Crea tu mapa" at bounding box center [1186, 589] width 330 height 120
click at [1075, 622] on font "Crea tu mapa" at bounding box center [1077, 618] width 84 height 16
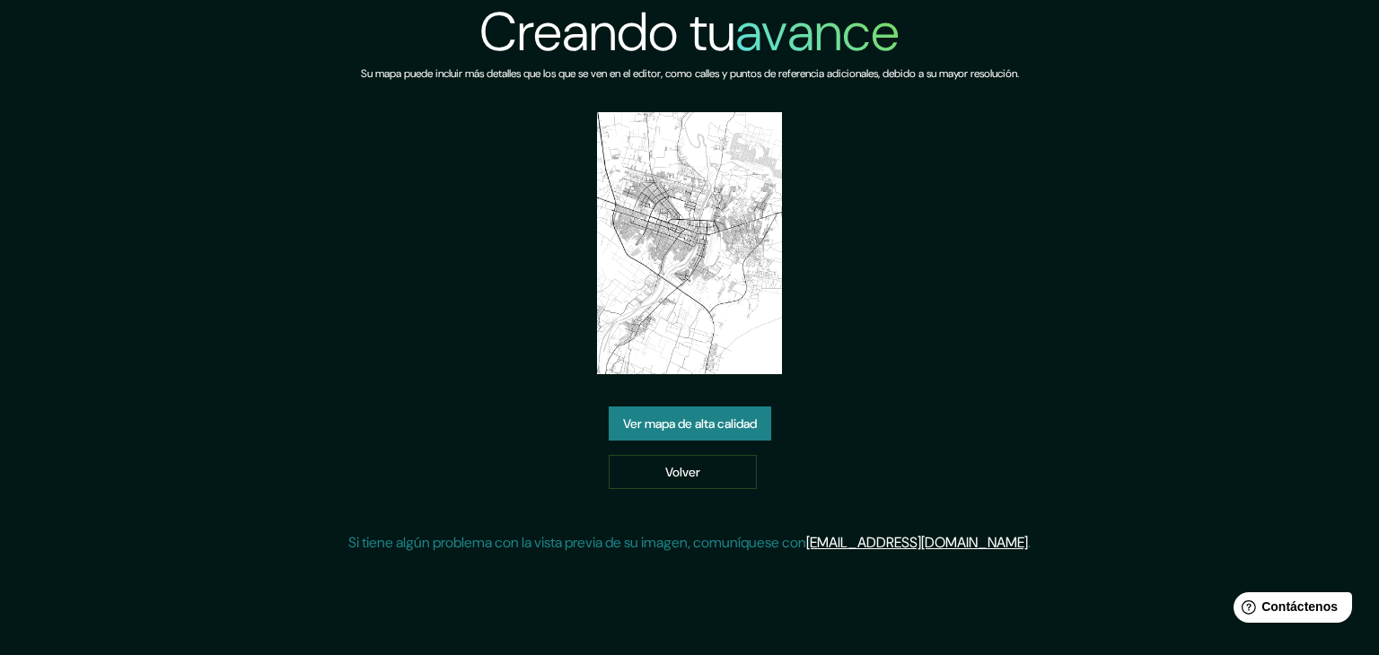
click at [736, 430] on font "Ver mapa de alta calidad" at bounding box center [690, 424] width 134 height 16
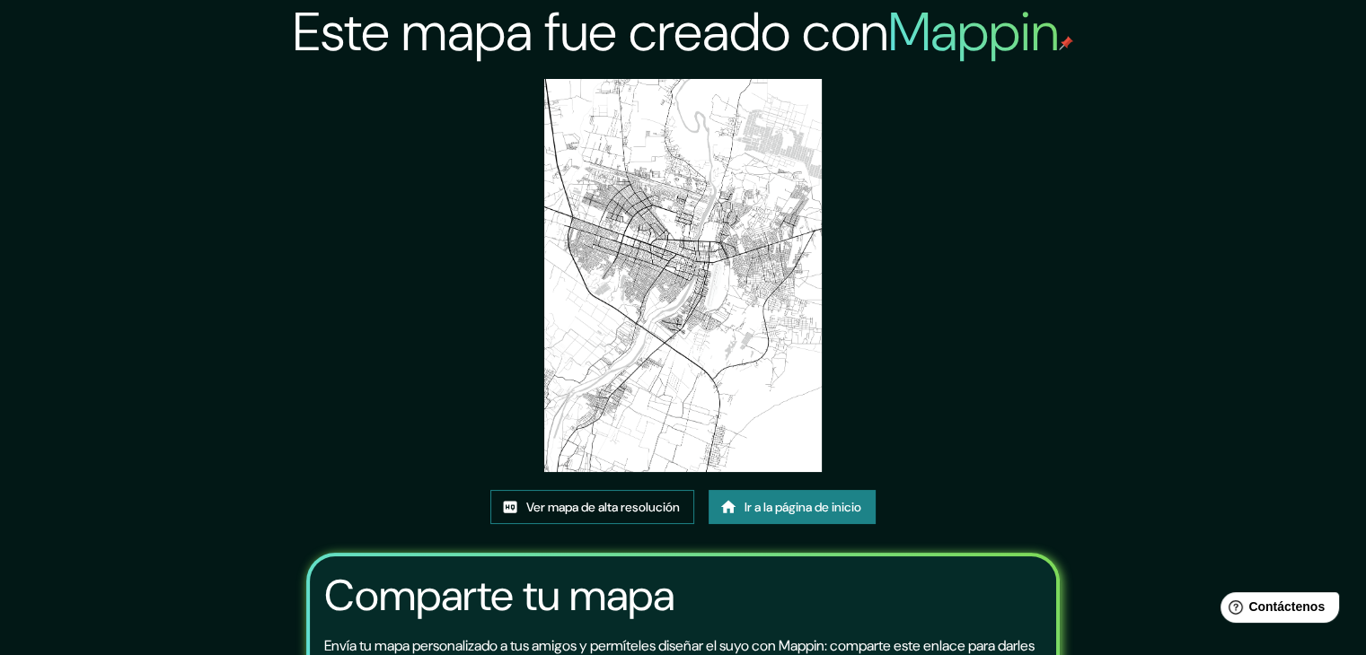
click at [622, 507] on font "Ver mapa de alta resolución" at bounding box center [603, 507] width 154 height 16
click at [787, 514] on font "Ir a la página de inicio" at bounding box center [802, 507] width 117 height 16
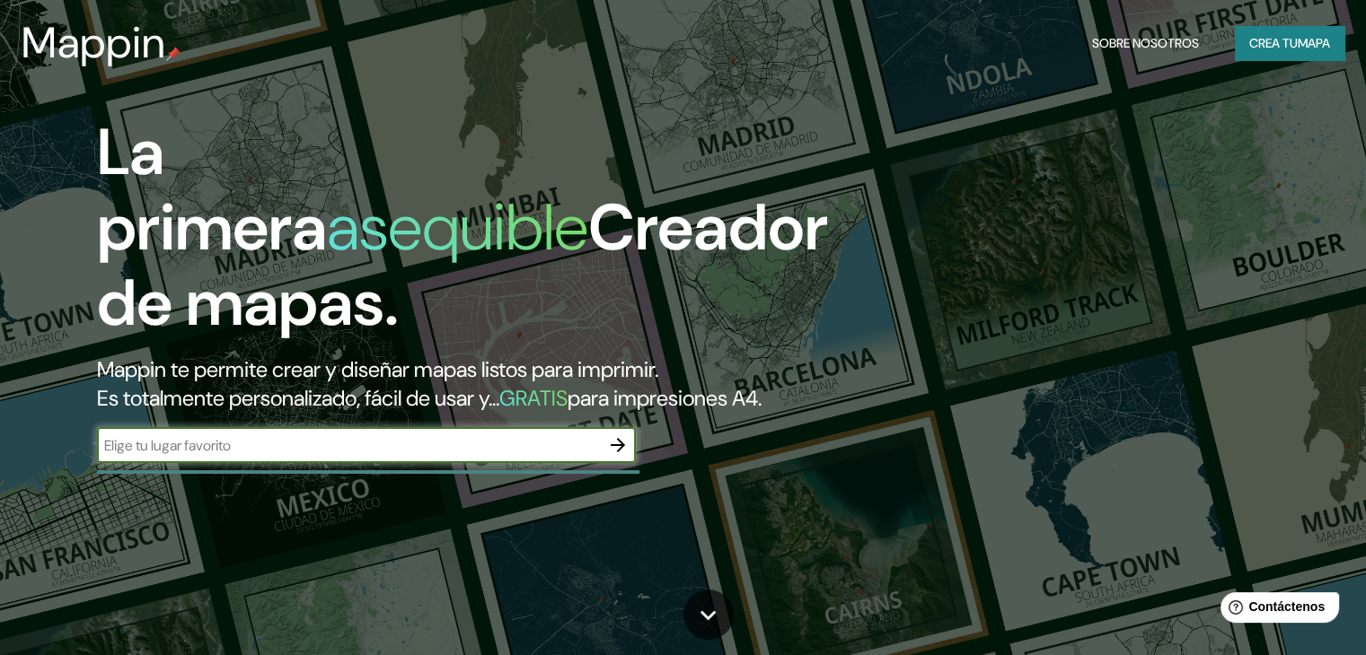
click at [515, 456] on input "text" at bounding box center [348, 445] width 503 height 21
click at [551, 456] on input "text" at bounding box center [348, 445] width 503 height 21
type input "PIURA"
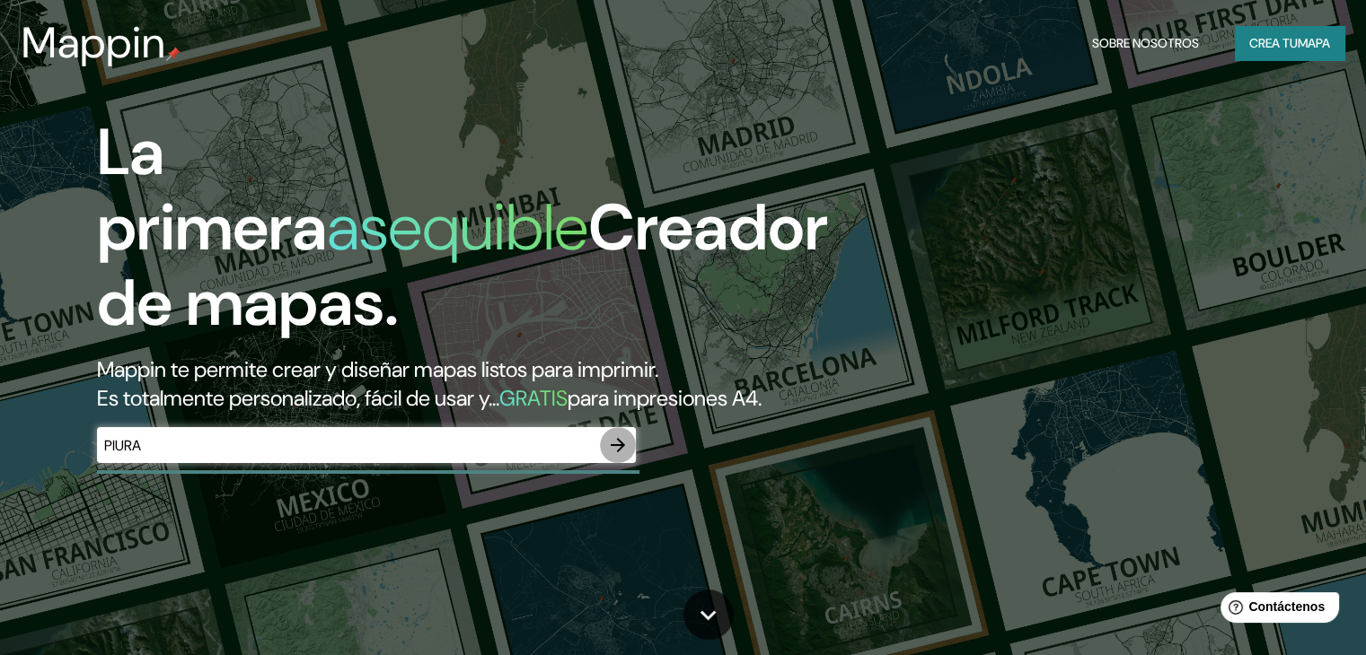
click at [612, 456] on icon "button" at bounding box center [618, 446] width 22 height 22
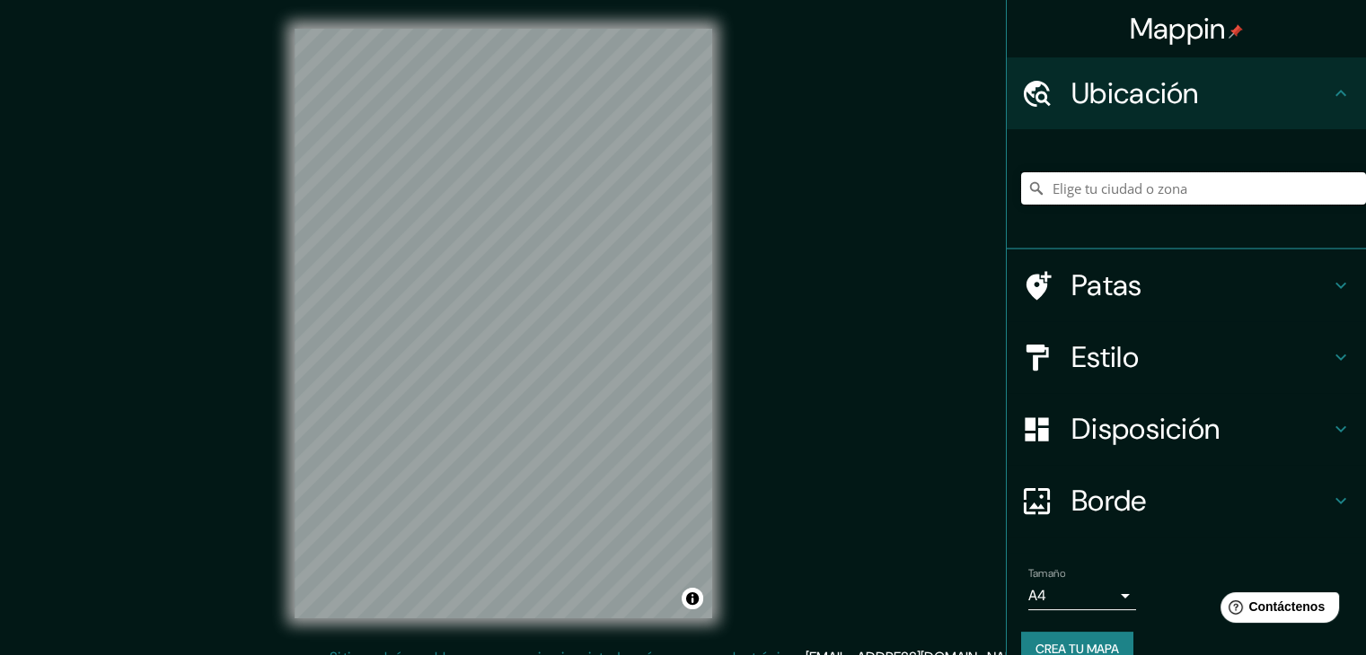
click at [1127, 202] on input "Elige tu ciudad o zona" at bounding box center [1193, 188] width 345 height 32
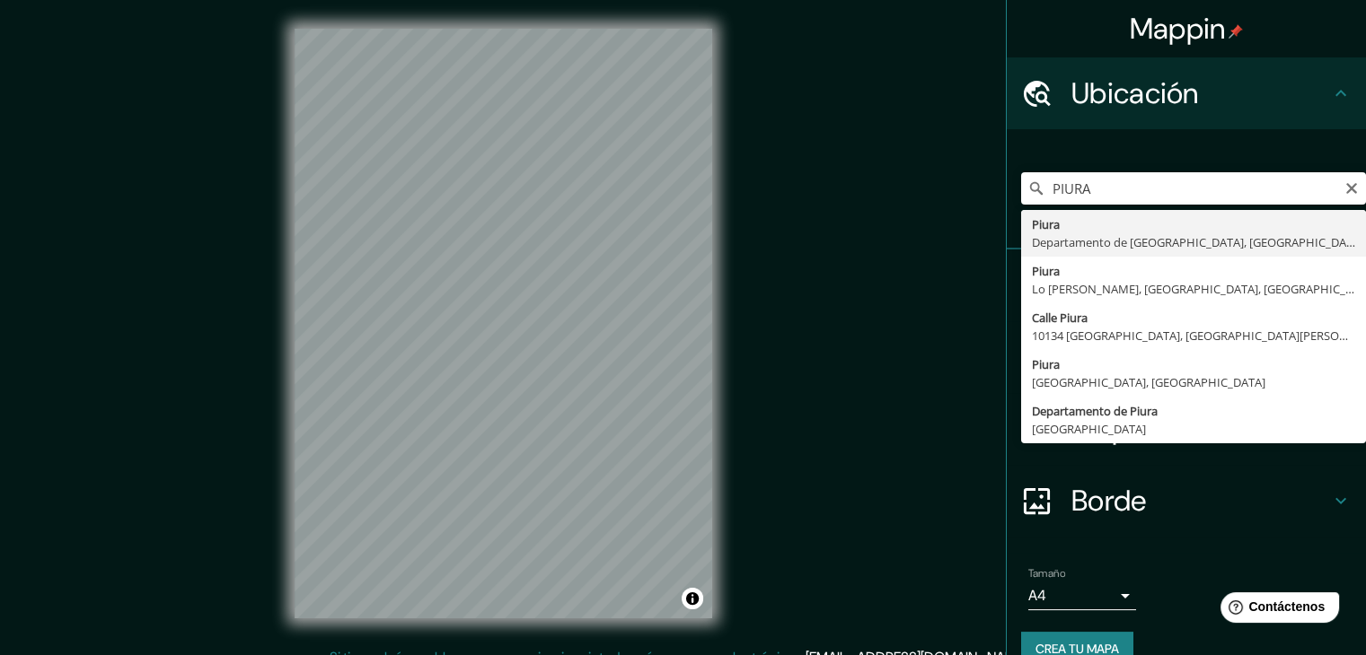
type input "Piura, [GEOGRAPHIC_DATA], [GEOGRAPHIC_DATA]"
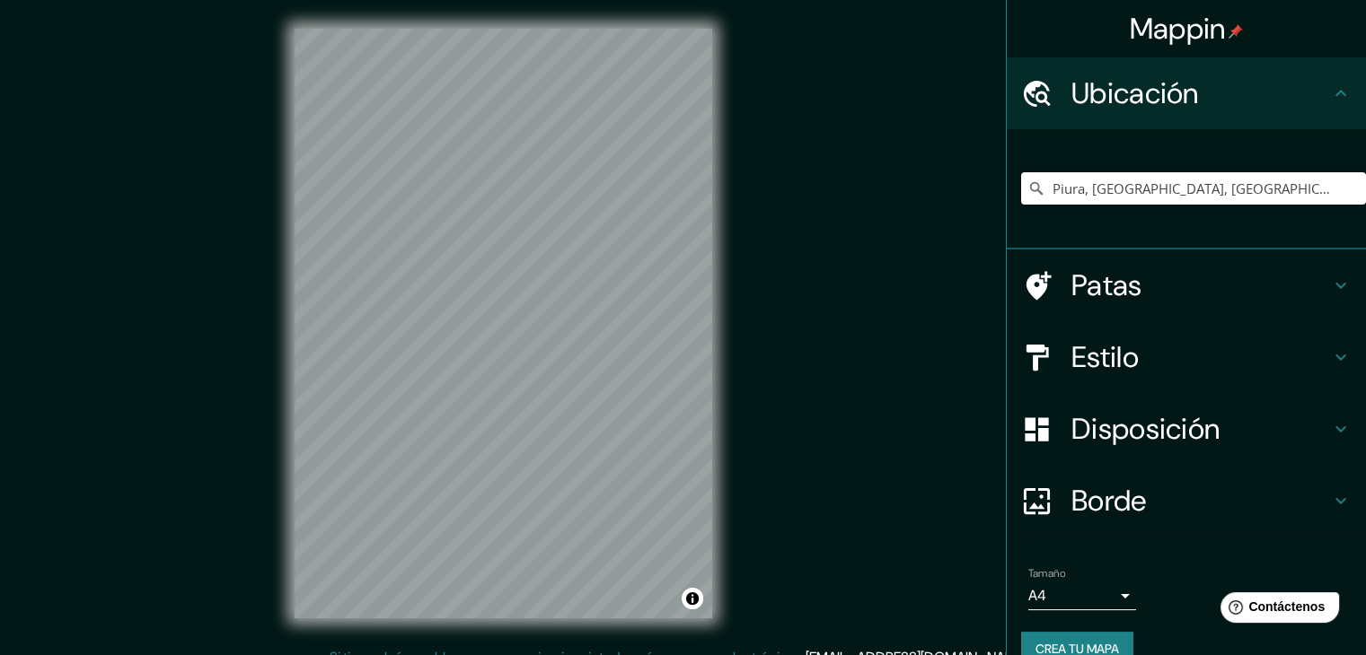
click at [1267, 356] on h4 "Estilo" at bounding box center [1200, 357] width 259 height 36
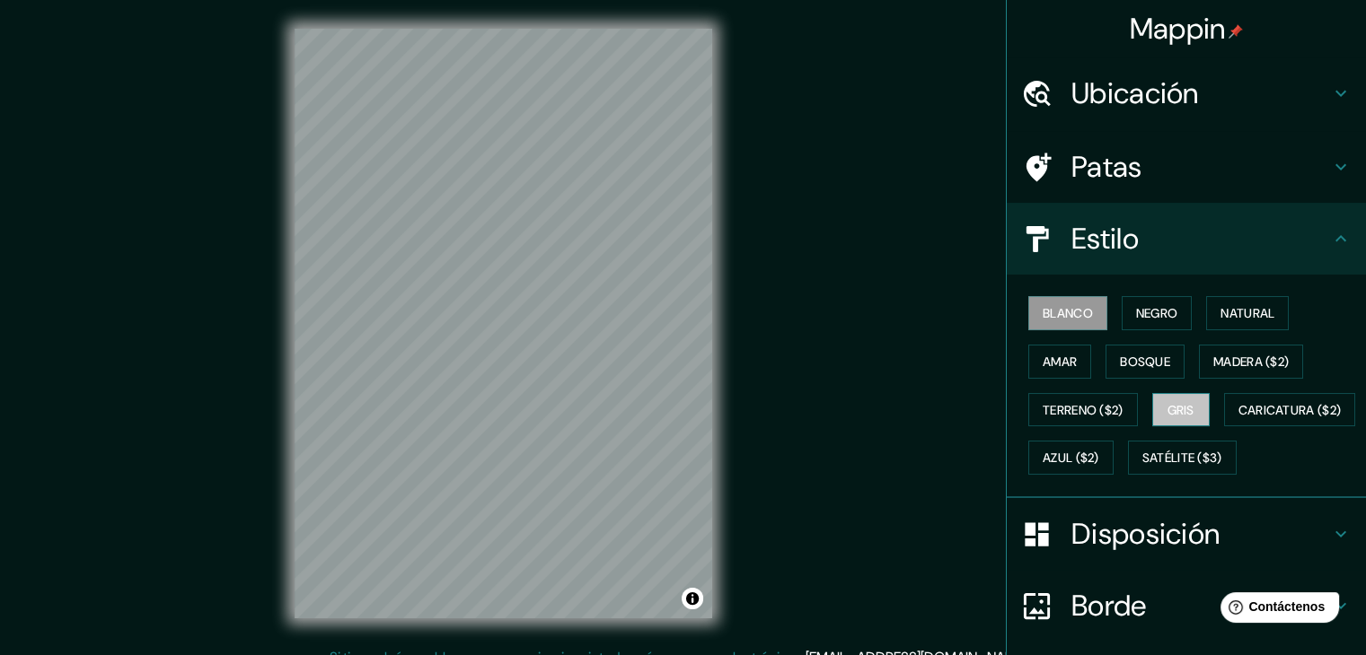
click at [1171, 410] on font "Gris" at bounding box center [1180, 410] width 27 height 16
click at [1146, 312] on font "Negro" at bounding box center [1157, 313] width 42 height 16
click at [1136, 321] on font "Negro" at bounding box center [1157, 313] width 42 height 23
click at [1058, 315] on font "Blanco" at bounding box center [1067, 313] width 50 height 16
click at [1157, 313] on font "Negro" at bounding box center [1157, 313] width 42 height 16
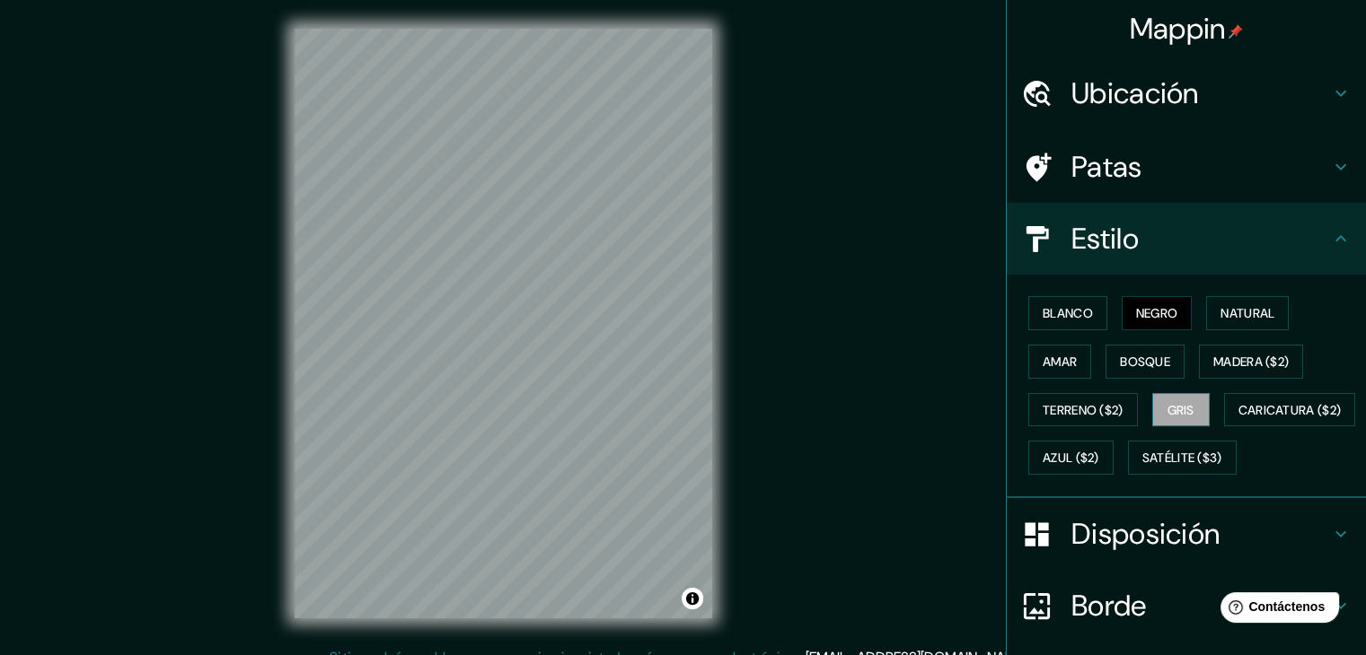
click at [1167, 414] on font "Gris" at bounding box center [1180, 410] width 27 height 16
click at [1136, 313] on font "Negro" at bounding box center [1157, 313] width 42 height 16
click at [1264, 306] on font "Natural" at bounding box center [1247, 313] width 54 height 16
click at [1139, 315] on font "Negro" at bounding box center [1157, 313] width 42 height 16
click at [1057, 350] on font "Amar" at bounding box center [1059, 361] width 34 height 23
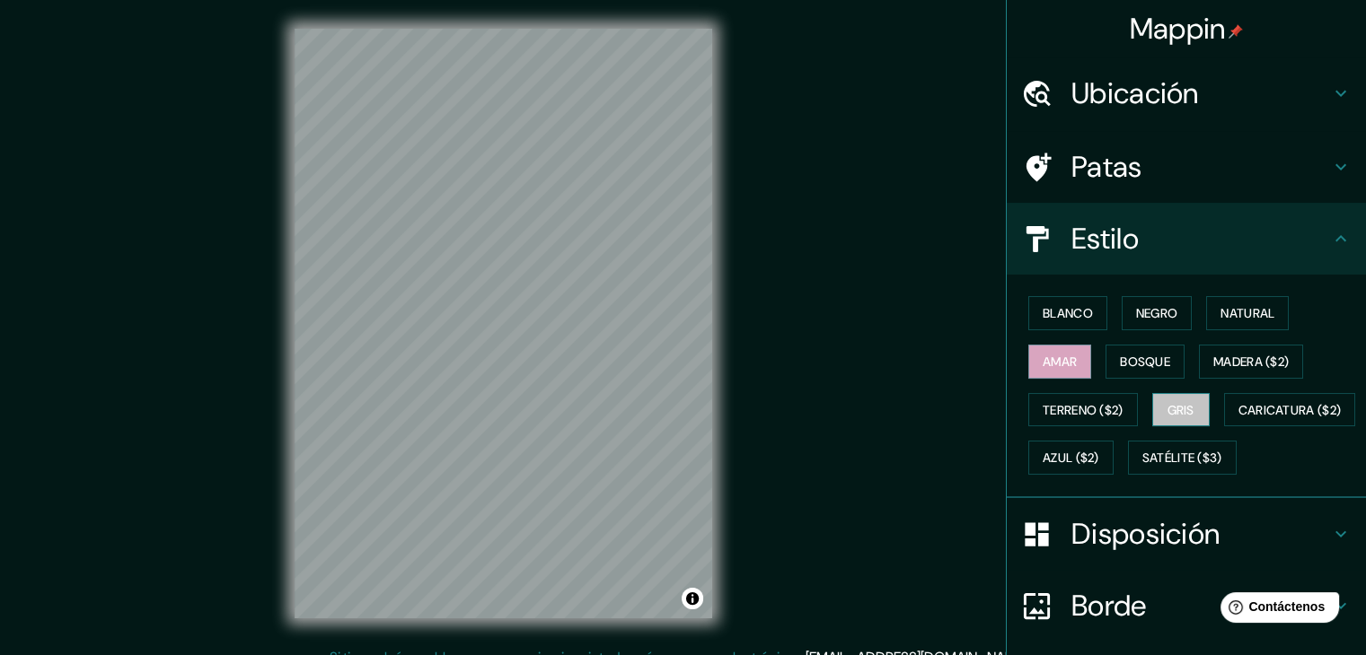
click at [1190, 402] on button "Gris" at bounding box center [1180, 410] width 57 height 34
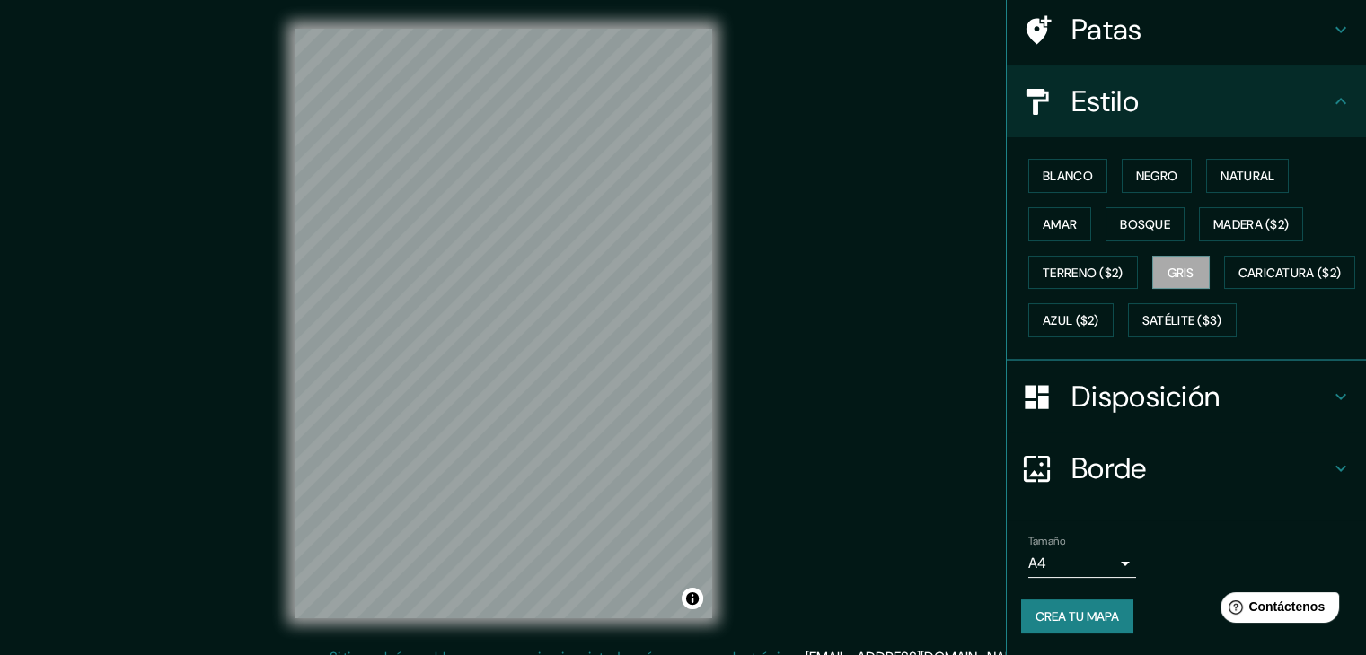
scroll to position [180, 0]
click at [1092, 625] on font "Crea tu mapa" at bounding box center [1077, 617] width 84 height 16
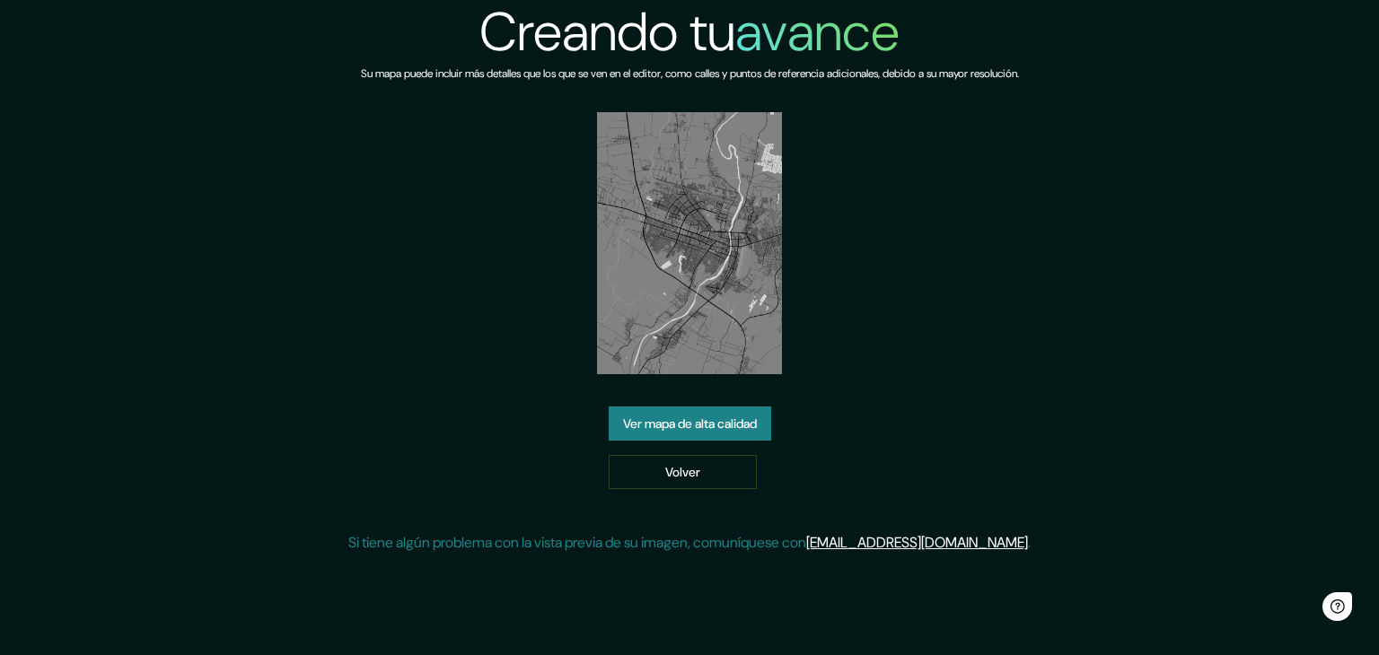
click at [693, 407] on link "Ver mapa de alta calidad" at bounding box center [690, 424] width 163 height 34
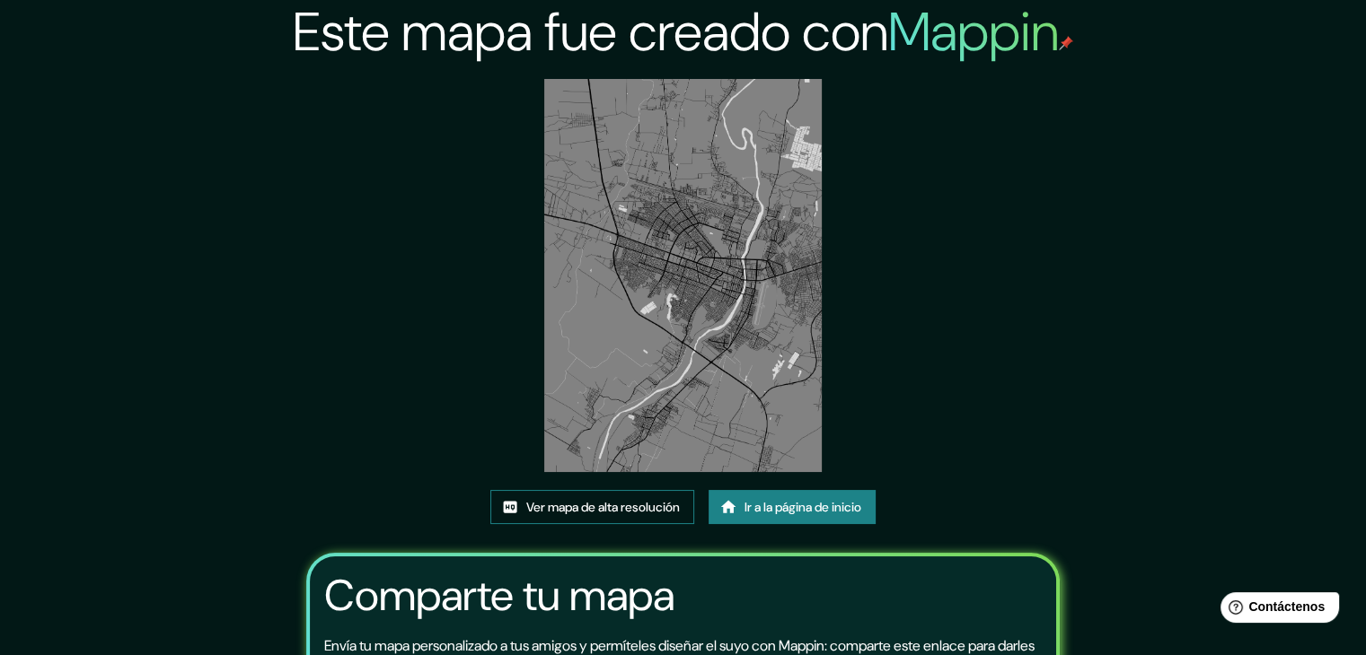
click at [650, 504] on font "Ver mapa de alta resolución" at bounding box center [603, 507] width 154 height 16
